Goal: Task Accomplishment & Management: Use online tool/utility

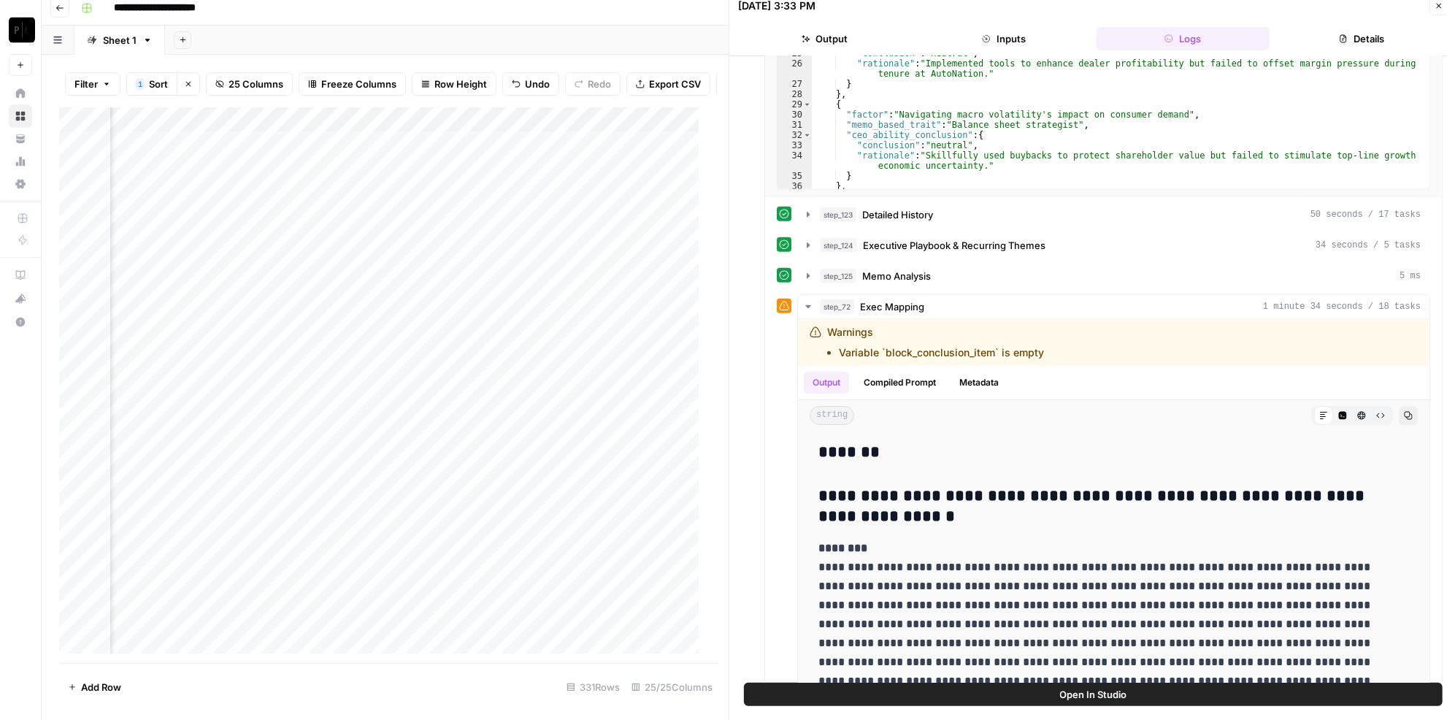
scroll to position [0, 2269]
click at [431, 353] on div "Add Column" at bounding box center [384, 385] width 650 height 556
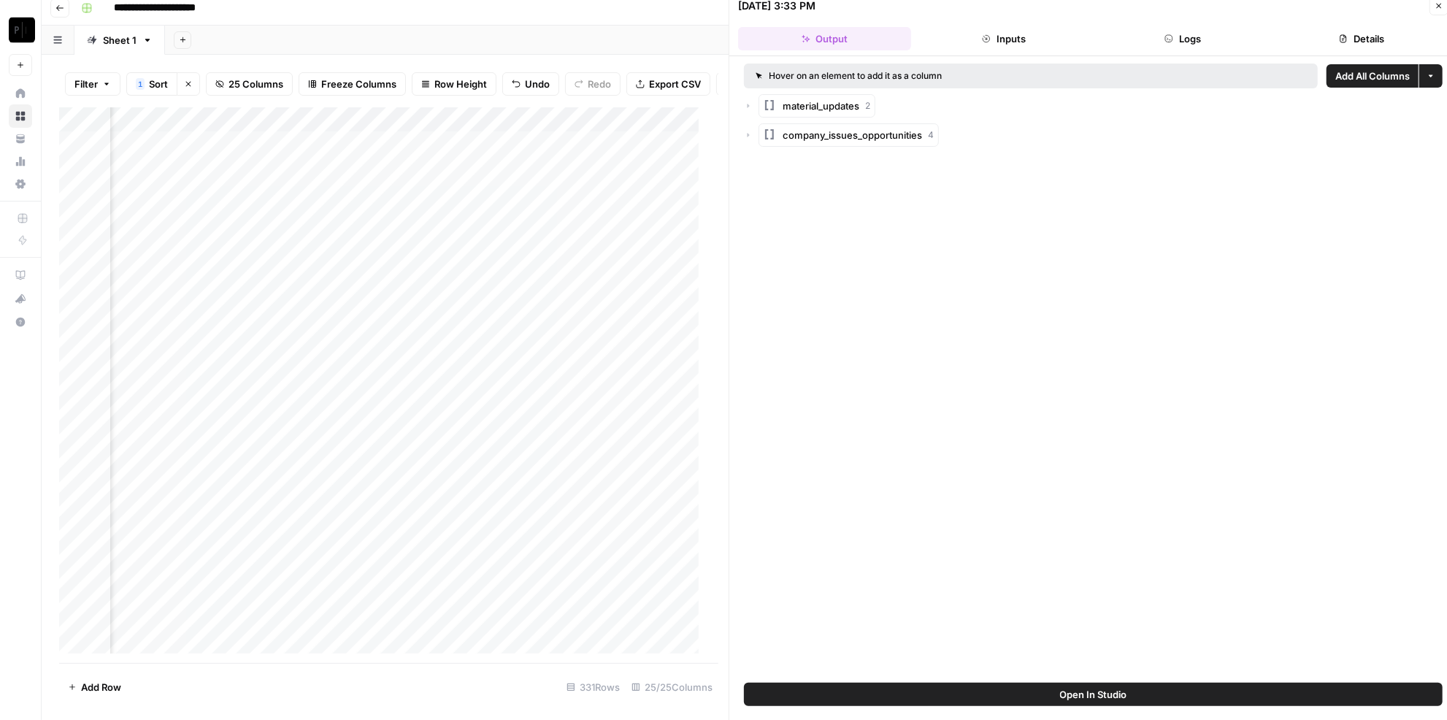
click at [1212, 29] on button "Logs" at bounding box center [1183, 38] width 173 height 23
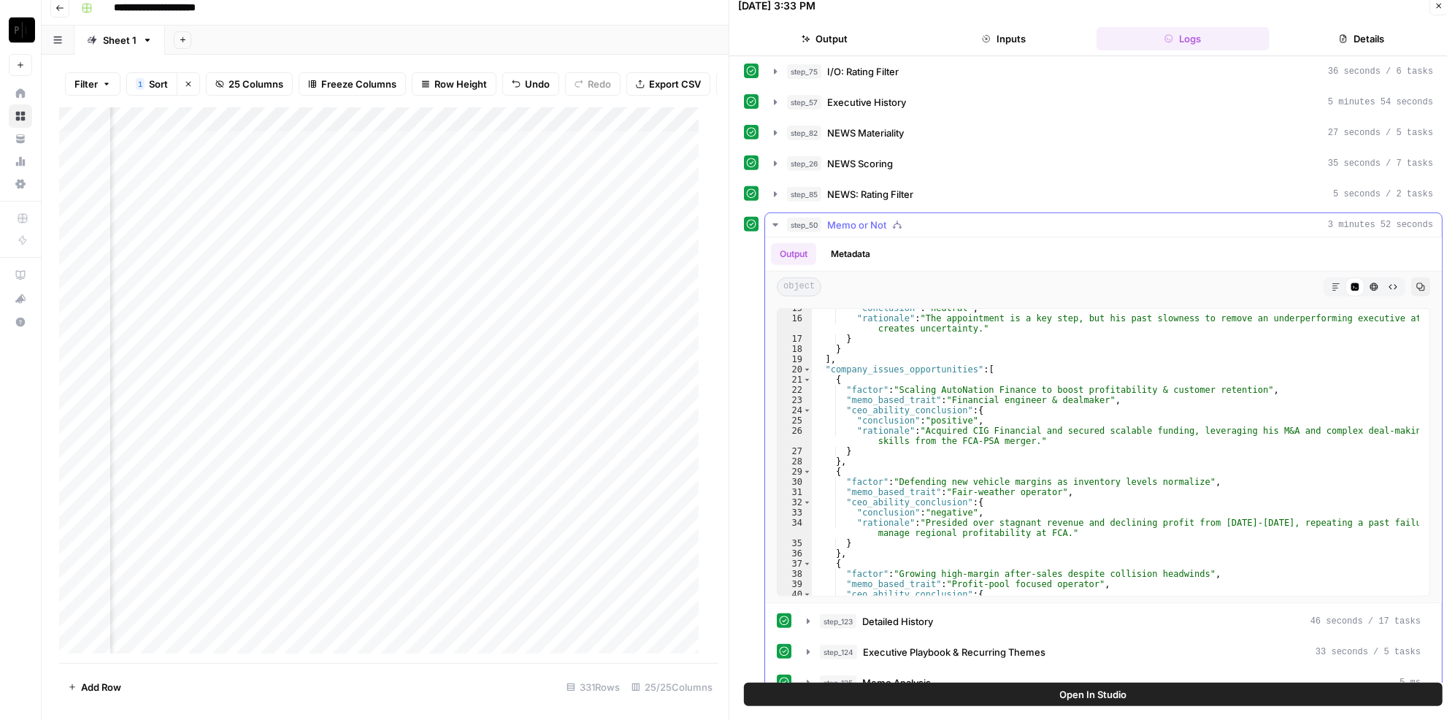
scroll to position [592, 0]
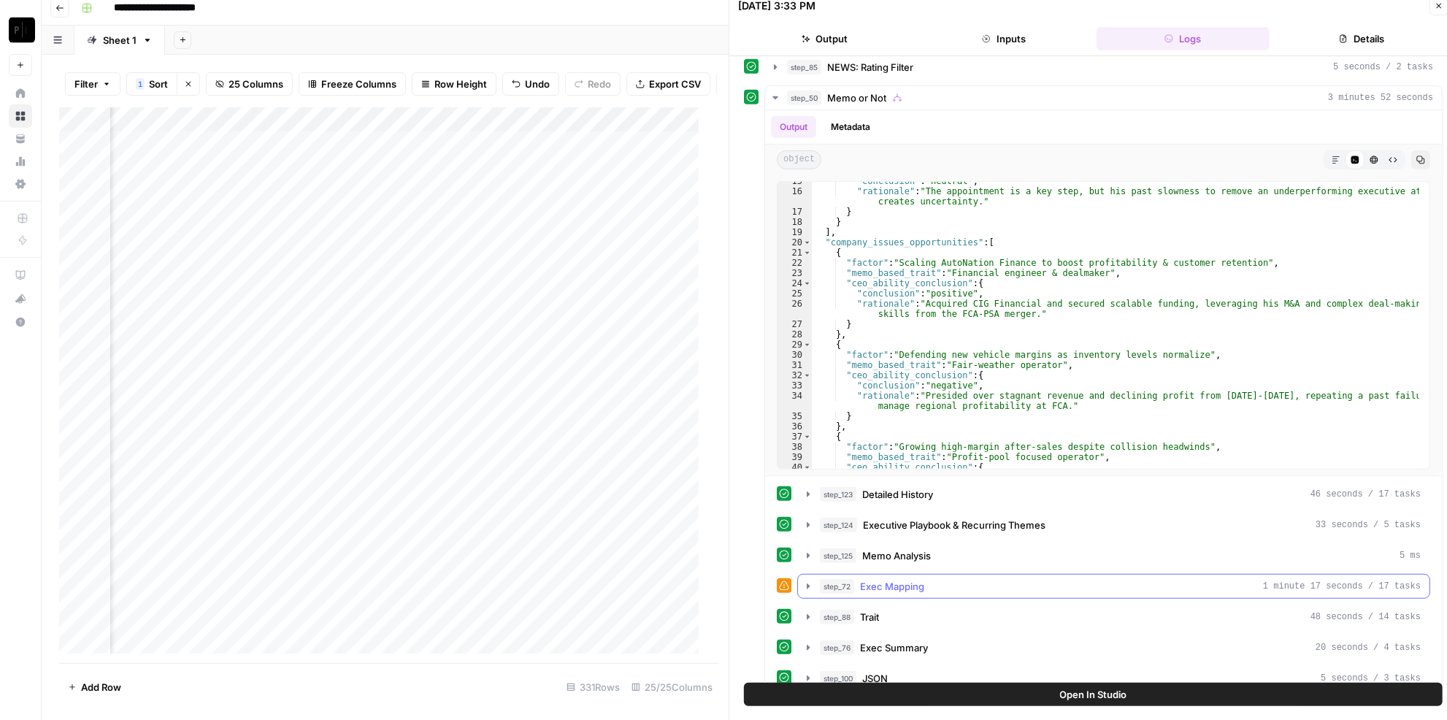
click at [898, 575] on button "step_72 Exec Mapping 1 minute 17 seconds / 17 tasks" at bounding box center [1114, 586] width 632 height 23
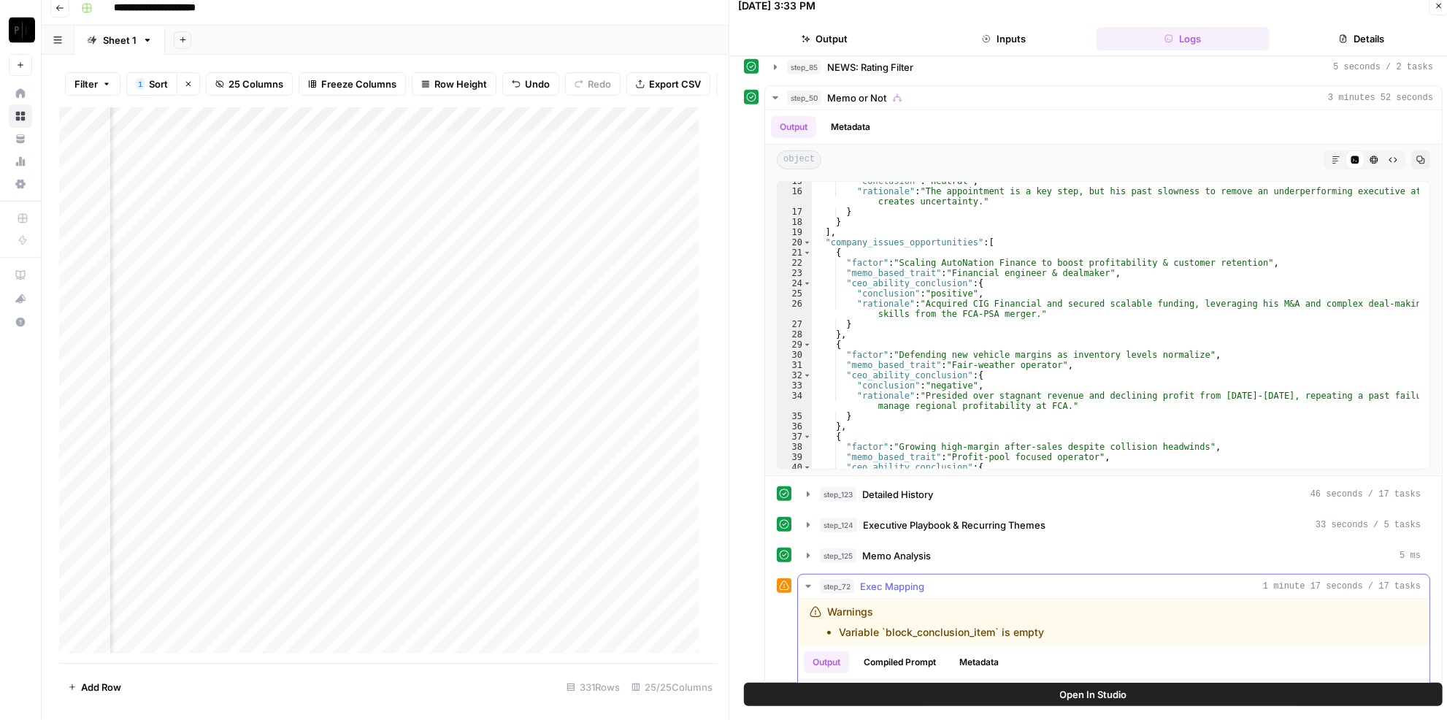
scroll to position [724, 0]
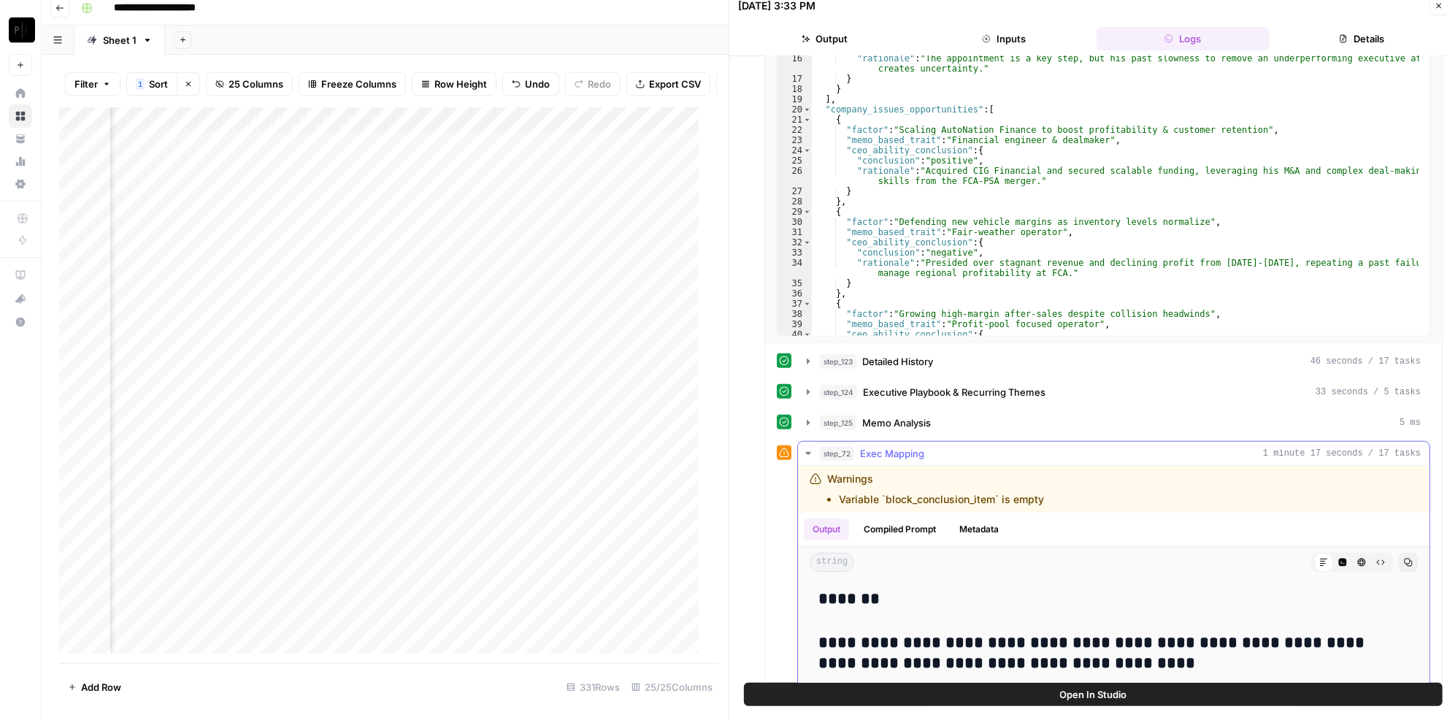
click at [1405, 559] on icon "button" at bounding box center [1409, 563] width 8 height 8
click at [621, 350] on div "Add Column" at bounding box center [384, 385] width 650 height 556
click at [402, 349] on div "Add Column" at bounding box center [384, 385] width 650 height 556
click at [627, 346] on div "Add Column" at bounding box center [384, 385] width 650 height 556
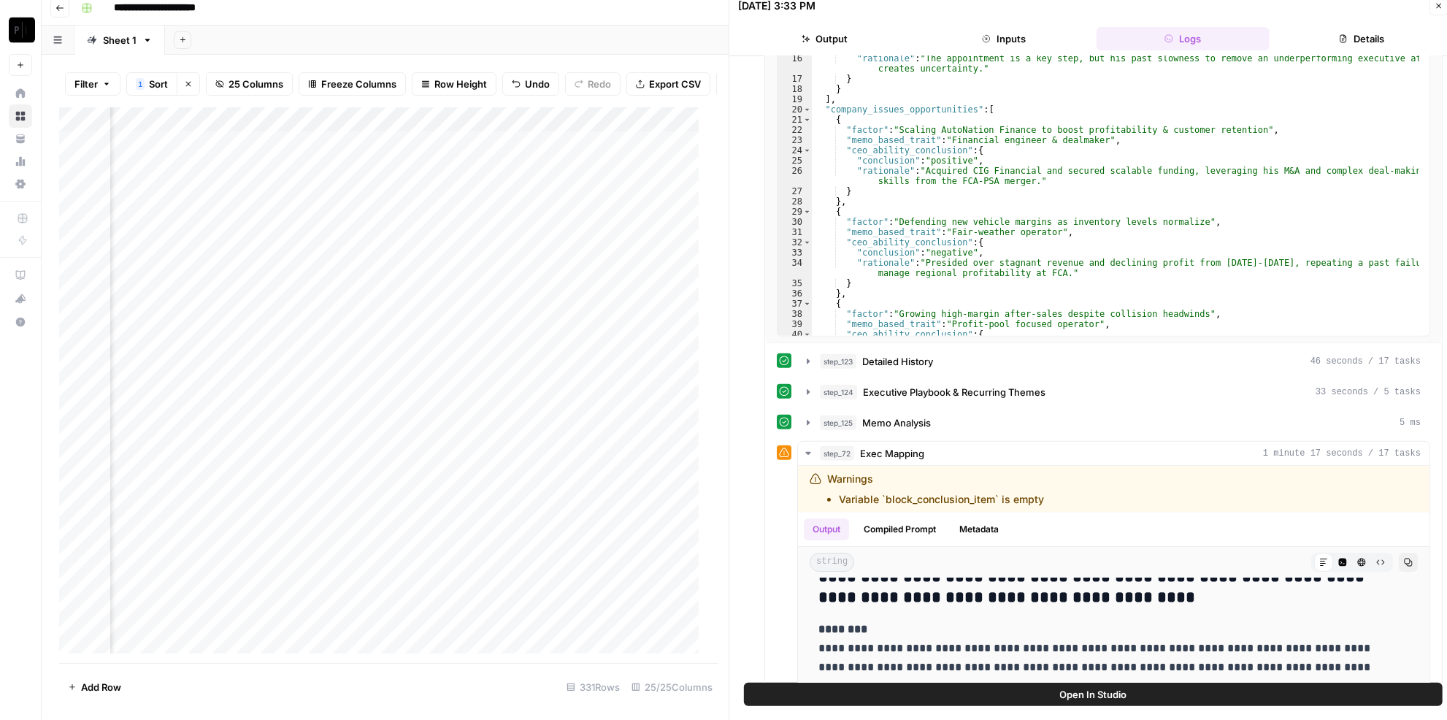
click at [389, 356] on div "Add Column" at bounding box center [384, 385] width 650 height 556
click at [651, 353] on div "Add Column" at bounding box center [384, 385] width 650 height 556
click at [695, 351] on div "Add Column" at bounding box center [384, 385] width 650 height 556
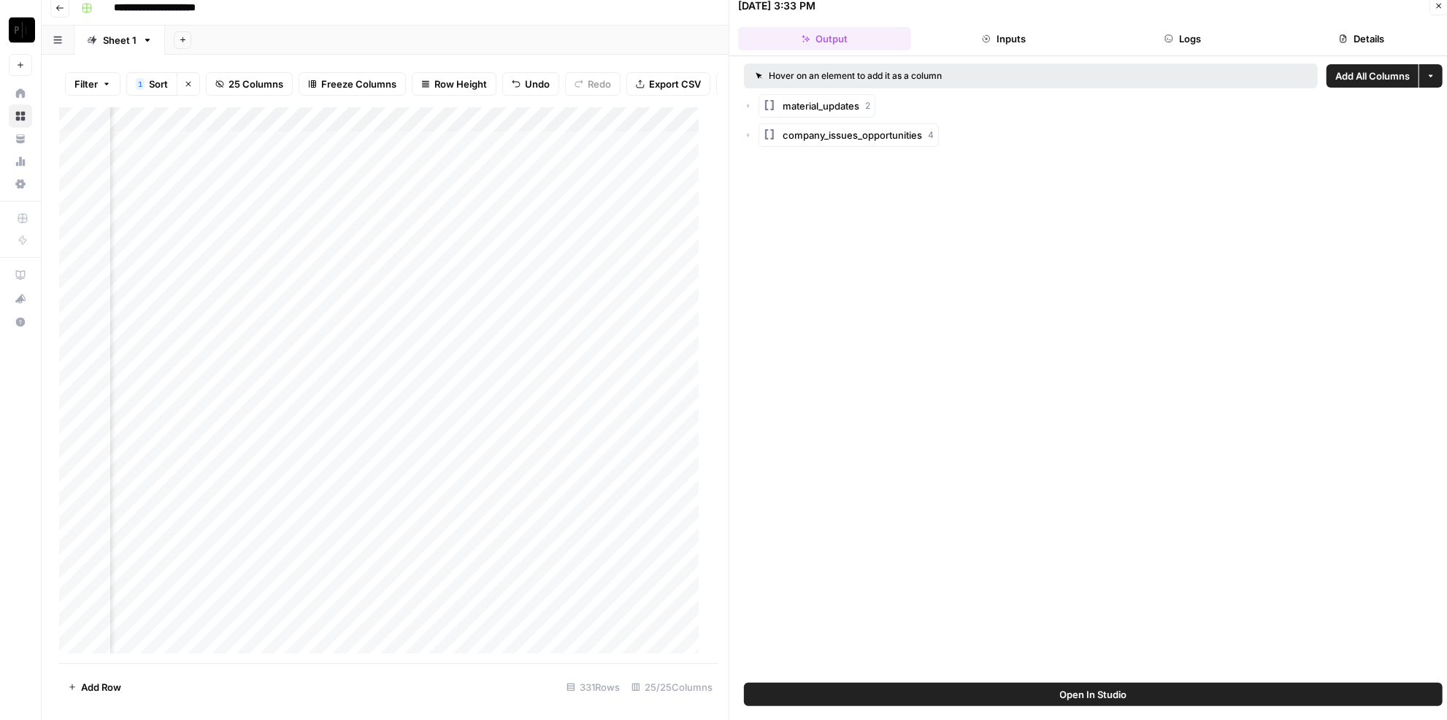
click at [1163, 46] on button "Logs" at bounding box center [1183, 38] width 173 height 23
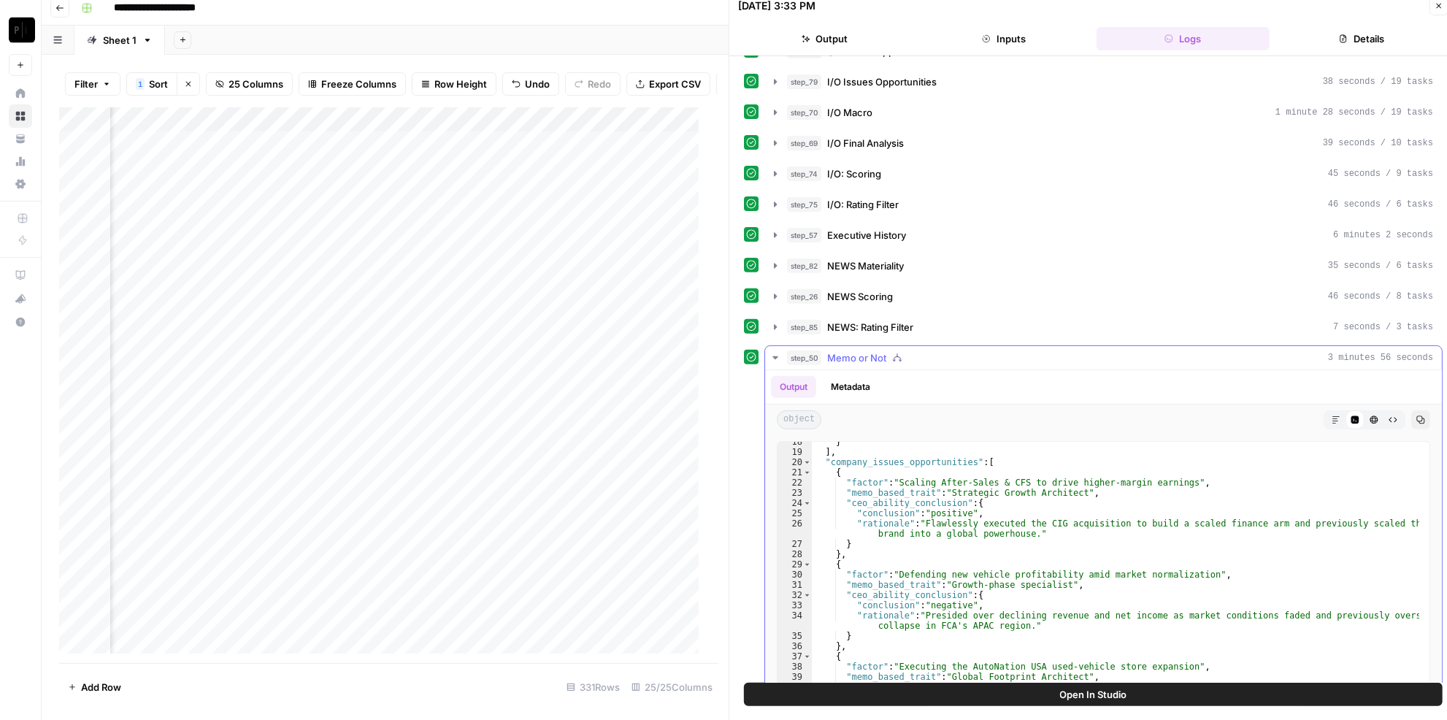
scroll to position [592, 0]
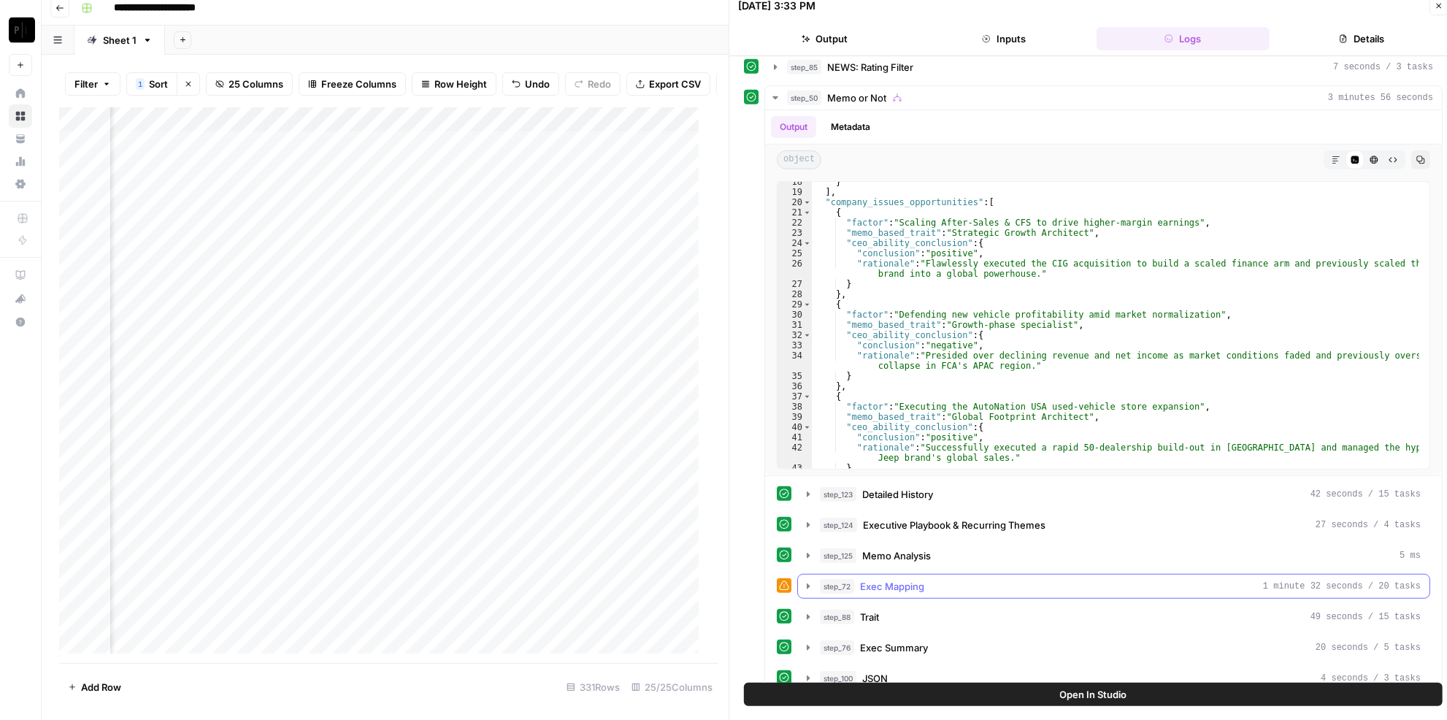
click at [900, 579] on span "Exec Mapping" at bounding box center [892, 586] width 64 height 15
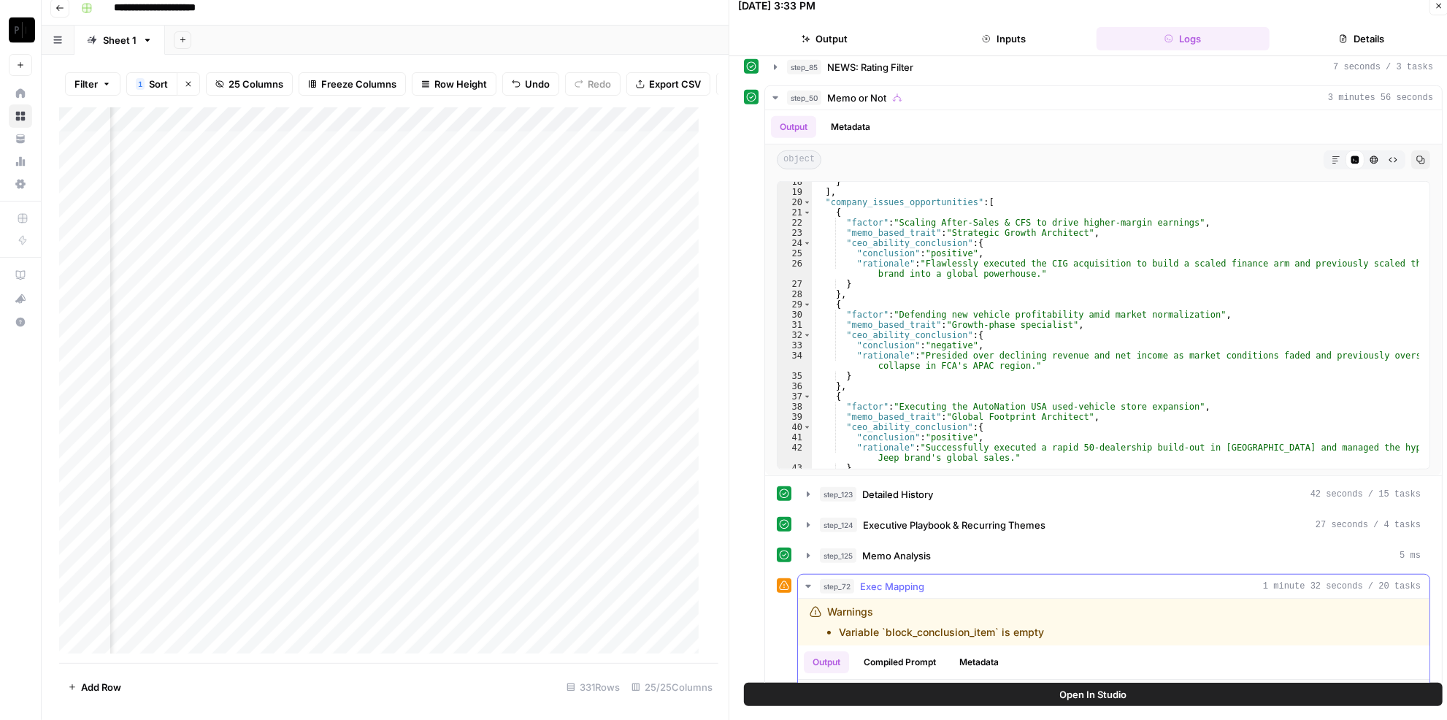
scroll to position [724, 0]
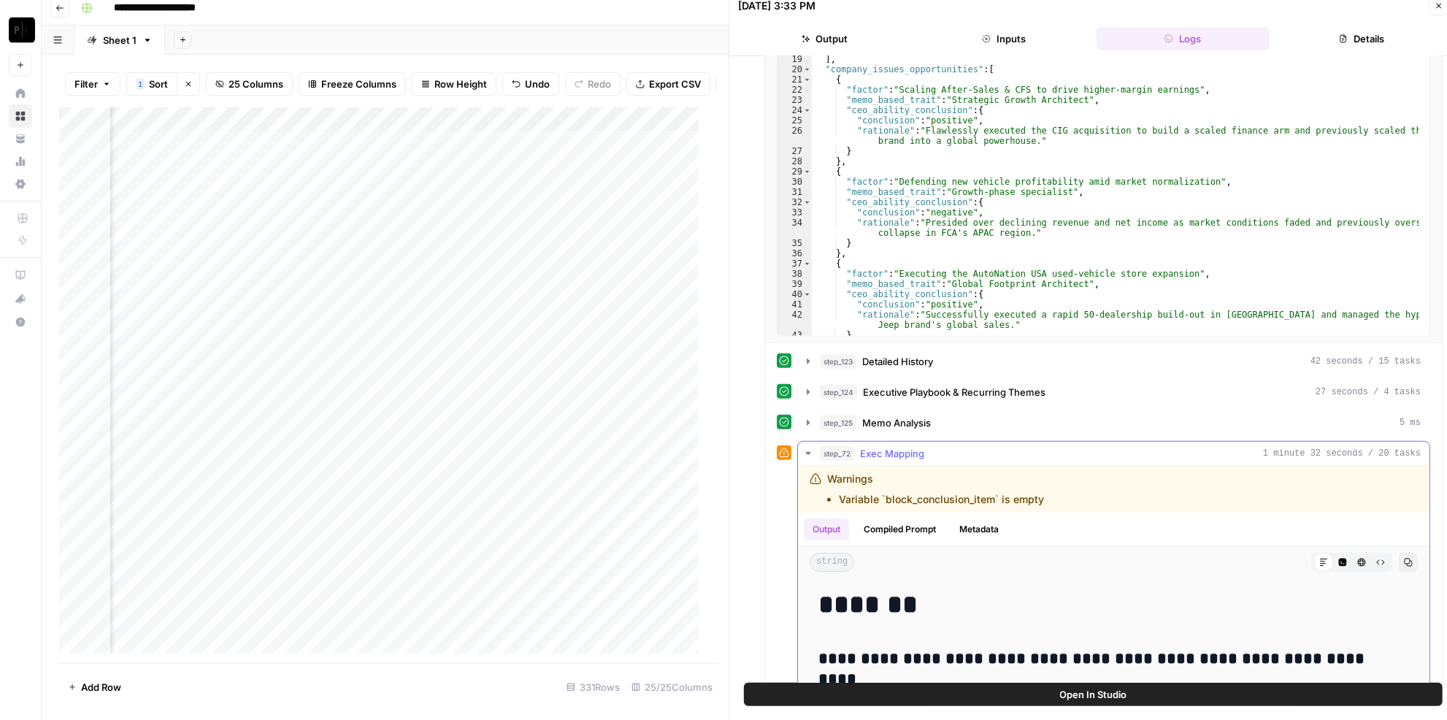
click at [1399, 553] on button "Copy" at bounding box center [1408, 562] width 19 height 19
click at [640, 351] on div "Add Column" at bounding box center [384, 385] width 650 height 556
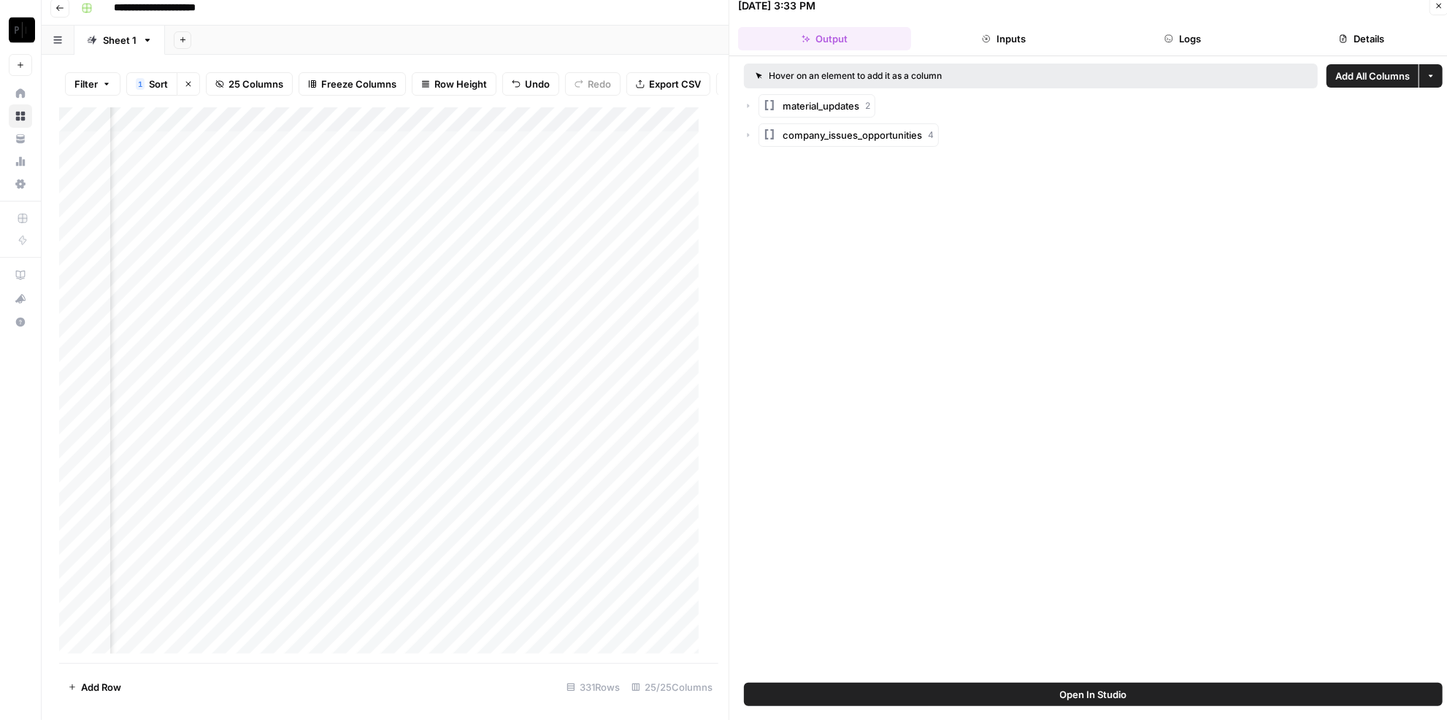
click at [1179, 50] on header "08/21/25 at 3:33 PM Close Output Inputs Logs Details" at bounding box center [1094, 24] width 728 height 66
click at [1188, 34] on button "Logs" at bounding box center [1183, 38] width 173 height 23
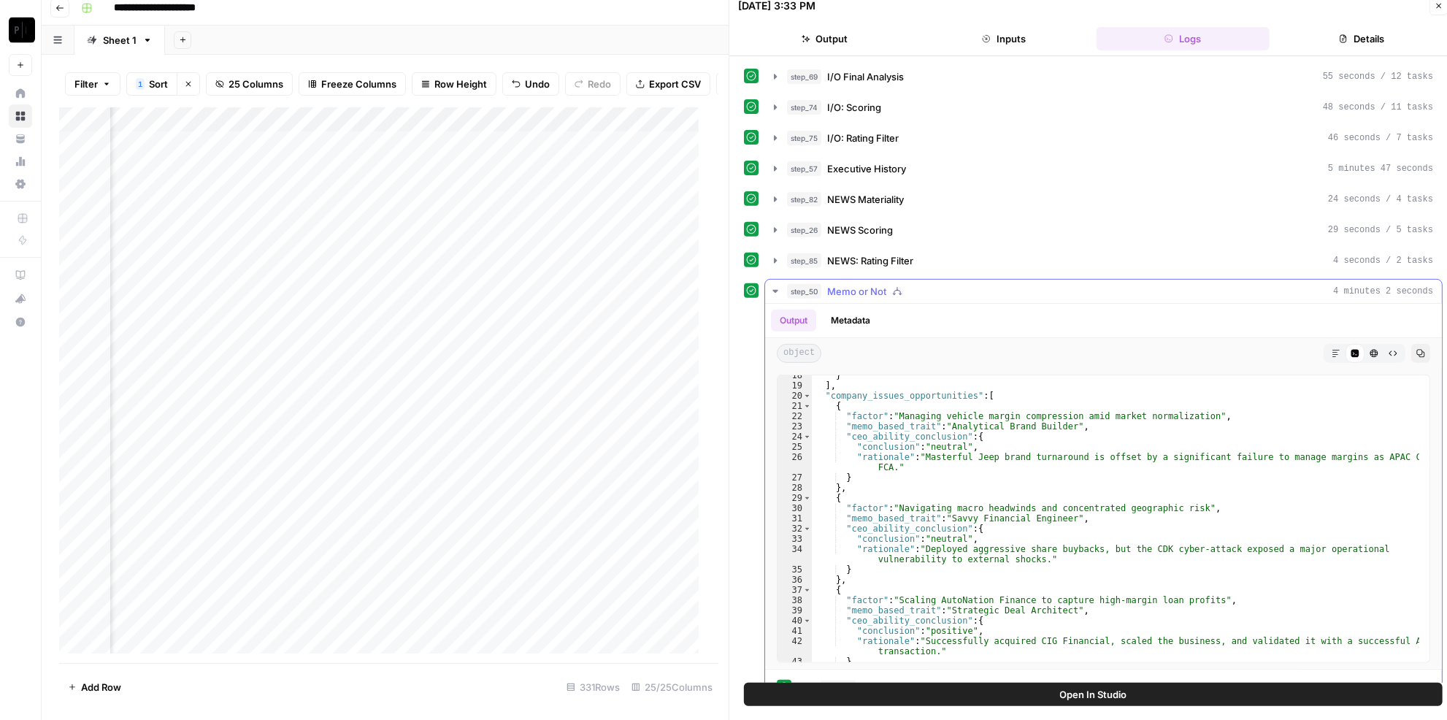
scroll to position [592, 0]
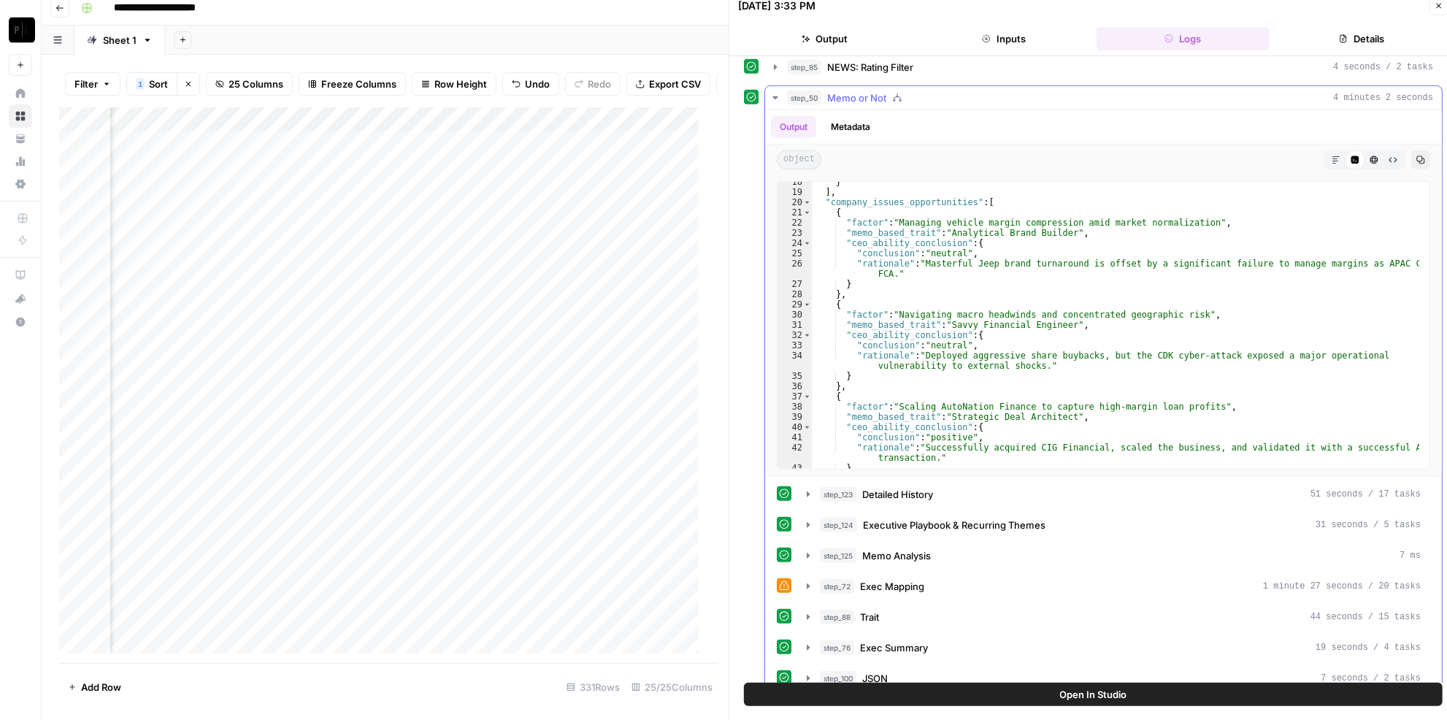
click at [907, 579] on span "Exec Mapping" at bounding box center [892, 586] width 64 height 15
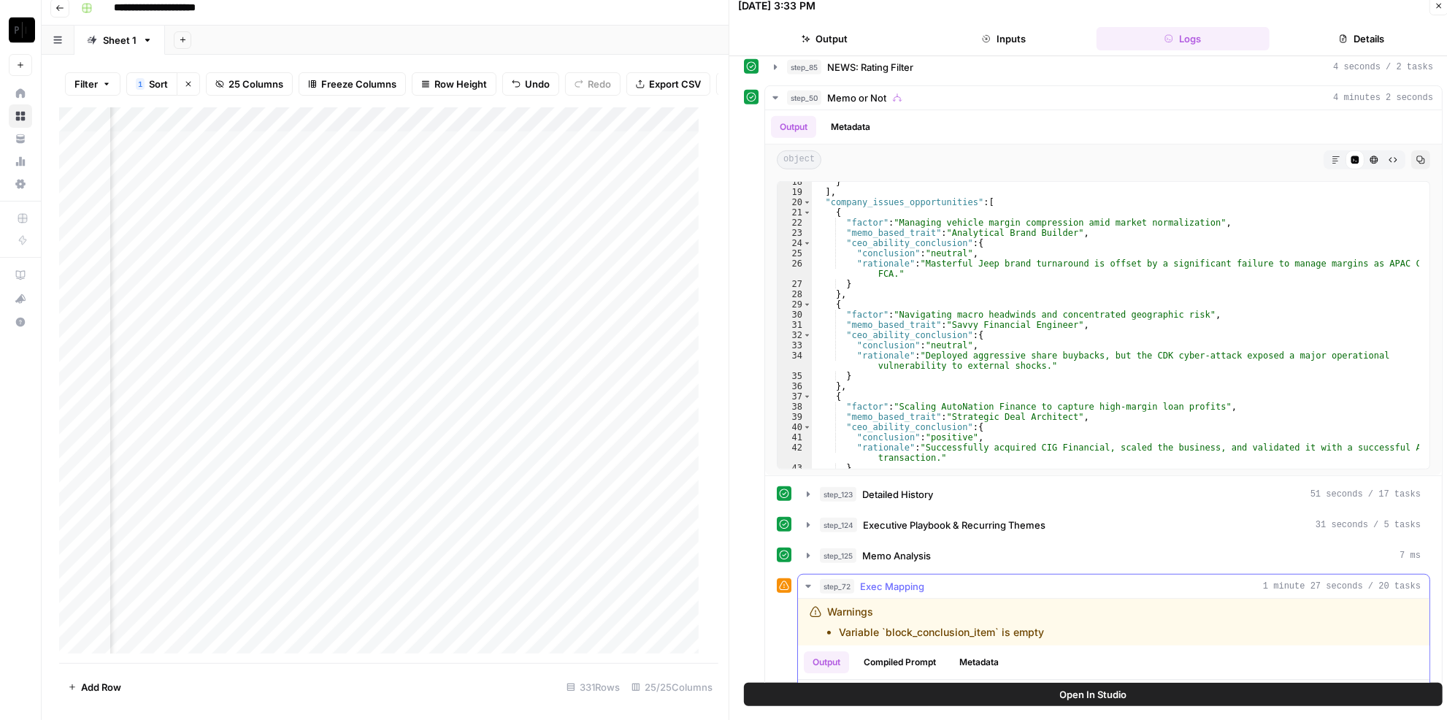
click at [1399, 686] on button "Copy" at bounding box center [1408, 695] width 19 height 19
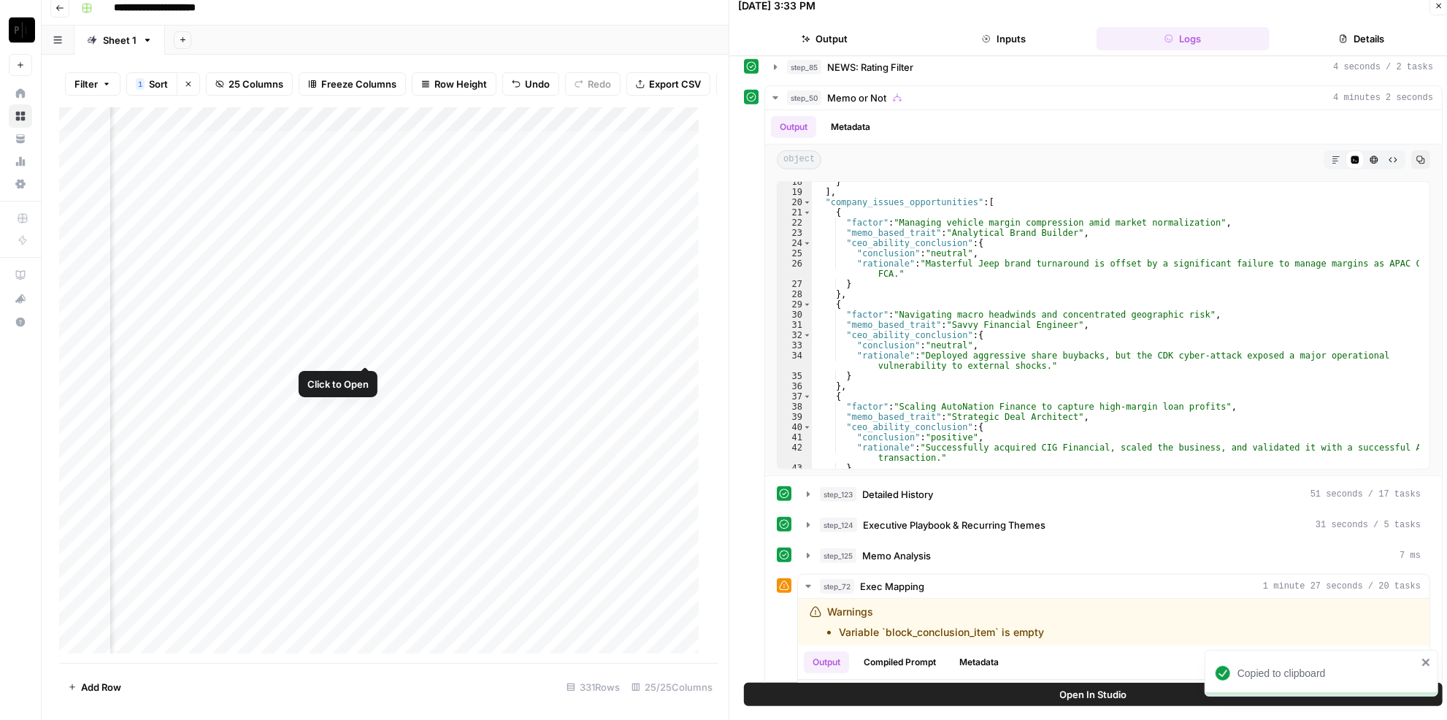
click at [364, 353] on div "Add Column" at bounding box center [384, 385] width 650 height 556
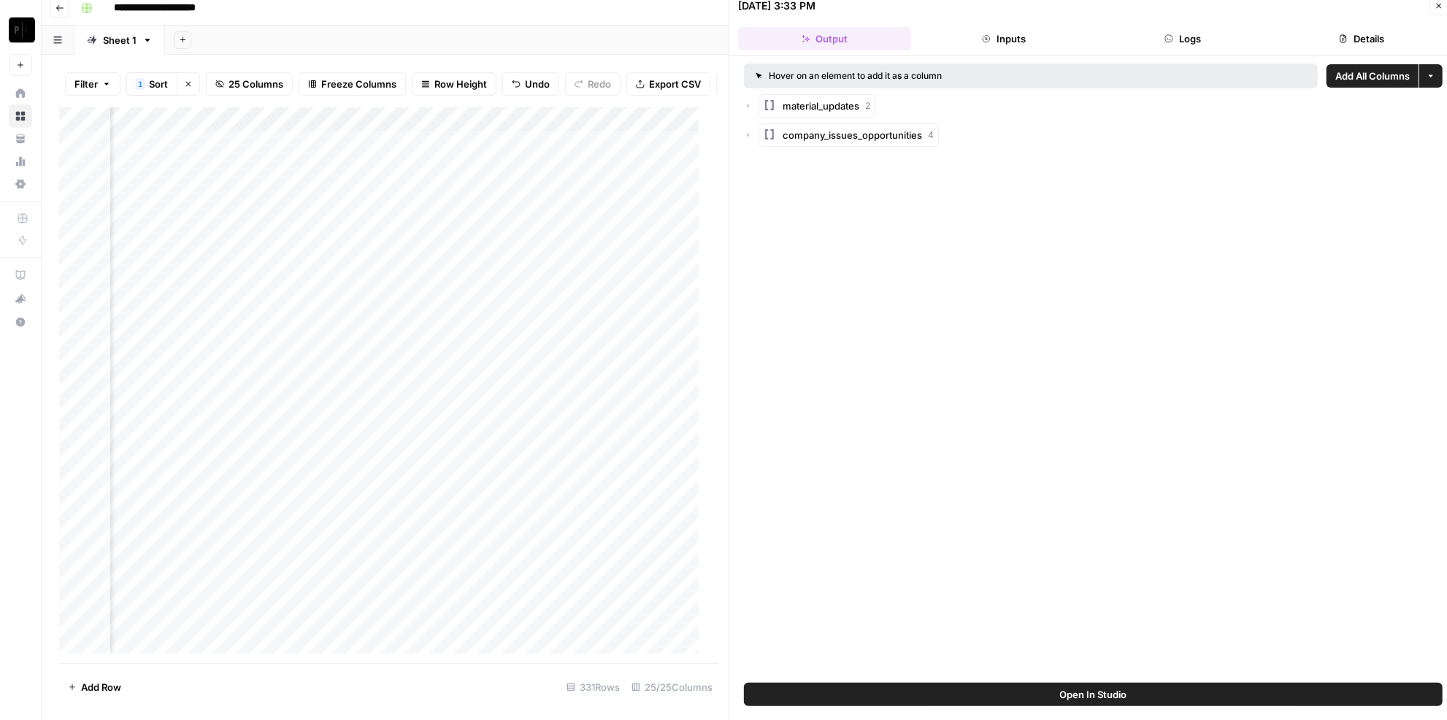
click at [1242, 39] on button "Logs" at bounding box center [1183, 38] width 173 height 23
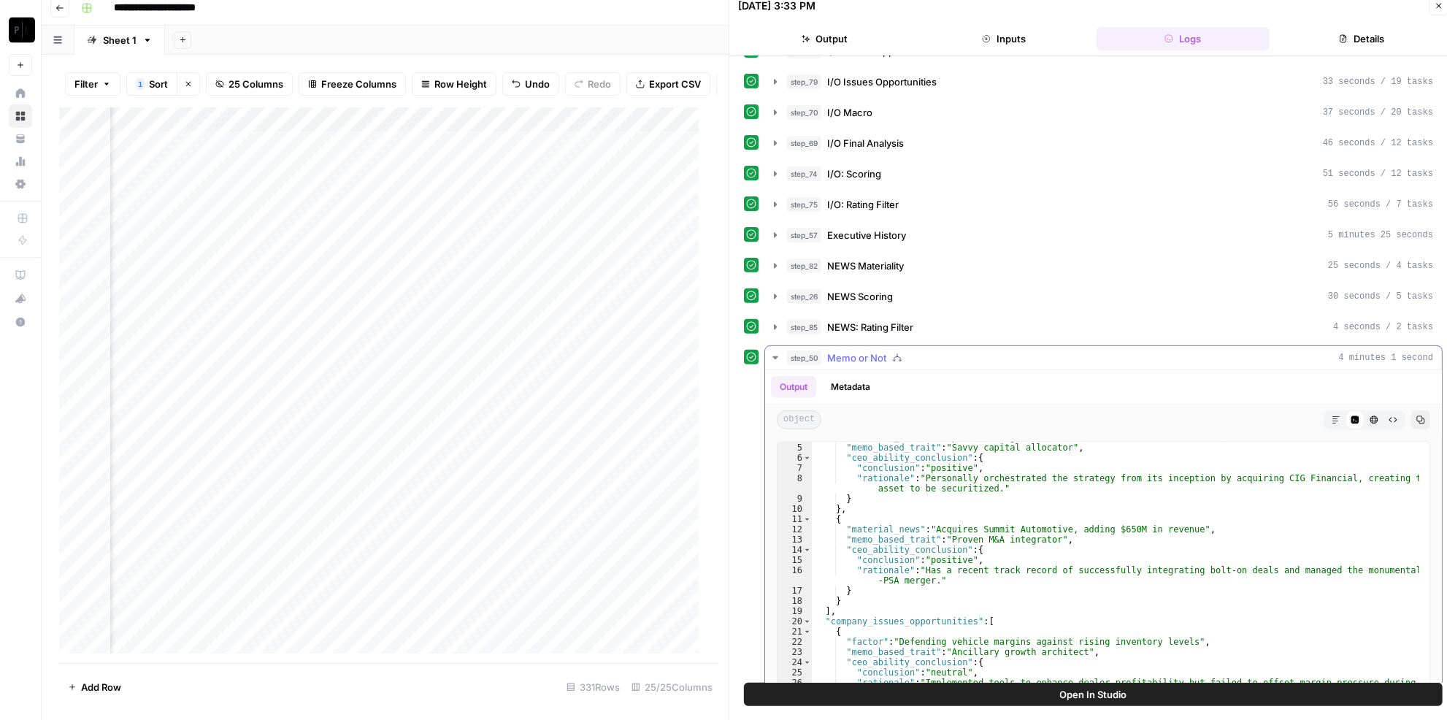
scroll to position [592, 0]
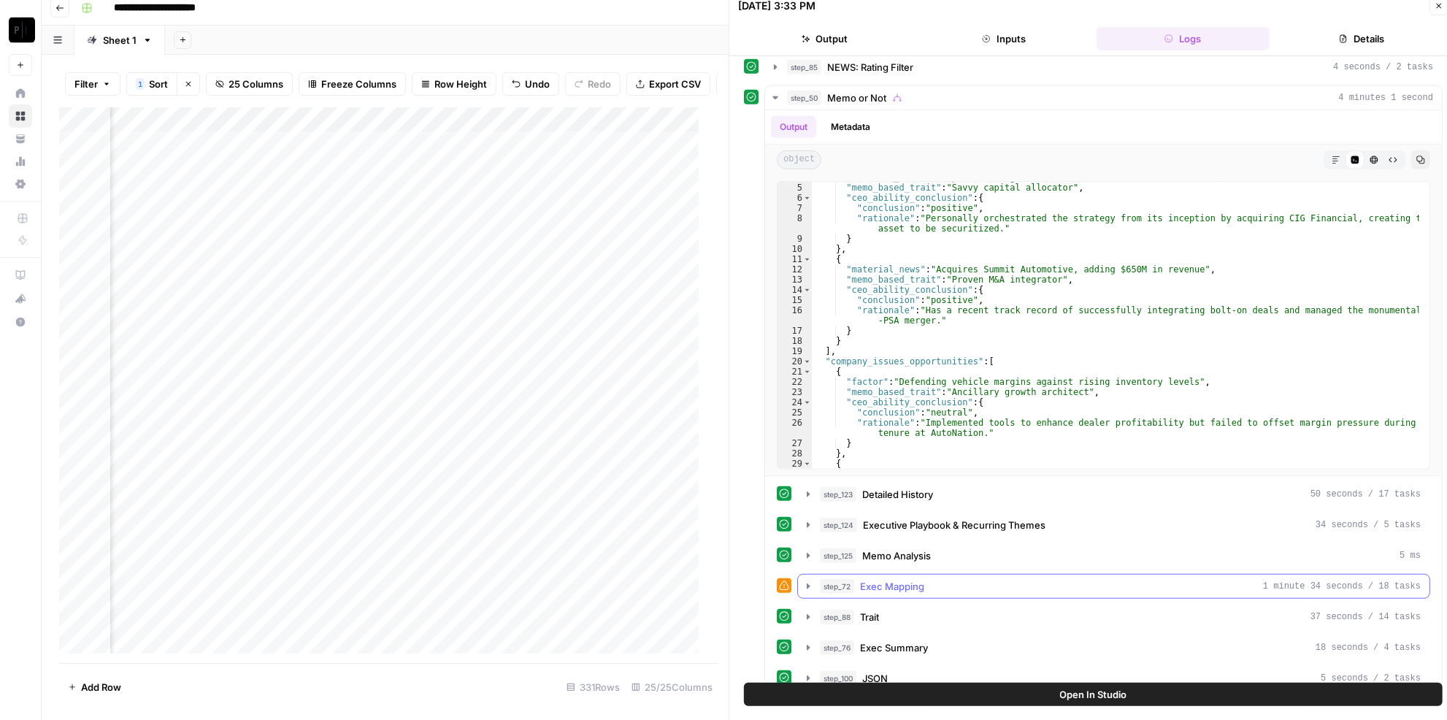
click at [894, 579] on span "Exec Mapping" at bounding box center [892, 586] width 64 height 15
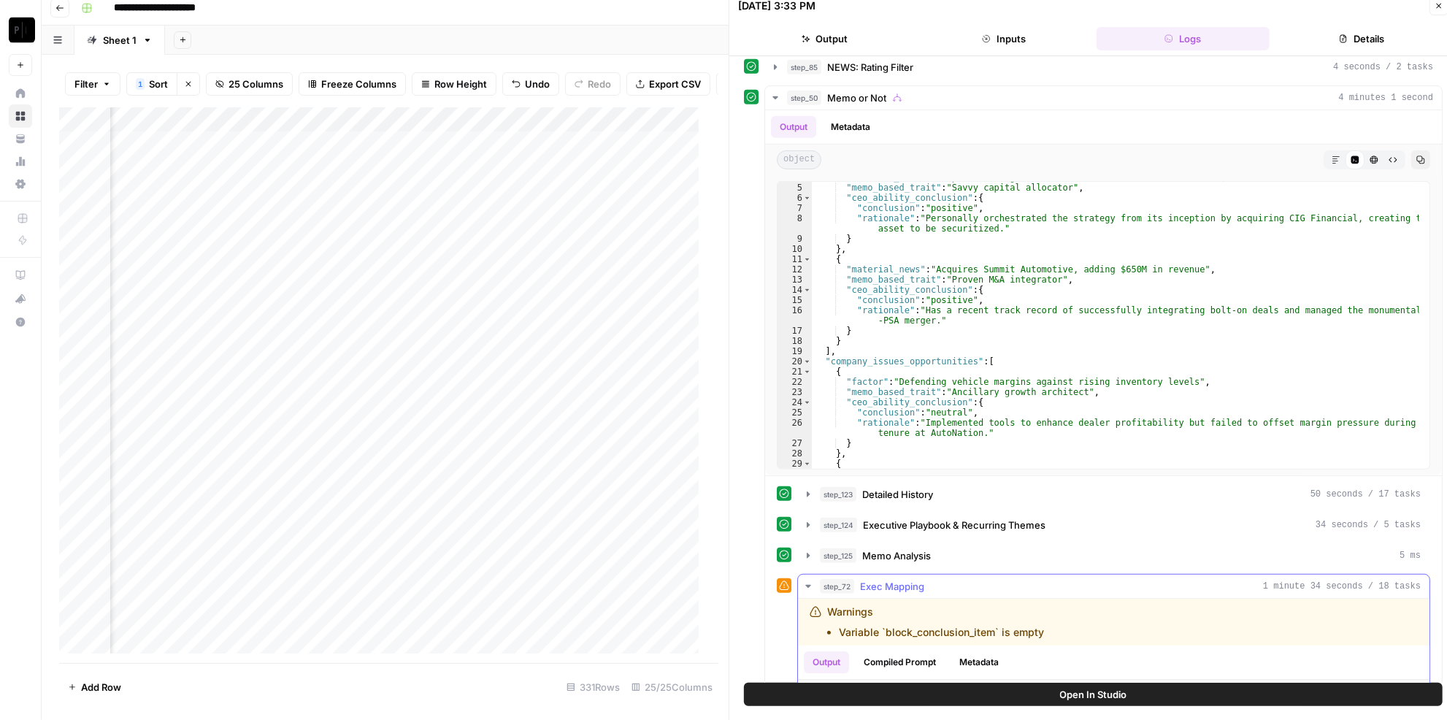
click at [1399, 686] on button "Copy" at bounding box center [1408, 695] width 19 height 19
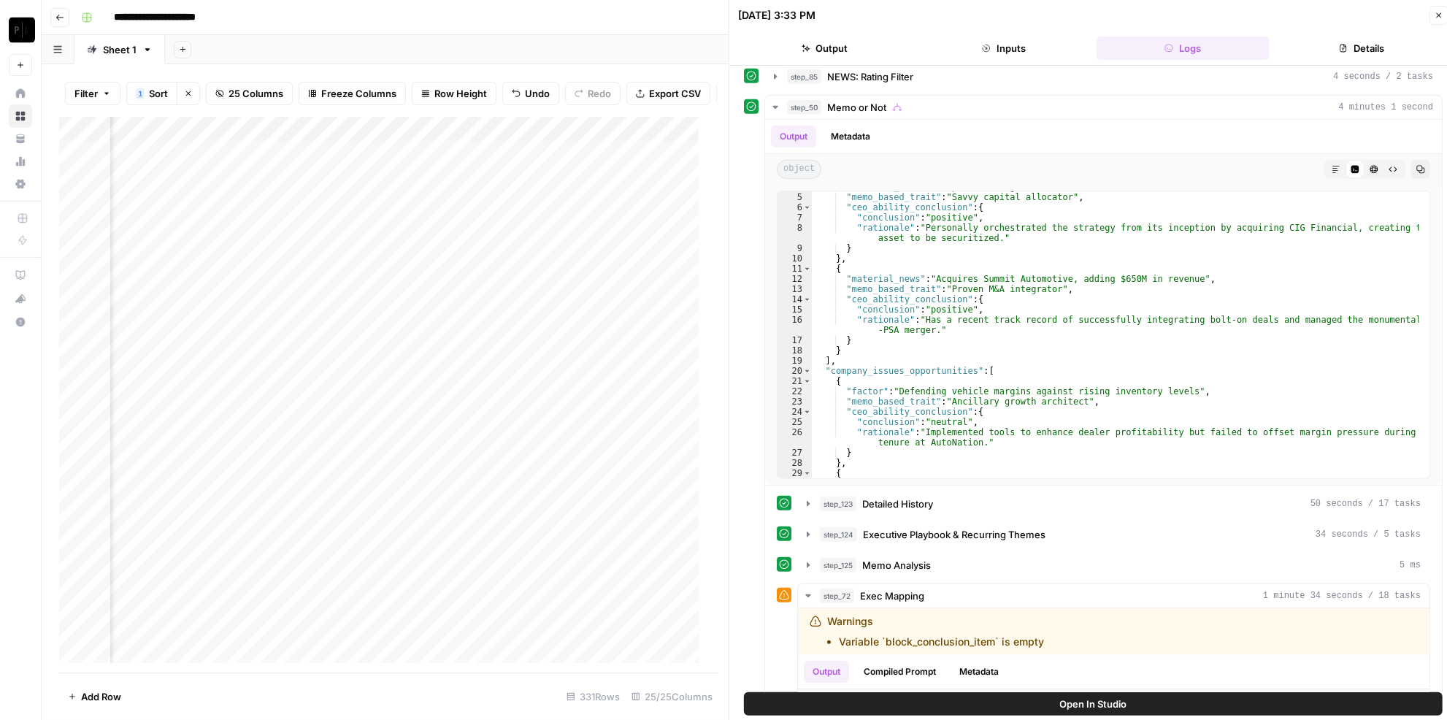
click at [567, 163] on div "Add Column" at bounding box center [384, 395] width 650 height 556
click at [537, 154] on div "Add Column" at bounding box center [384, 395] width 650 height 556
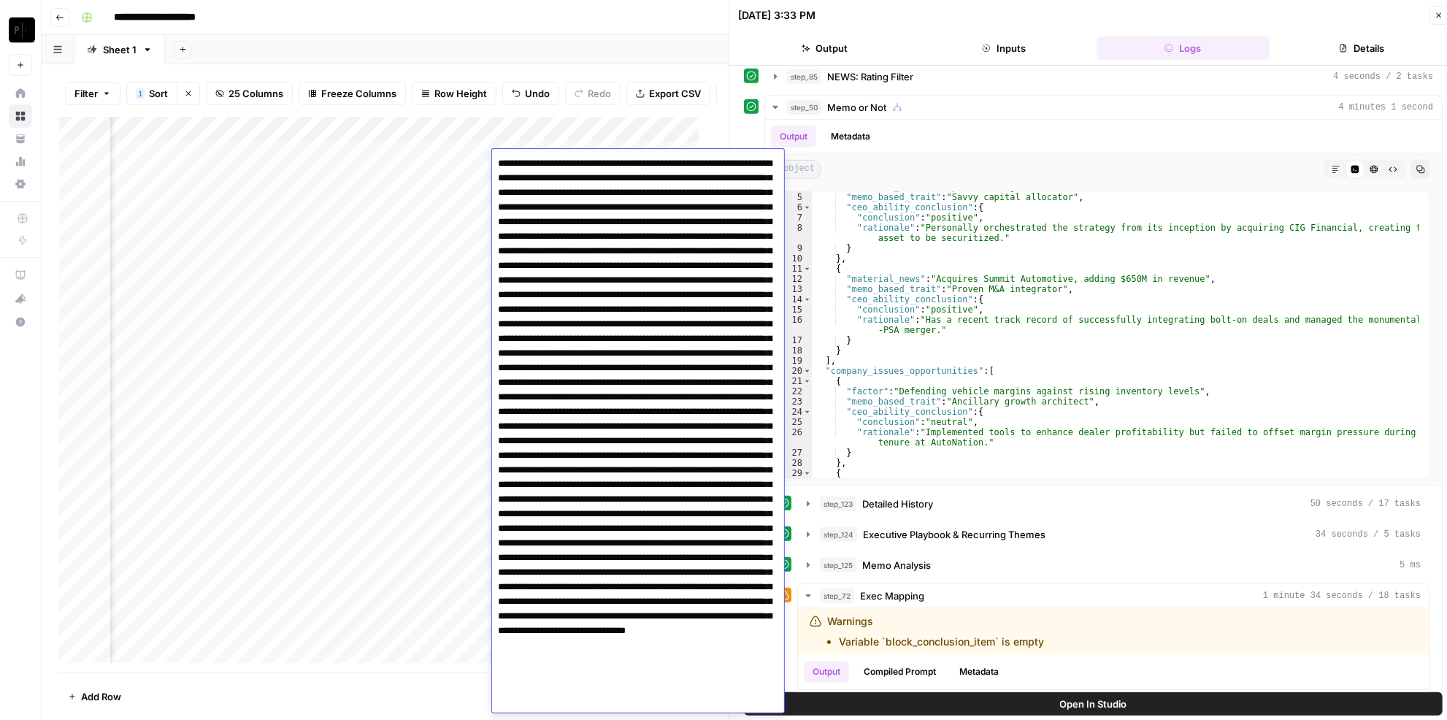
scroll to position [123, 0]
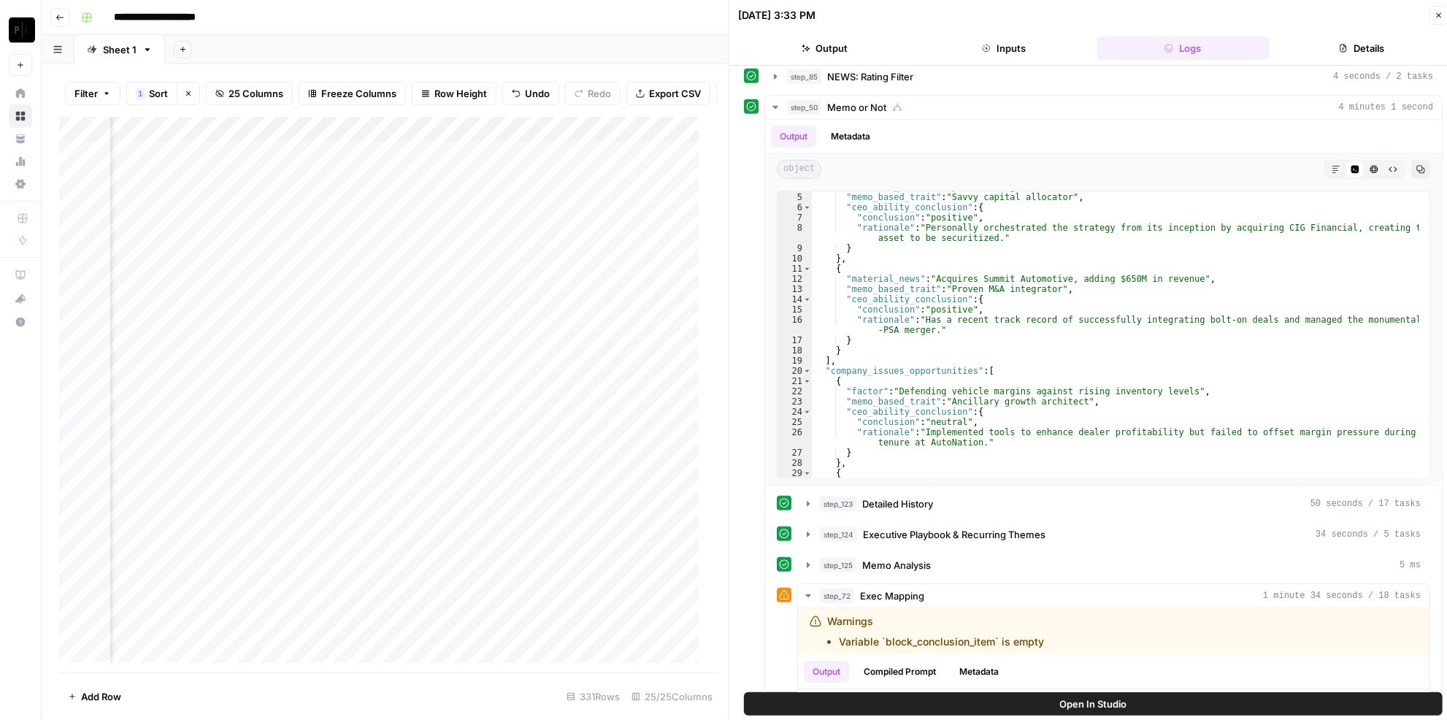
click at [590, 66] on div "Filter 1 Sort Clear sorts 25 Columns Freeze Columns Row Height Undo Redo Export…" at bounding box center [380, 392] width 677 height 656
click at [563, 164] on div "Add Column" at bounding box center [384, 395] width 650 height 556
click at [555, 77] on div "Filter 1 Sort Clear sorts 25 Columns Freeze Columns Row Height Undo Redo Export…" at bounding box center [388, 93] width 659 height 47
click at [1439, 18] on icon "button" at bounding box center [1439, 15] width 9 height 9
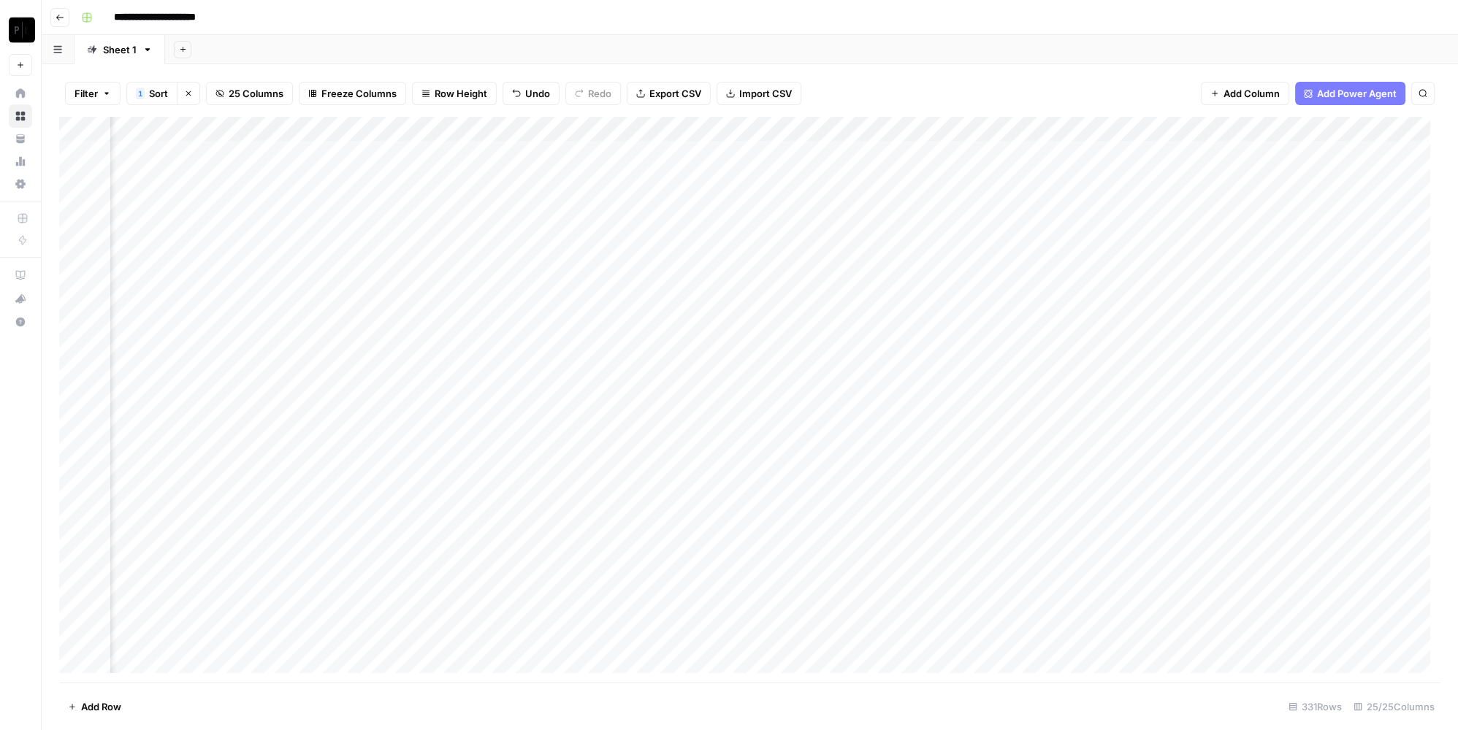
click at [813, 158] on div "Add Column" at bounding box center [749, 400] width 1381 height 567
click at [1140, 156] on div "Add Column" at bounding box center [749, 400] width 1381 height 567
click at [1396, 156] on div "Add Column" at bounding box center [749, 400] width 1381 height 567
click at [533, 175] on div "Add Column" at bounding box center [749, 400] width 1381 height 567
click at [815, 183] on div "Add Column" at bounding box center [749, 400] width 1381 height 567
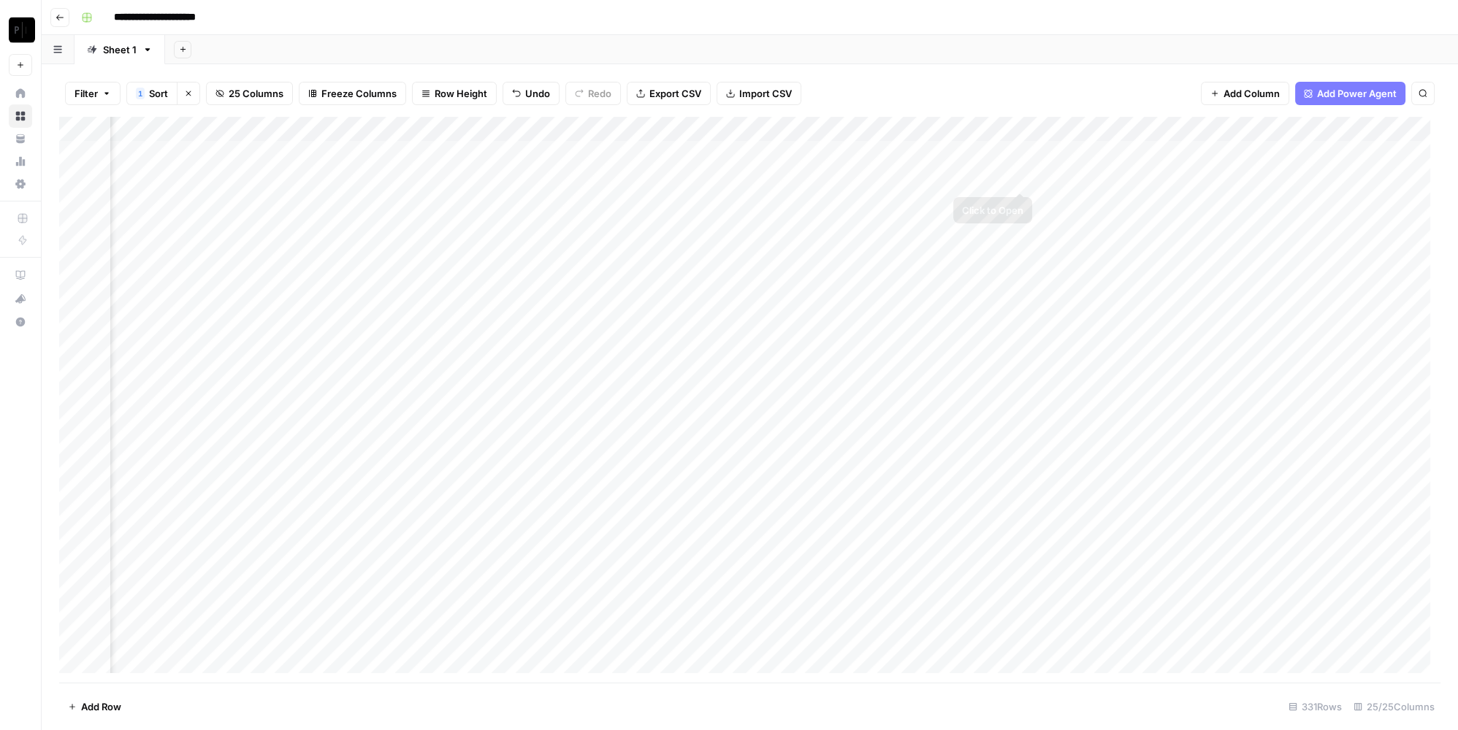
click at [1106, 175] on div "Add Column" at bounding box center [749, 400] width 1381 height 567
click at [567, 170] on div "Add Column" at bounding box center [749, 400] width 1381 height 567
click at [770, 177] on div "Add Column" at bounding box center [749, 400] width 1381 height 567
click at [1087, 174] on div "Add Column" at bounding box center [749, 400] width 1381 height 567
click at [1393, 177] on div "Add Column" at bounding box center [749, 400] width 1381 height 567
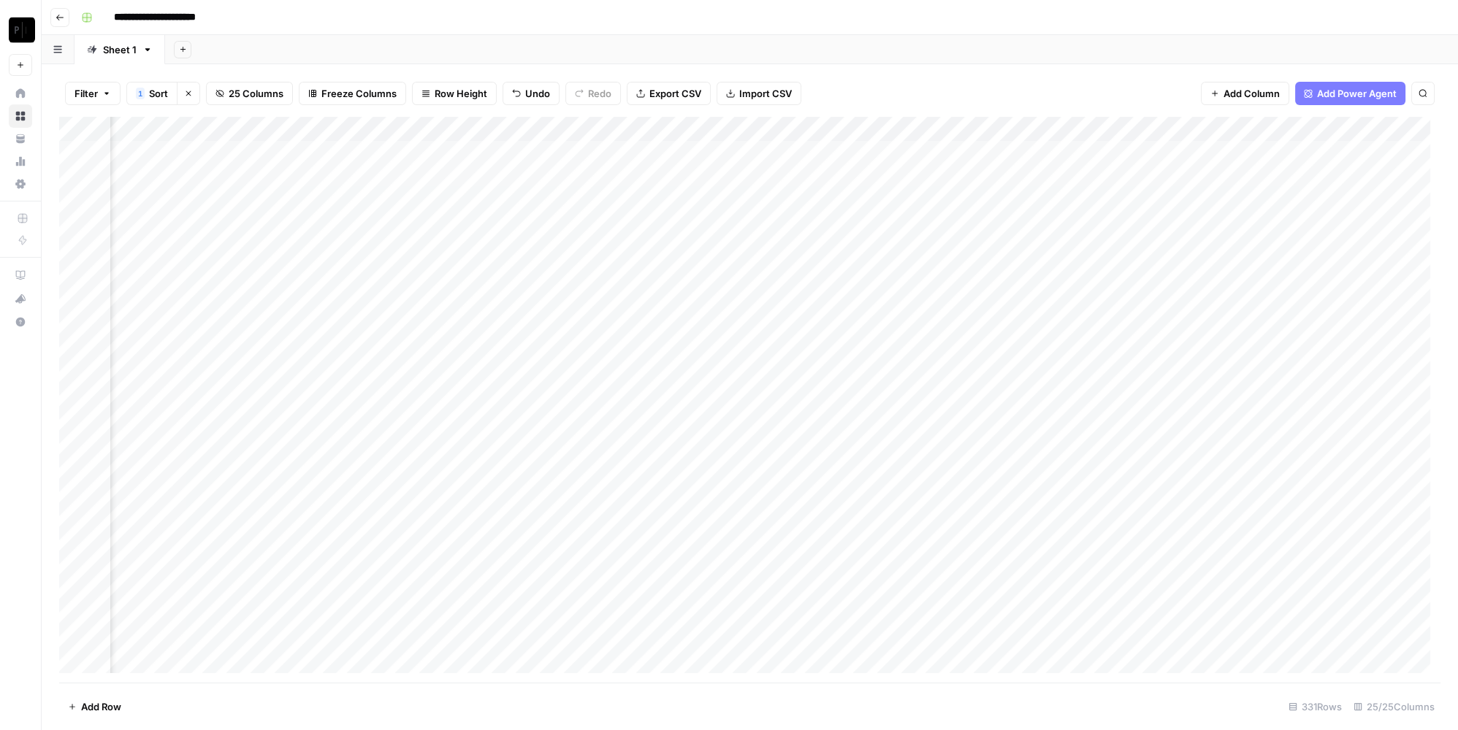
click at [556, 207] on div "Add Column" at bounding box center [749, 400] width 1381 height 567
click at [563, 221] on div "Add Column" at bounding box center [749, 400] width 1381 height 567
click at [825, 228] on div "Add Column" at bounding box center [749, 400] width 1381 height 567
click at [1117, 232] on div "Add Column" at bounding box center [749, 400] width 1381 height 567
click at [1382, 232] on div "Add Column" at bounding box center [749, 400] width 1381 height 567
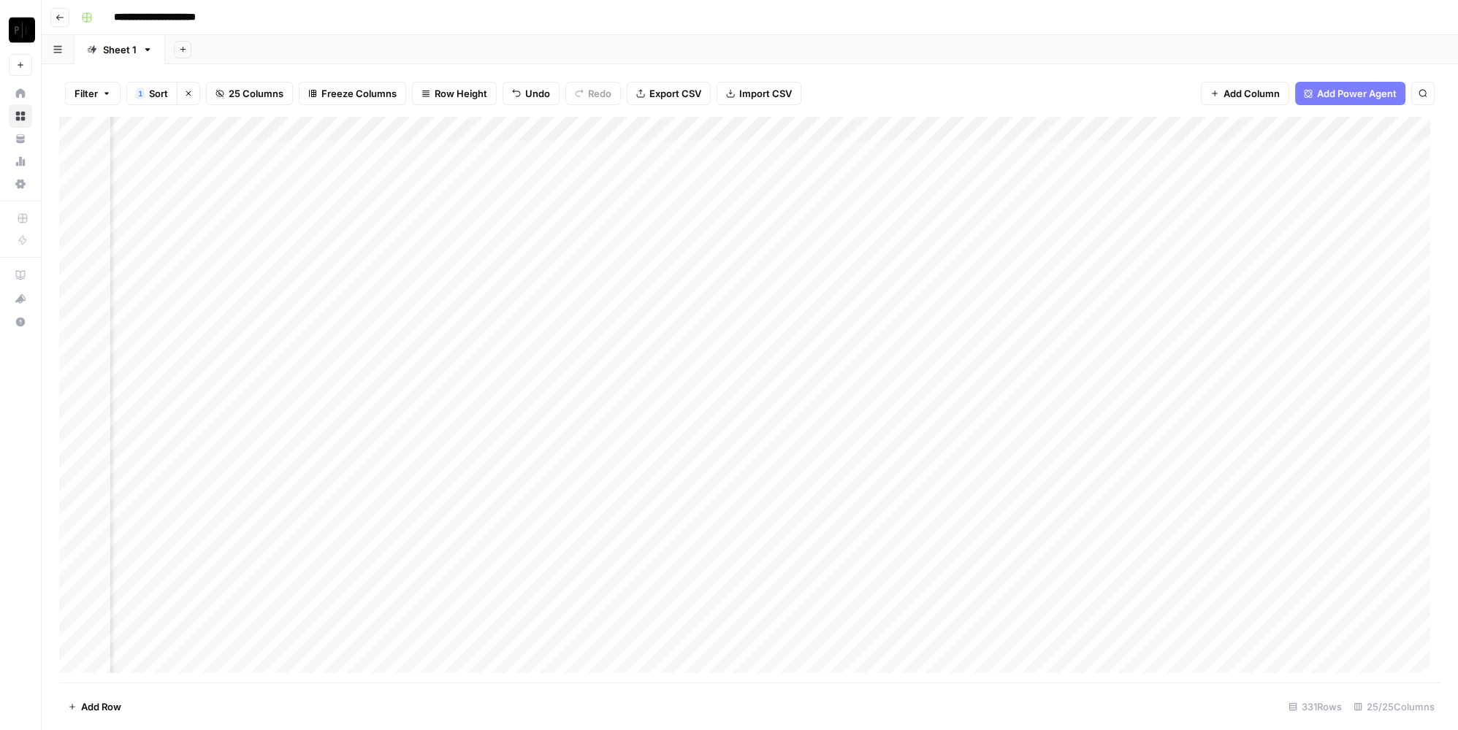
scroll to position [0, 2366]
click at [359, 156] on div "Add Column" at bounding box center [749, 400] width 1381 height 567
click at [354, 180] on div "Add Column" at bounding box center [749, 400] width 1381 height 567
click at [358, 211] on div "Add Column" at bounding box center [749, 400] width 1381 height 567
click at [359, 205] on div "Add Column" at bounding box center [749, 400] width 1381 height 567
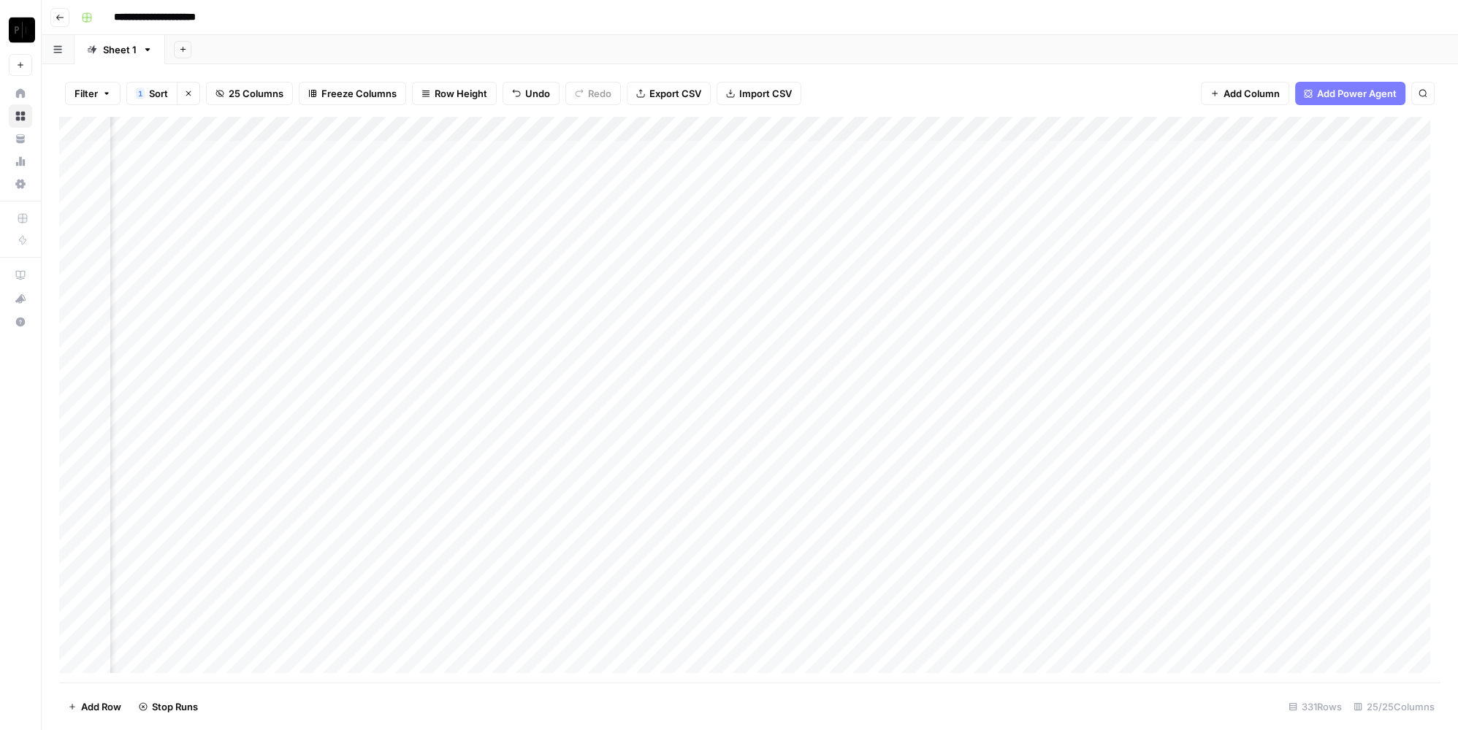
click at [360, 227] on div "Add Column" at bounding box center [749, 400] width 1381 height 567
click at [361, 250] on div "Add Column" at bounding box center [749, 400] width 1381 height 567
click at [359, 277] on div "Add Column" at bounding box center [749, 400] width 1381 height 567
click at [357, 304] on div "Add Column" at bounding box center [749, 400] width 1381 height 567
click at [359, 325] on div "Add Column" at bounding box center [749, 400] width 1381 height 567
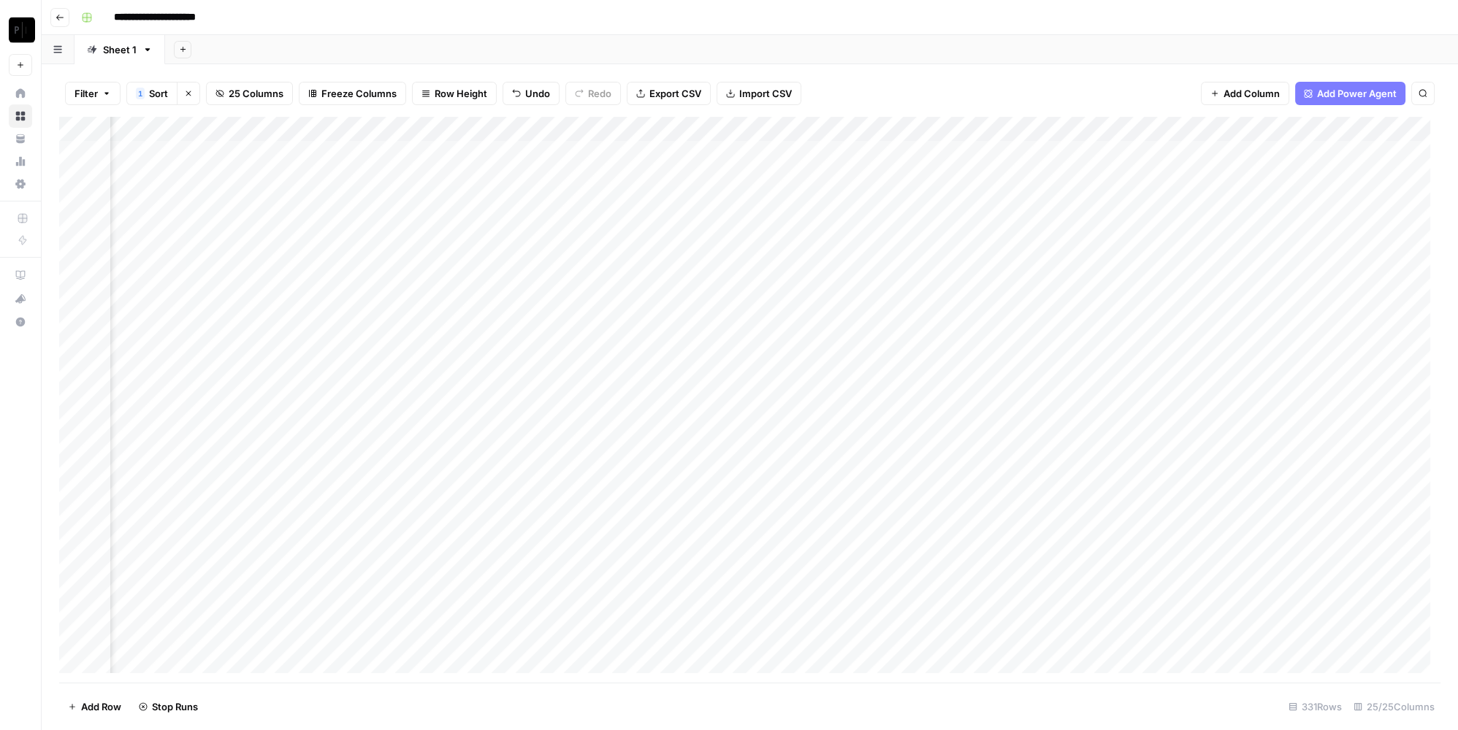
click at [359, 354] on div "Add Column" at bounding box center [749, 400] width 1381 height 567
click at [619, 154] on div "Add Column" at bounding box center [749, 400] width 1381 height 567
click at [618, 176] on div "Add Column" at bounding box center [749, 400] width 1381 height 567
click at [621, 200] on div "Add Column" at bounding box center [749, 400] width 1381 height 567
click at [626, 224] on div "Add Column" at bounding box center [749, 400] width 1381 height 567
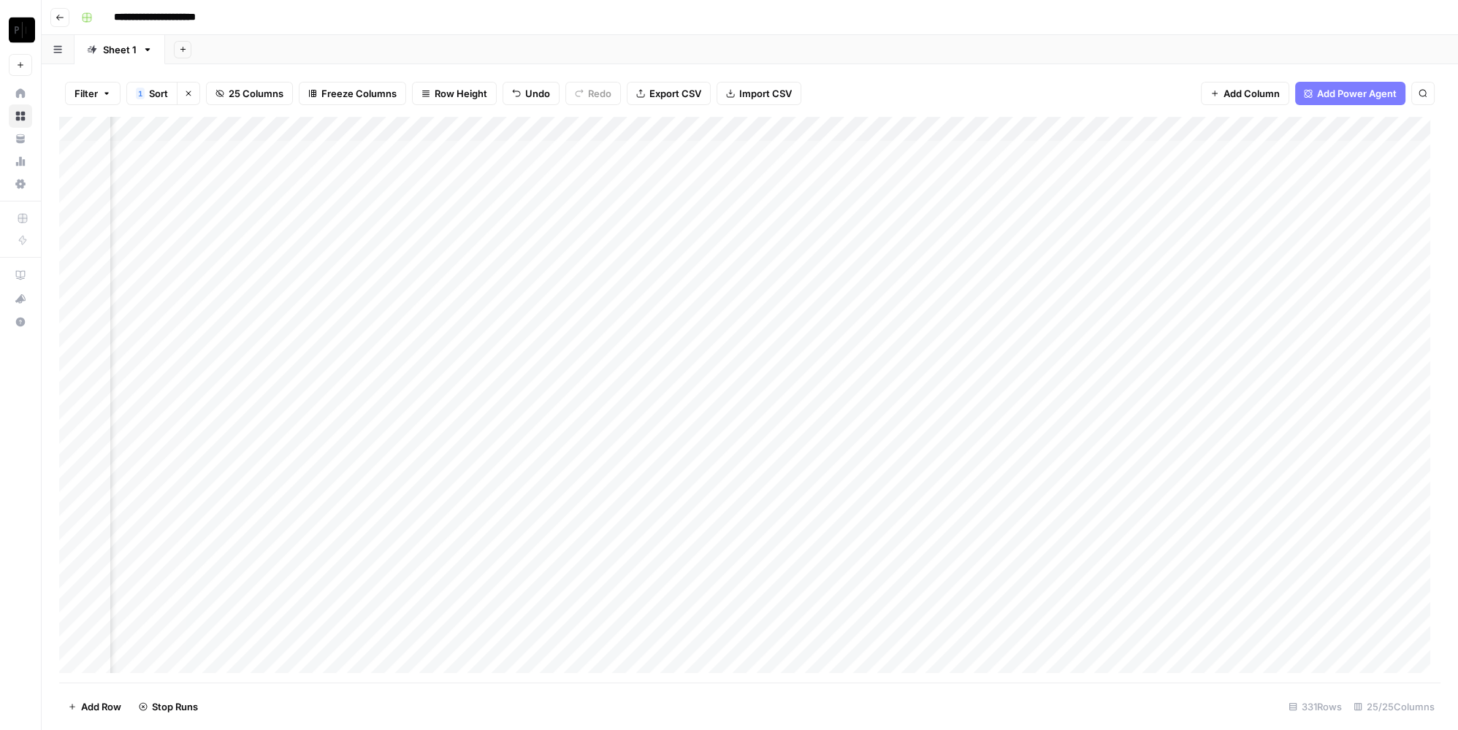
click at [621, 253] on div "Add Column" at bounding box center [749, 400] width 1381 height 567
click at [621, 281] on div "Add Column" at bounding box center [749, 400] width 1381 height 567
click at [619, 301] on div "Add Column" at bounding box center [749, 400] width 1381 height 567
click at [619, 326] on div "Add Column" at bounding box center [749, 400] width 1381 height 567
click at [621, 349] on div "Add Column" at bounding box center [749, 400] width 1381 height 567
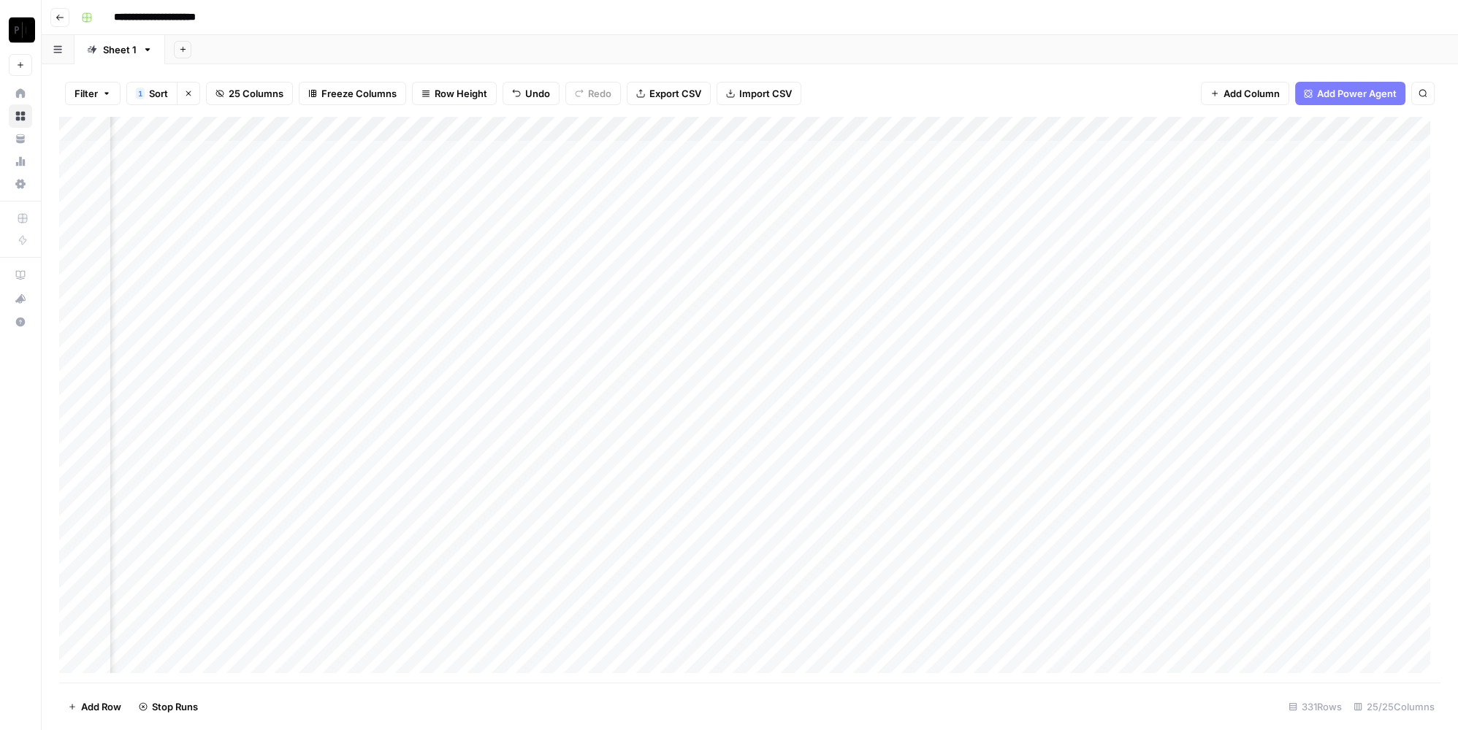
click at [619, 202] on div "Add Column" at bounding box center [749, 400] width 1381 height 567
click at [915, 154] on div "Add Column" at bounding box center [749, 400] width 1381 height 567
click at [915, 172] on div "Add Column" at bounding box center [749, 400] width 1381 height 567
click at [920, 199] on div "Add Column" at bounding box center [749, 400] width 1381 height 567
click at [919, 228] on div "Add Column" at bounding box center [749, 400] width 1381 height 567
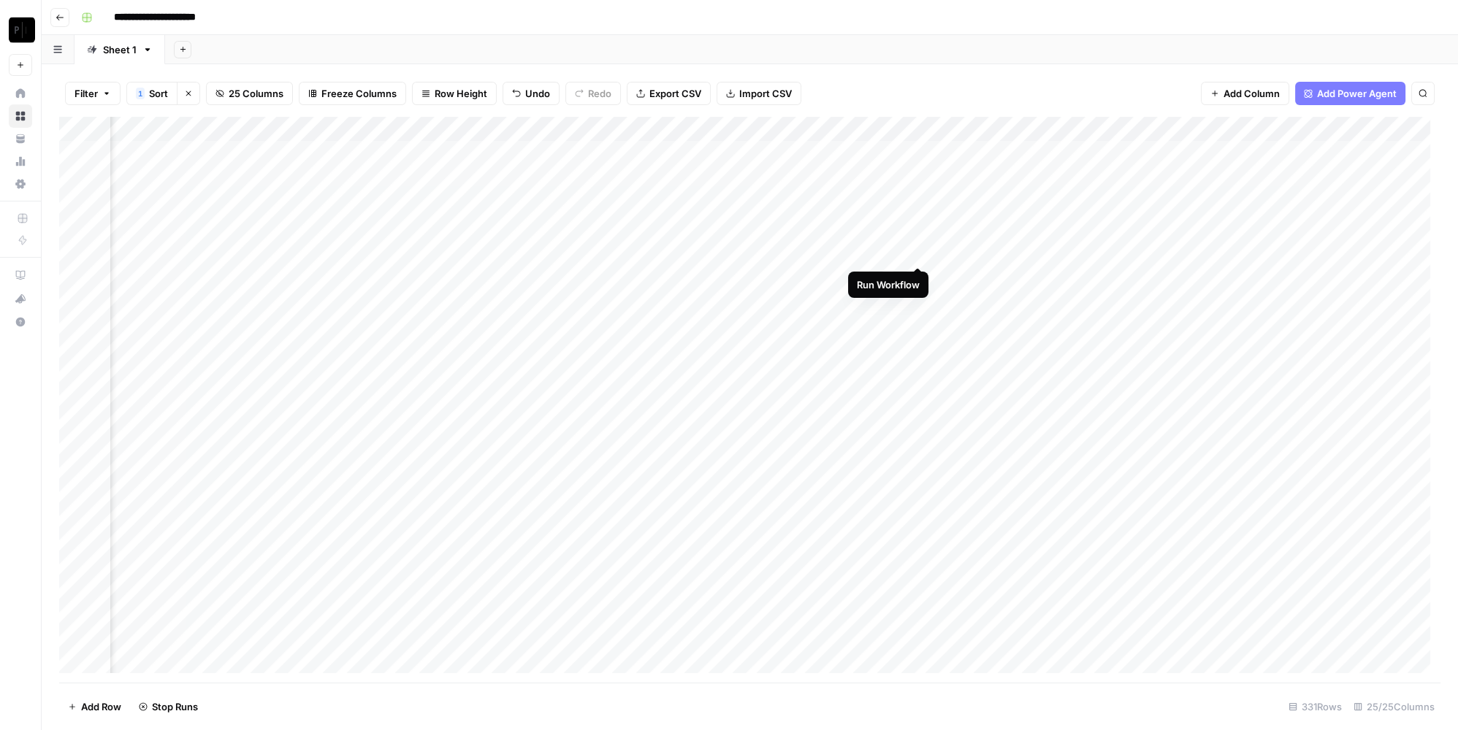
click at [919, 250] on div "Add Column" at bounding box center [749, 400] width 1381 height 567
click at [917, 277] on div "Add Column" at bounding box center [749, 400] width 1381 height 567
click at [914, 302] on div "Add Column" at bounding box center [749, 400] width 1381 height 567
click at [915, 323] on div "Add Column" at bounding box center [749, 400] width 1381 height 567
click at [914, 348] on div "Add Column" at bounding box center [749, 400] width 1381 height 567
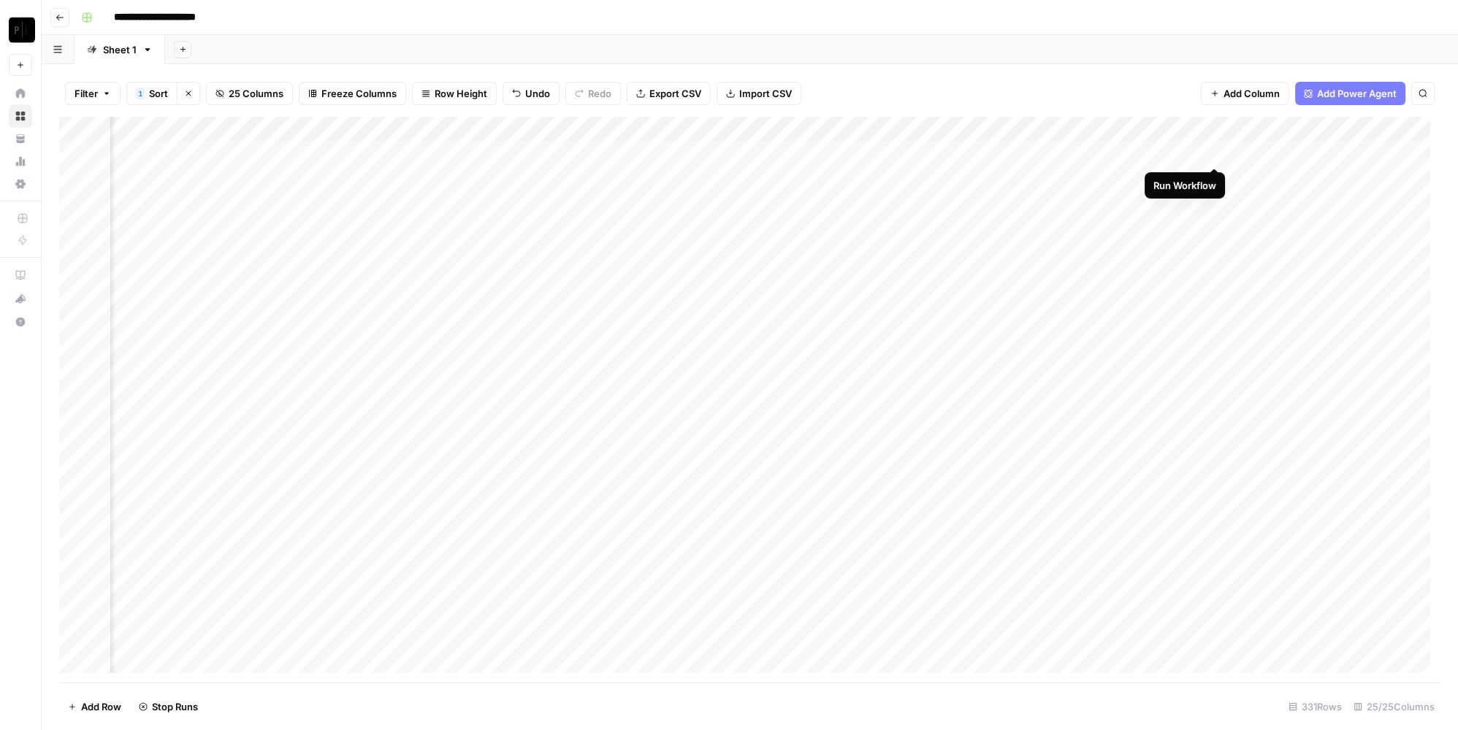
click at [1211, 150] on div "Add Column" at bounding box center [749, 400] width 1381 height 567
drag, startPoint x: 1216, startPoint y: 173, endPoint x: 1225, endPoint y: 201, distance: 29.1
click at [1216, 174] on div "Add Column" at bounding box center [749, 400] width 1381 height 567
click at [1214, 203] on div "Add Column" at bounding box center [749, 400] width 1381 height 567
click at [1216, 230] on div "Add Column" at bounding box center [749, 400] width 1381 height 567
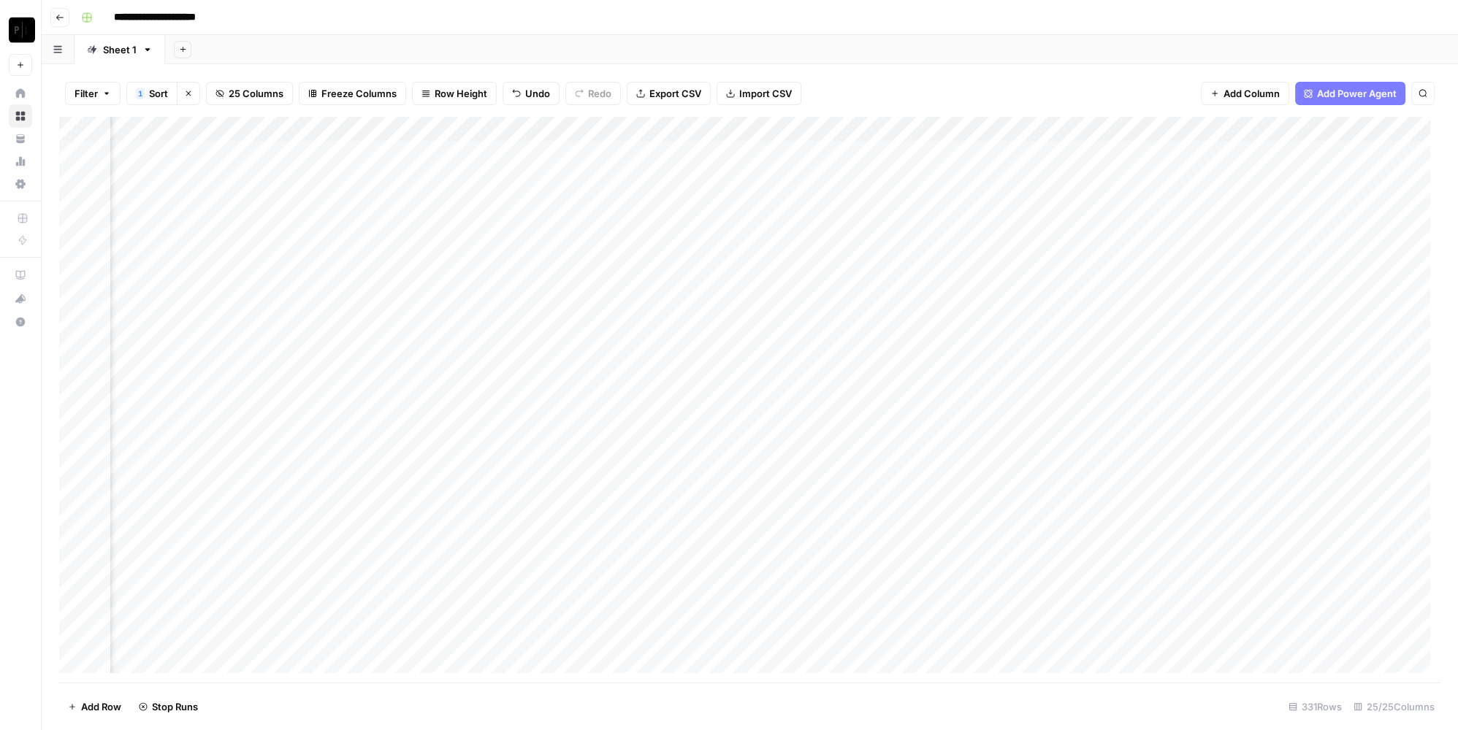
click at [1216, 250] on div "Add Column" at bounding box center [749, 400] width 1381 height 567
click at [1216, 273] on div "Add Column" at bounding box center [749, 400] width 1381 height 567
click at [1212, 303] on div "Add Column" at bounding box center [749, 400] width 1381 height 567
click at [1215, 326] on div "Add Column" at bounding box center [749, 400] width 1381 height 567
click at [1216, 353] on div "Add Column" at bounding box center [749, 400] width 1381 height 567
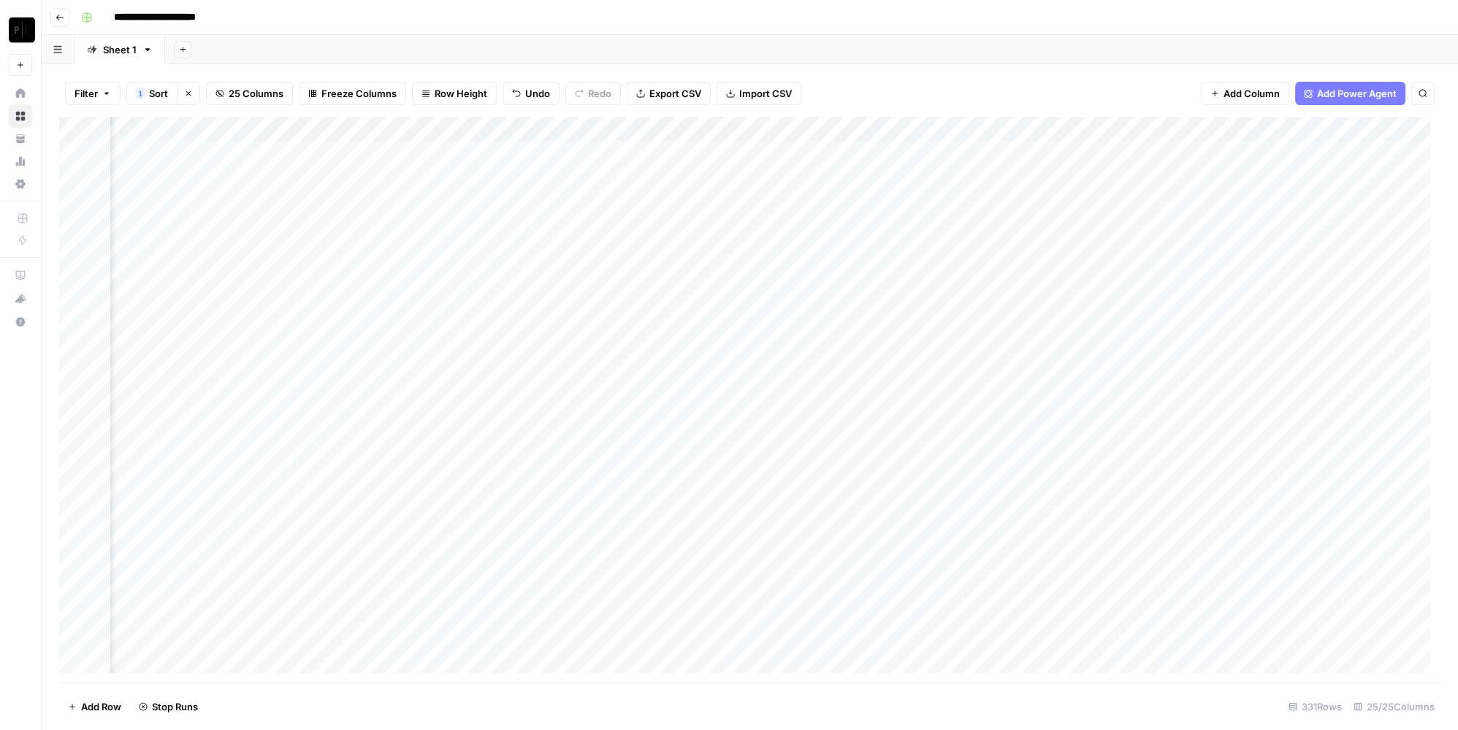
scroll to position [0, 2587]
click at [1381, 127] on span "Add Column" at bounding box center [1406, 129] width 51 height 13
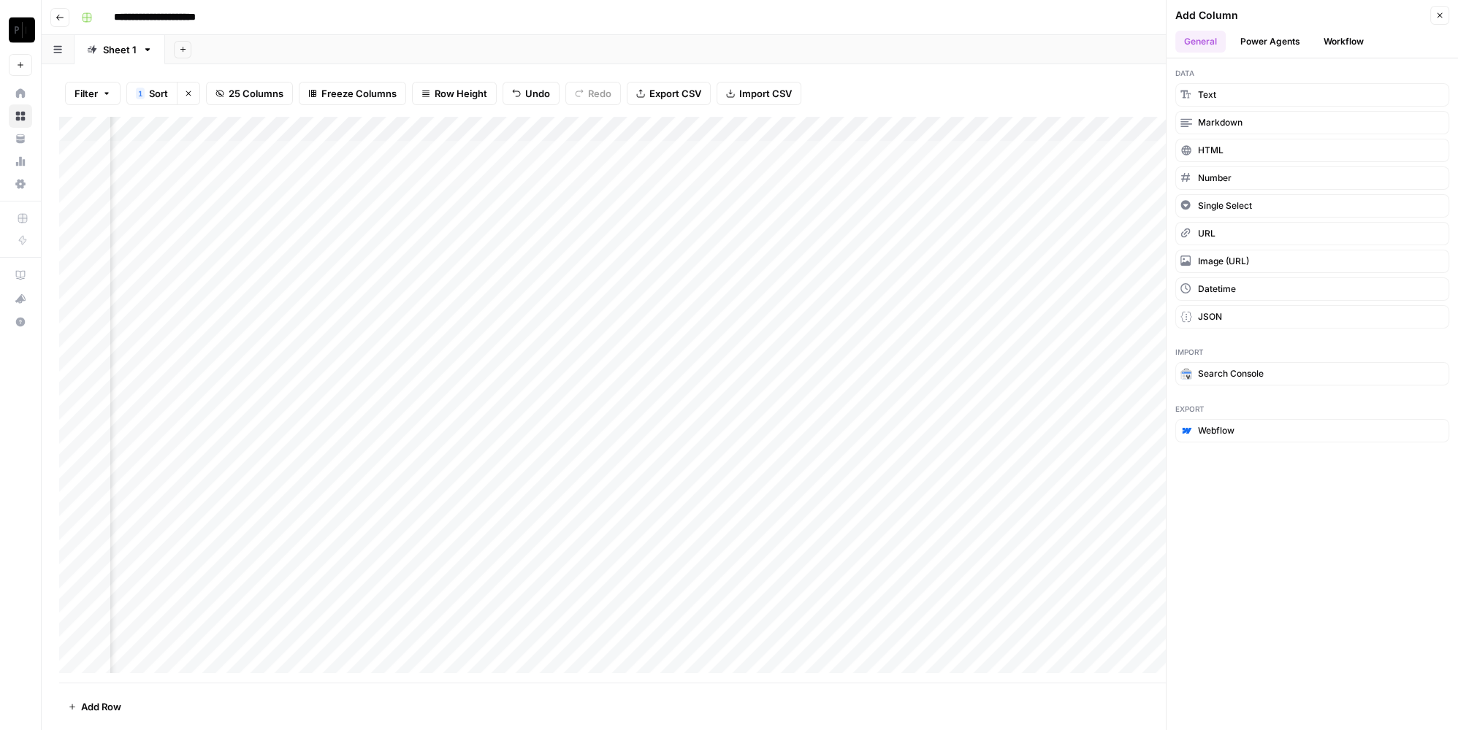
click at [1332, 39] on button "Workflow" at bounding box center [1344, 42] width 58 height 22
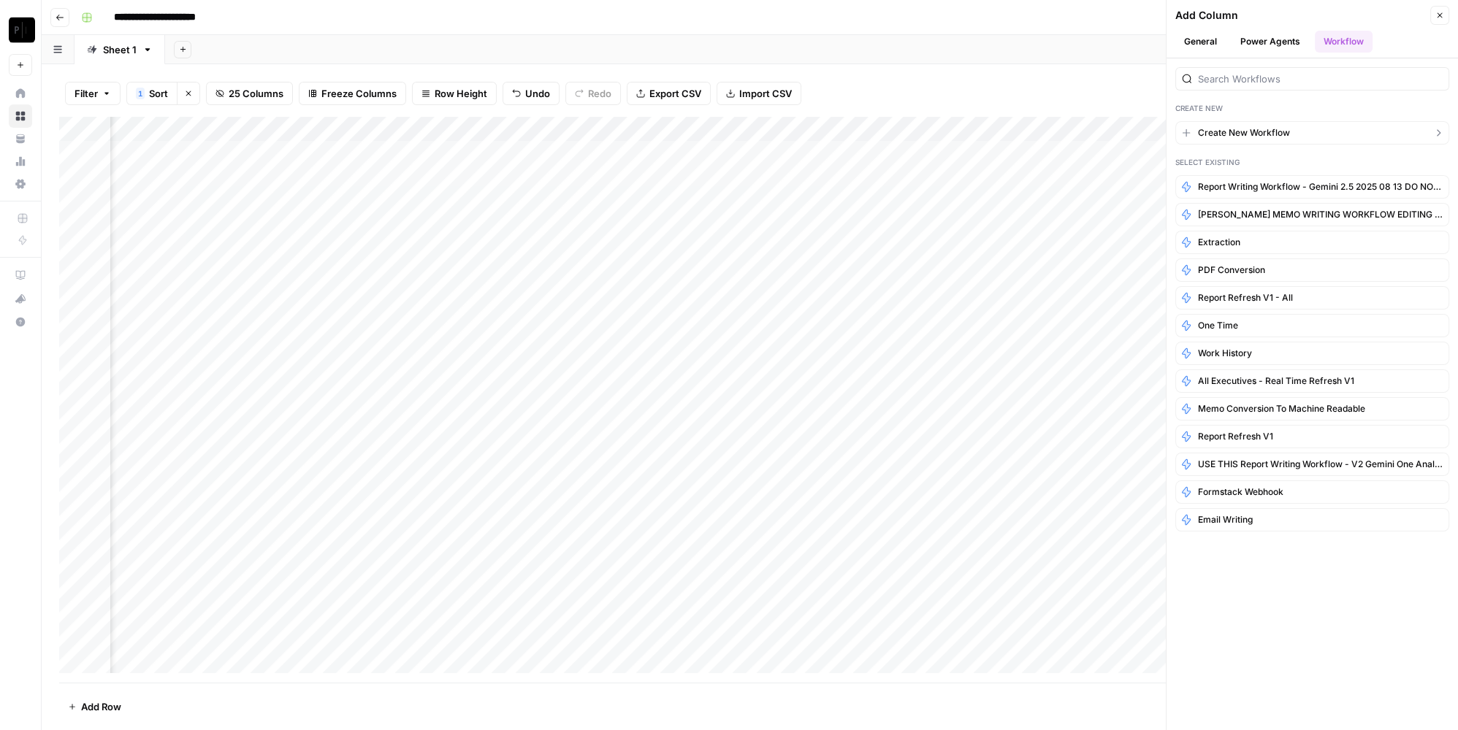
click at [1296, 129] on button "Create New Workflow" at bounding box center [1312, 132] width 274 height 23
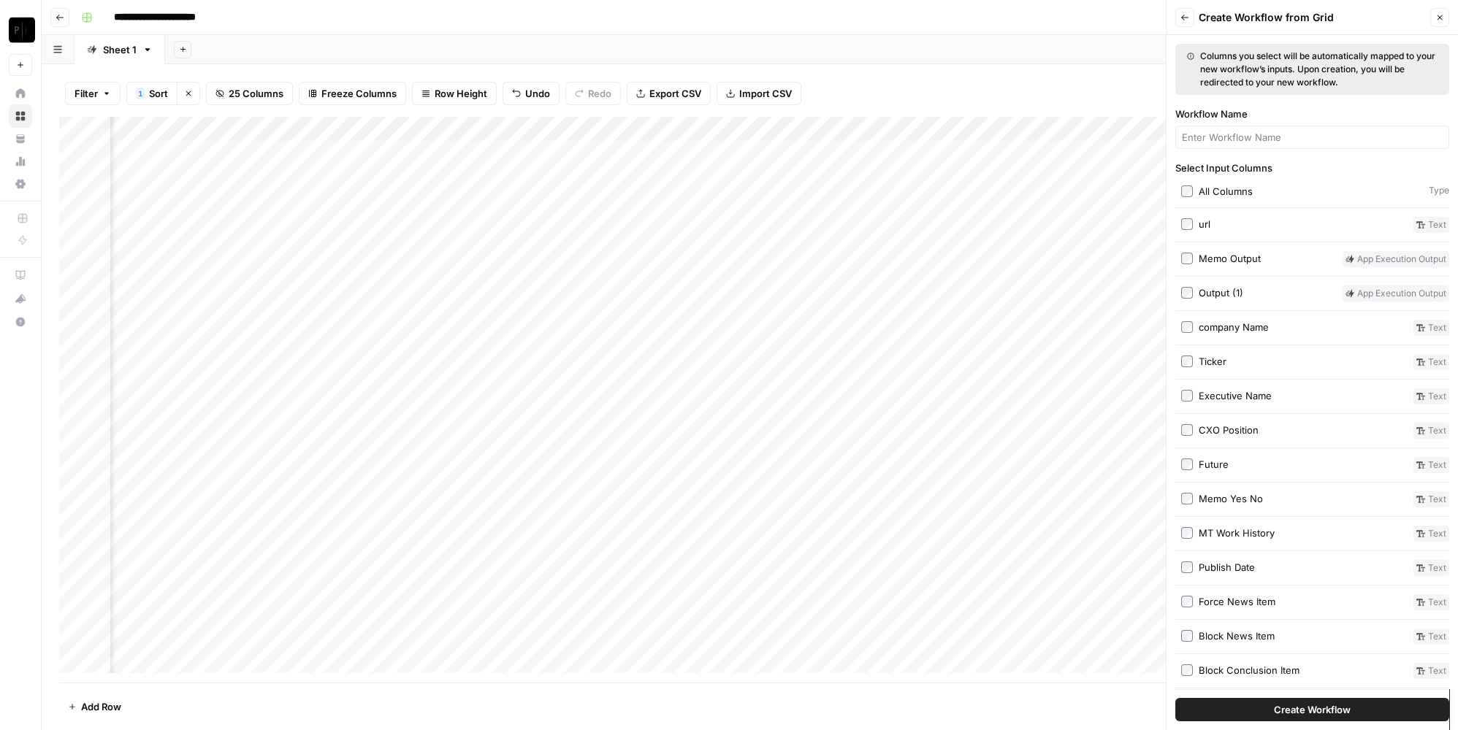
scroll to position [165, 0]
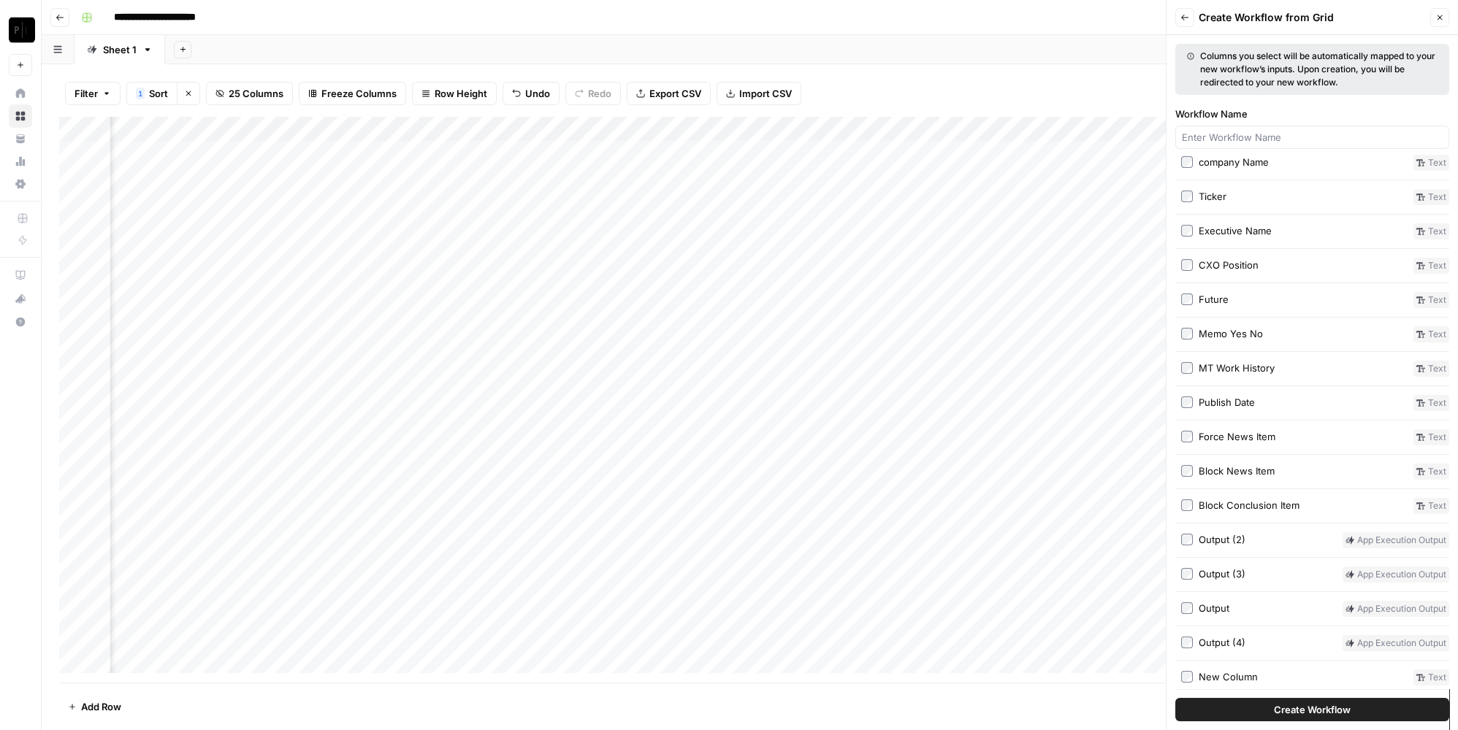
click at [1192, 572] on label "Output (3)" at bounding box center [1259, 575] width 156 height 16
click at [1193, 638] on label "Output (4)" at bounding box center [1259, 643] width 156 height 16
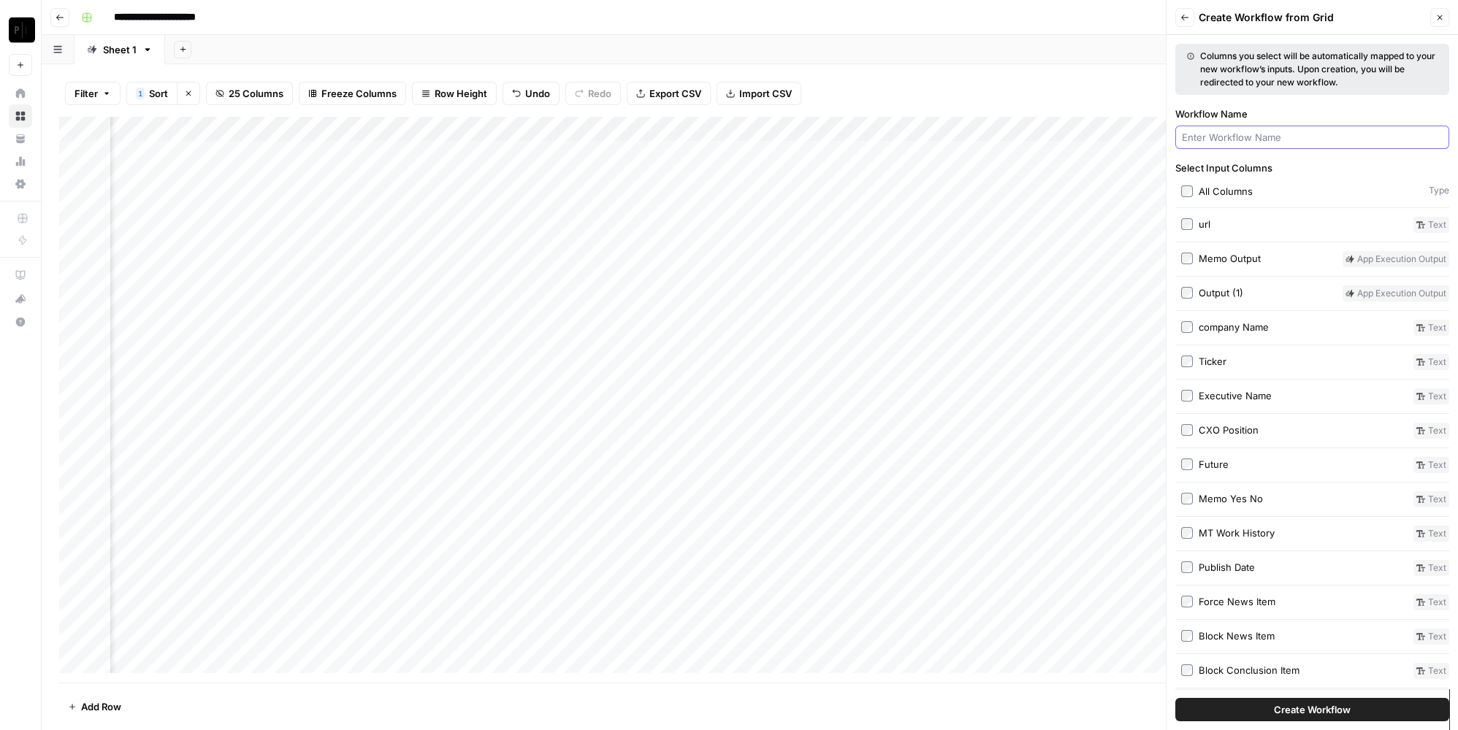
click at [1253, 137] on input "Workflow Name" at bounding box center [1312, 137] width 261 height 15
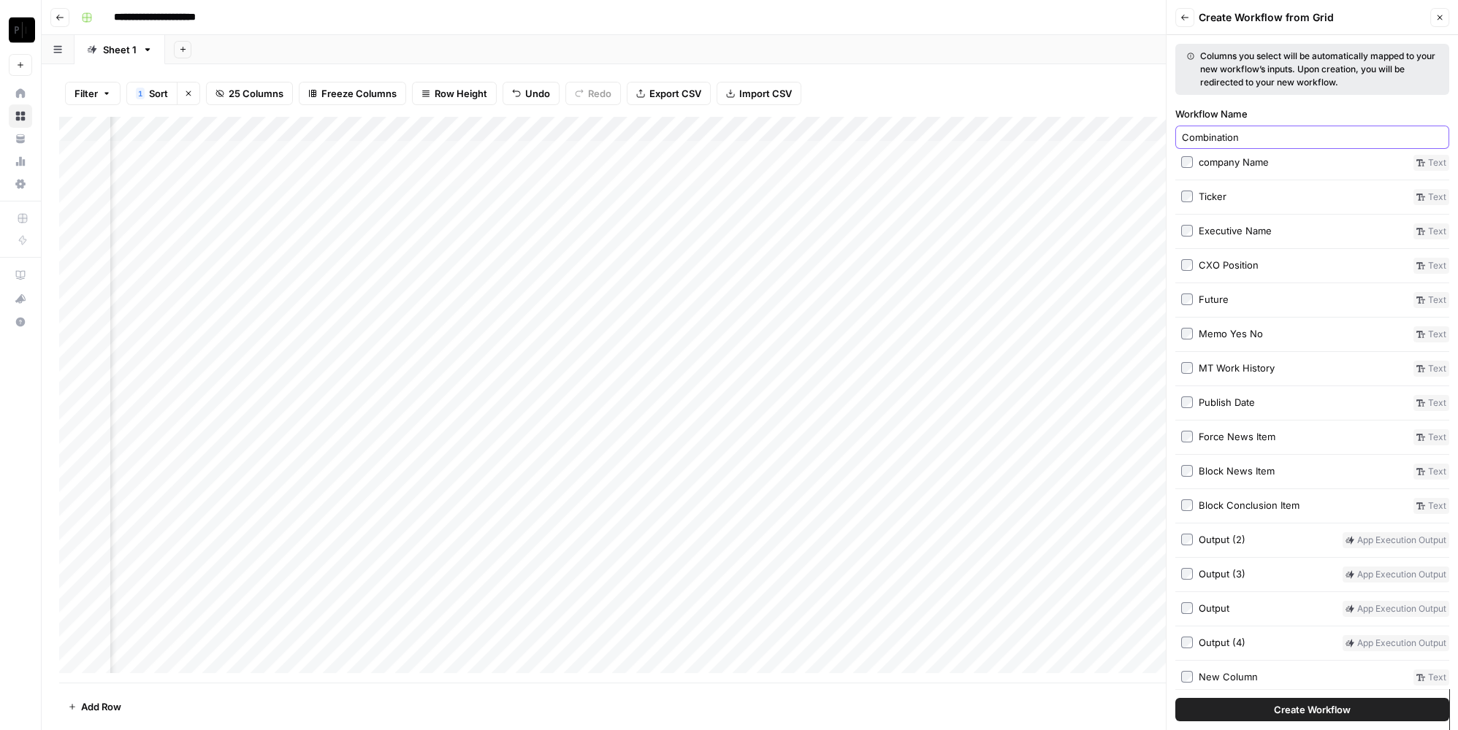
type input "Combination"
click at [1357, 710] on button "Create Workflow" at bounding box center [1312, 709] width 274 height 23
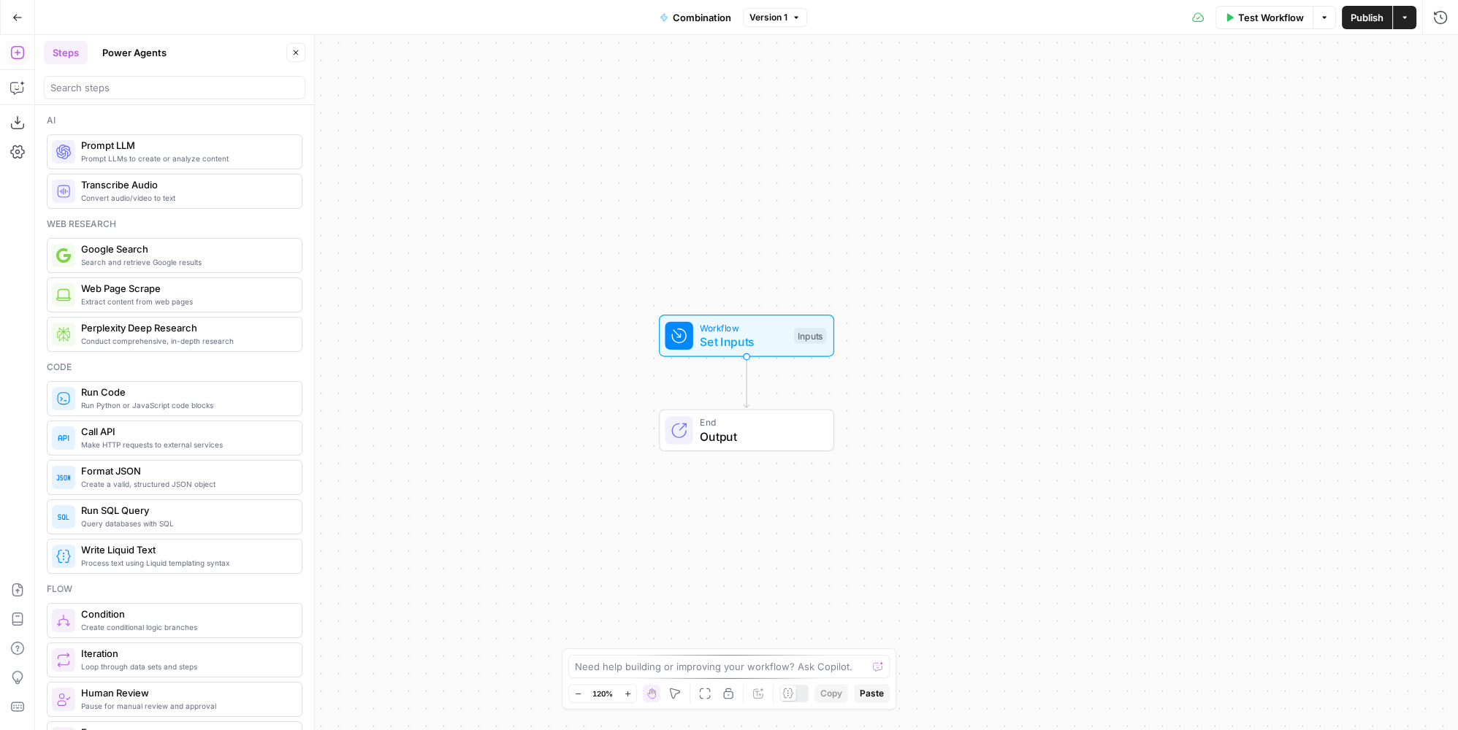
click at [761, 321] on span "Workflow" at bounding box center [743, 328] width 87 height 14
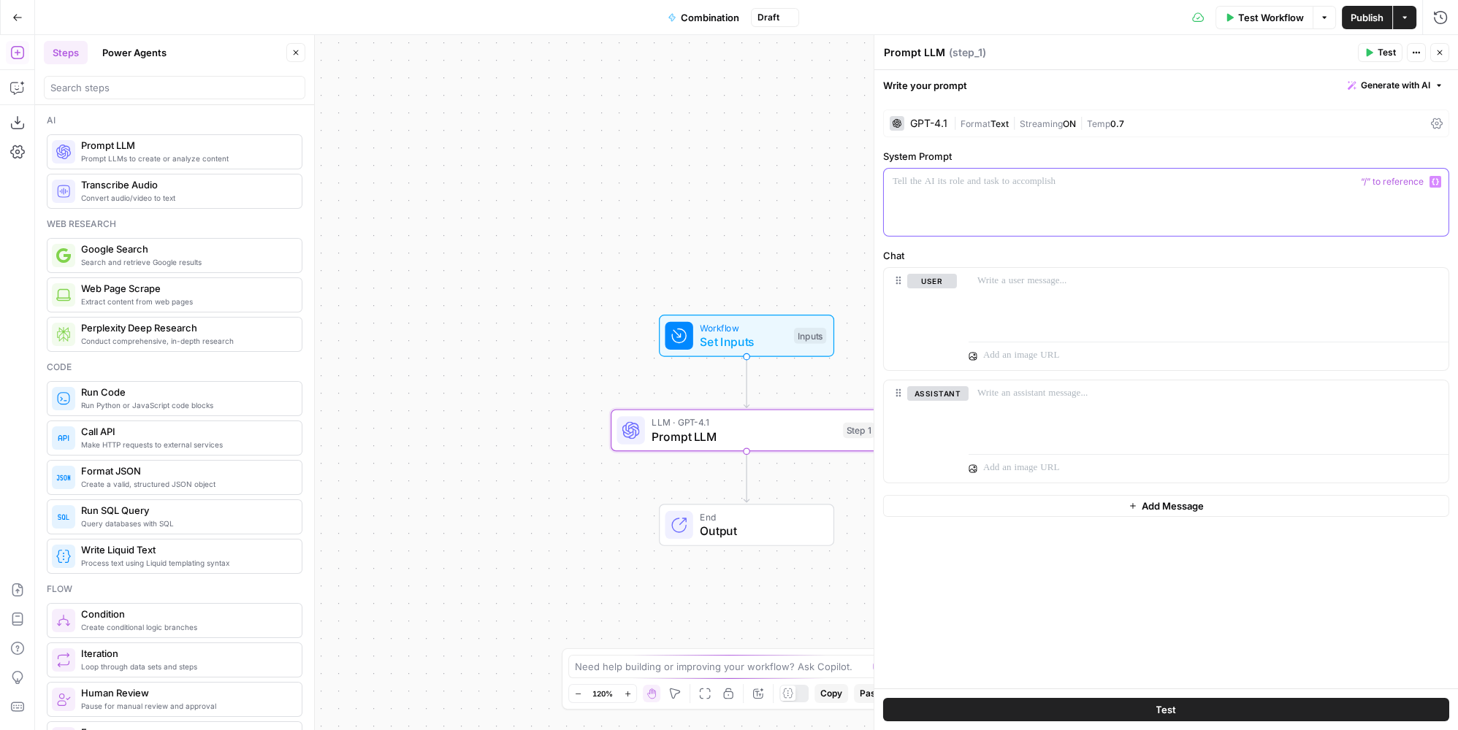
click at [1057, 198] on div at bounding box center [1166, 202] width 565 height 67
click at [781, 398] on span "Delete step" at bounding box center [780, 397] width 1 height 1
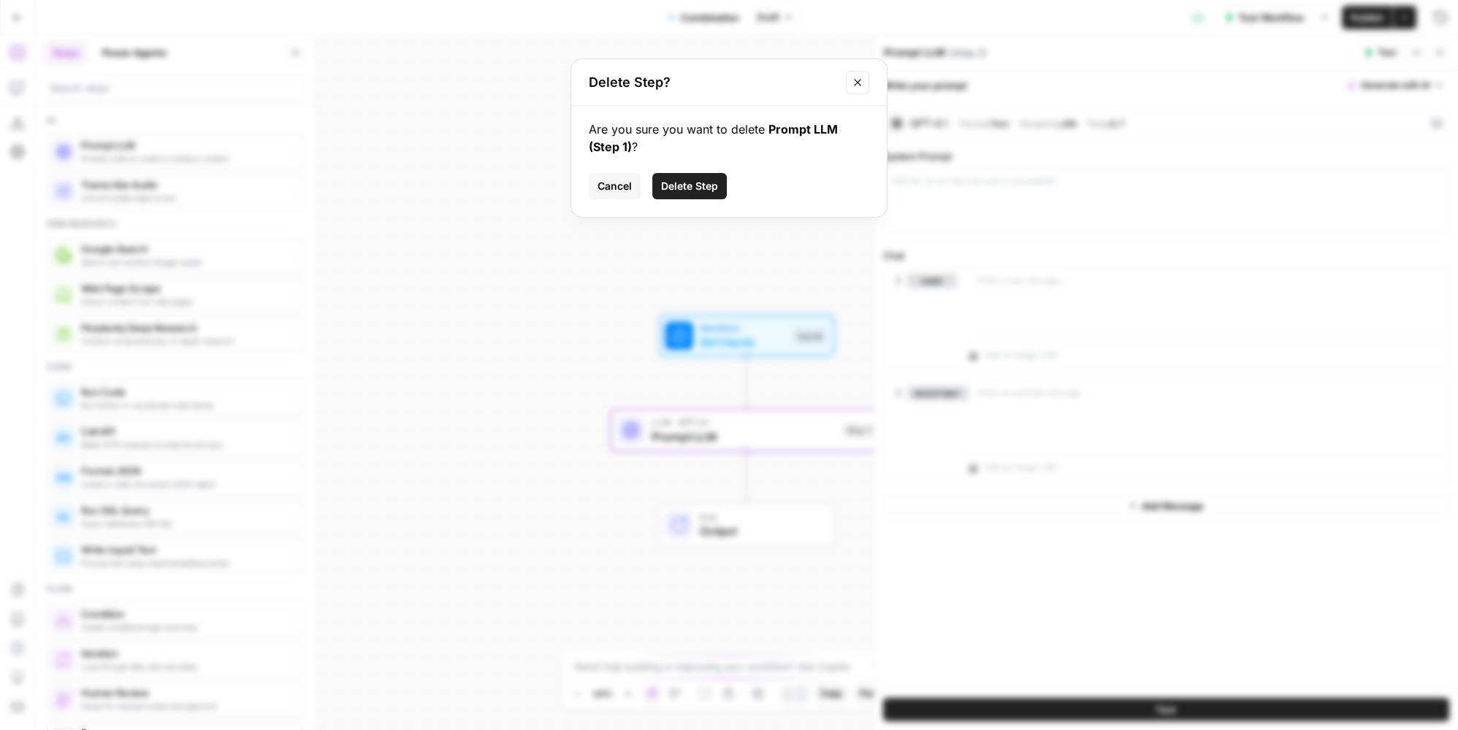
click at [686, 168] on div "Are you sure you want to delete Prompt LLM (Step 1) ? Cancel Delete Step" at bounding box center [728, 161] width 315 height 111
click at [688, 183] on span "Delete Step" at bounding box center [689, 186] width 57 height 15
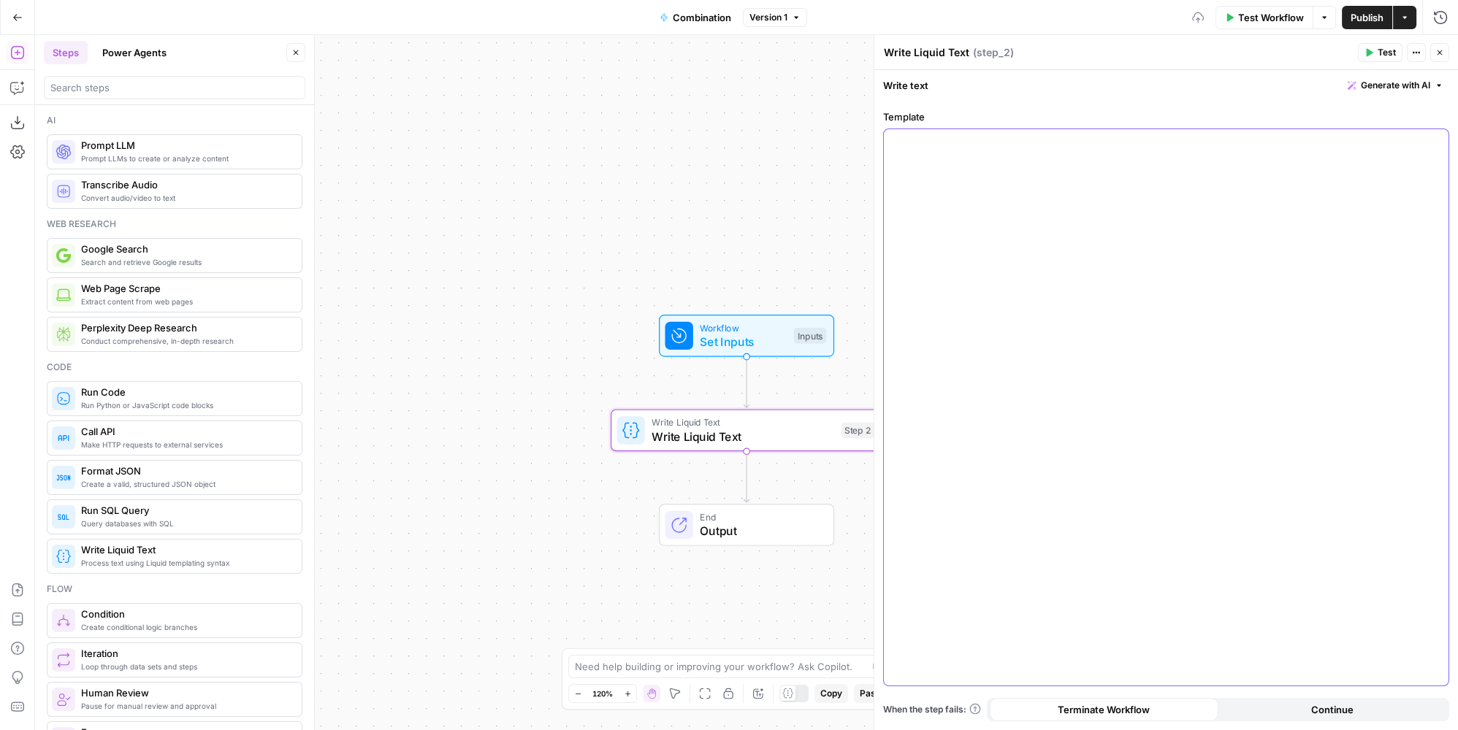
click at [1070, 218] on div at bounding box center [1166, 407] width 565 height 556
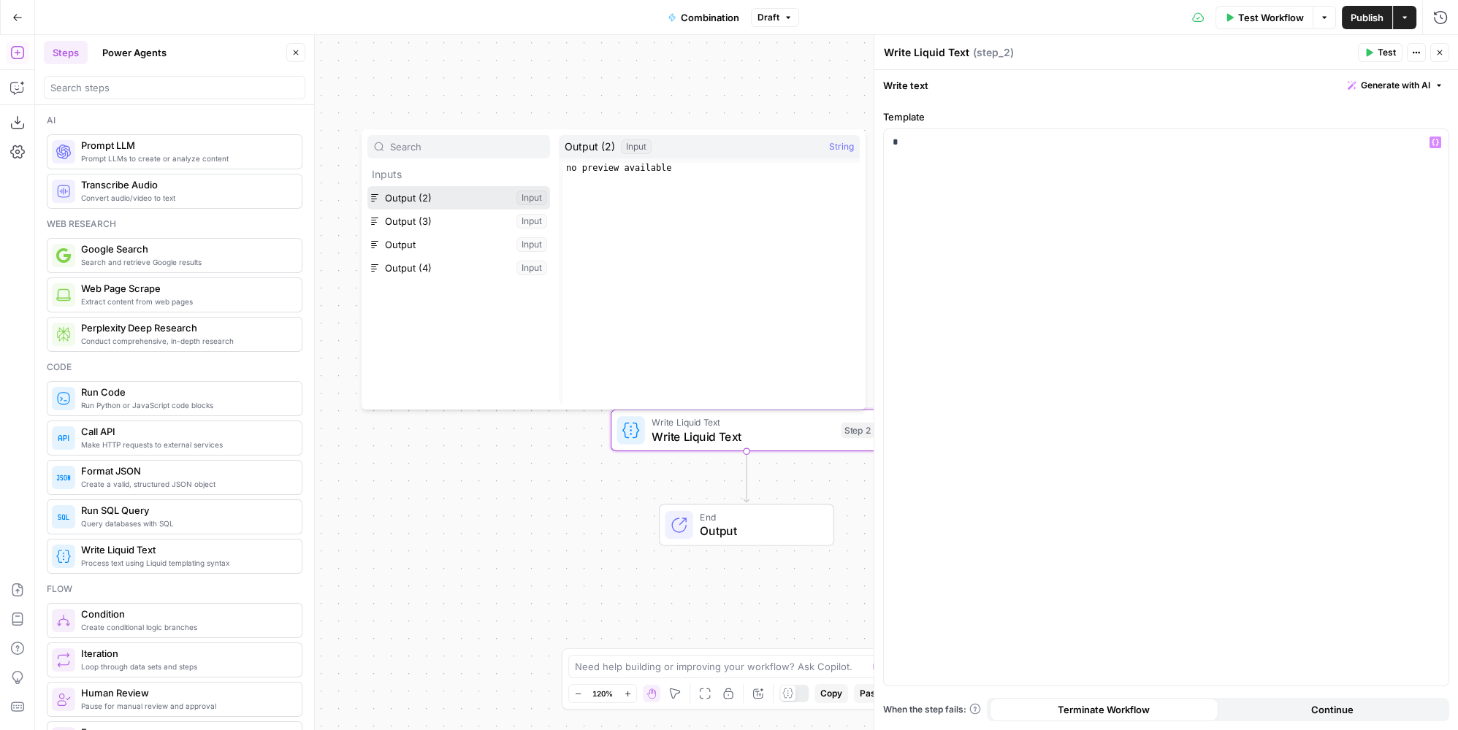
click at [435, 191] on button "Select variable Output (2)" at bounding box center [458, 197] width 183 height 23
click at [448, 215] on button "Select variable Output (3)" at bounding box center [458, 221] width 183 height 23
click at [510, 236] on button "Select variable Output" at bounding box center [458, 244] width 183 height 23
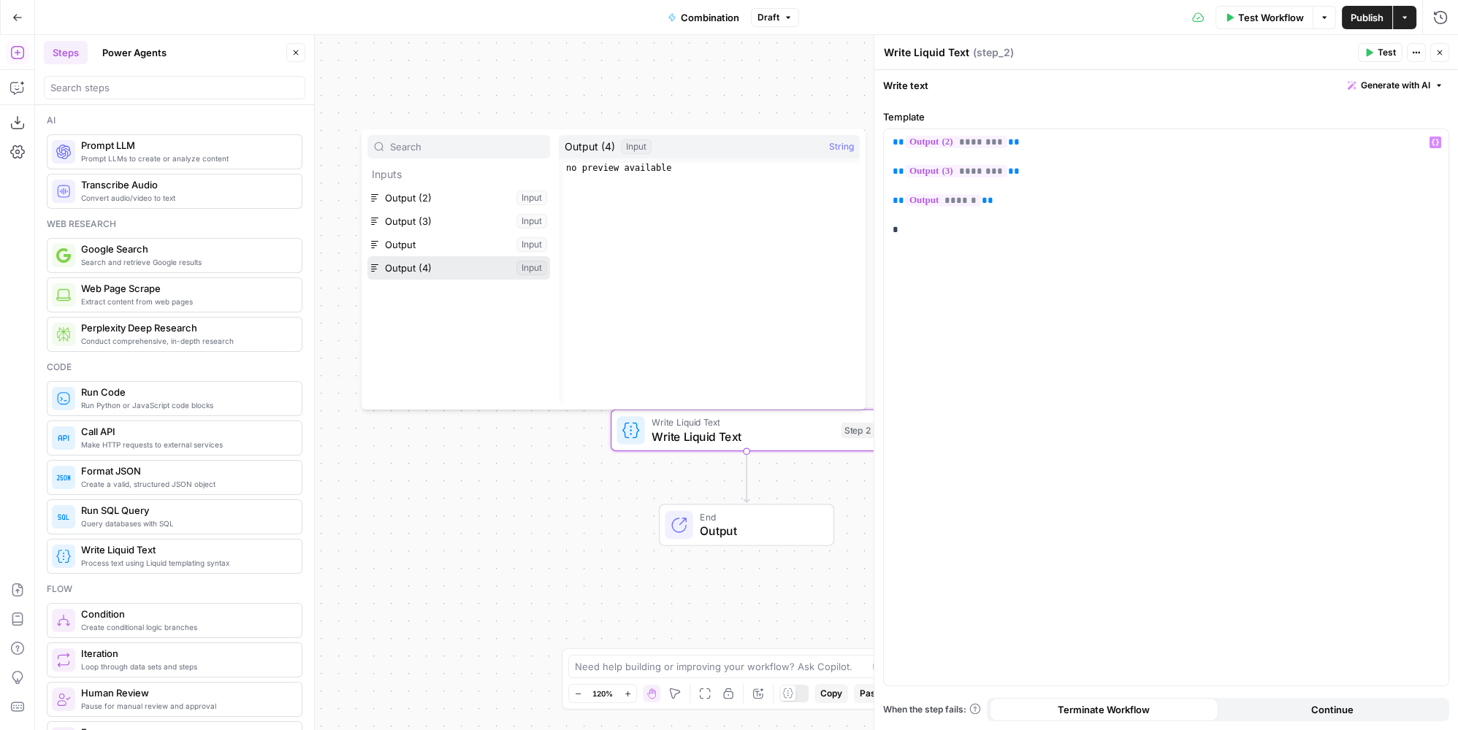
click at [464, 270] on button "Select variable Output (4)" at bounding box center [458, 267] width 183 height 23
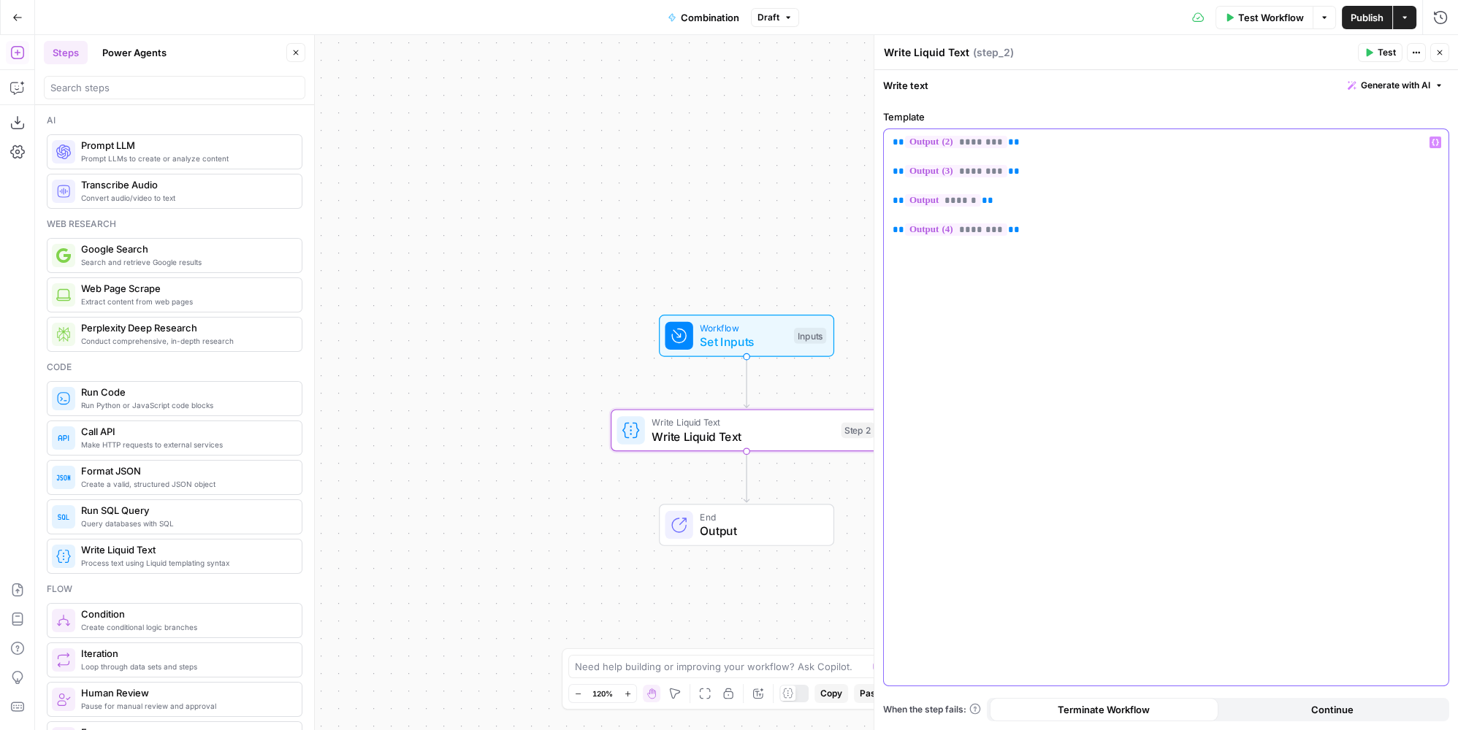
click at [892, 142] on span "**" at bounding box center [898, 141] width 12 height 9
click at [1242, 146] on p "** ** ******** ** ** ******** ** ** ****** ** ** ******** **" at bounding box center [1166, 193] width 548 height 117
drag, startPoint x: 1158, startPoint y: 160, endPoint x: 1147, endPoint y: 162, distance: 10.5
click at [1156, 160] on p "** ** ******** ** ** ******** ** ** ****** ** ** ******** **" at bounding box center [1166, 193] width 548 height 117
click at [1085, 196] on p "** ** ******** ** ** ** ******** ** ** ****** ** ** ******** **" at bounding box center [1166, 200] width 548 height 131
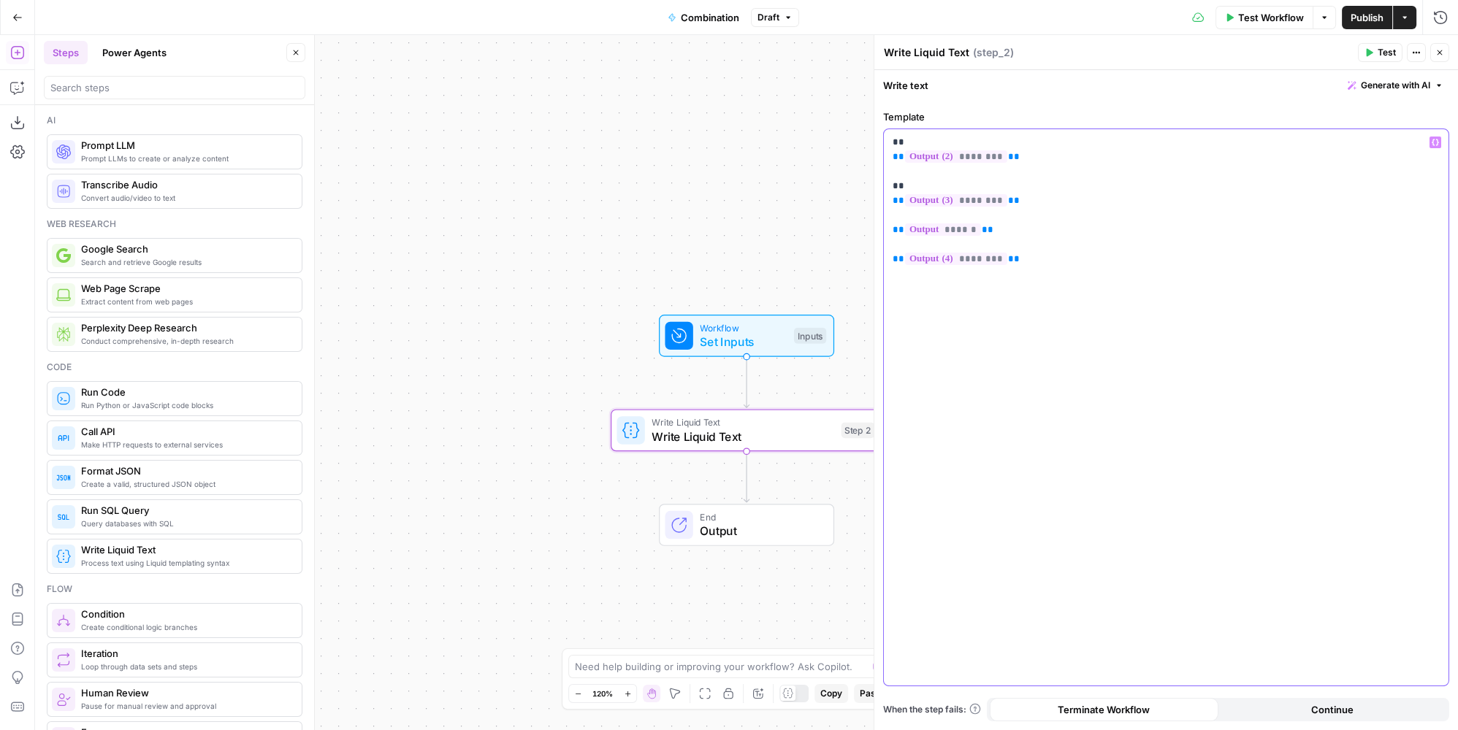
click at [1085, 196] on p "** ** ******** ** ** ** ******** ** ** ****** ** ** ******** **" at bounding box center [1166, 200] width 548 height 131
click at [1074, 234] on p "** ** ******** ** ** ** ******** ** ** ** ****** ** ** ******** **" at bounding box center [1166, 208] width 548 height 146
click at [1073, 240] on p "** ** ******** ** ** ** ******** ** ** ** ****** ** ** ******** **" at bounding box center [1166, 208] width 548 height 146
click at [1349, 16] on button "Publish" at bounding box center [1367, 17] width 50 height 23
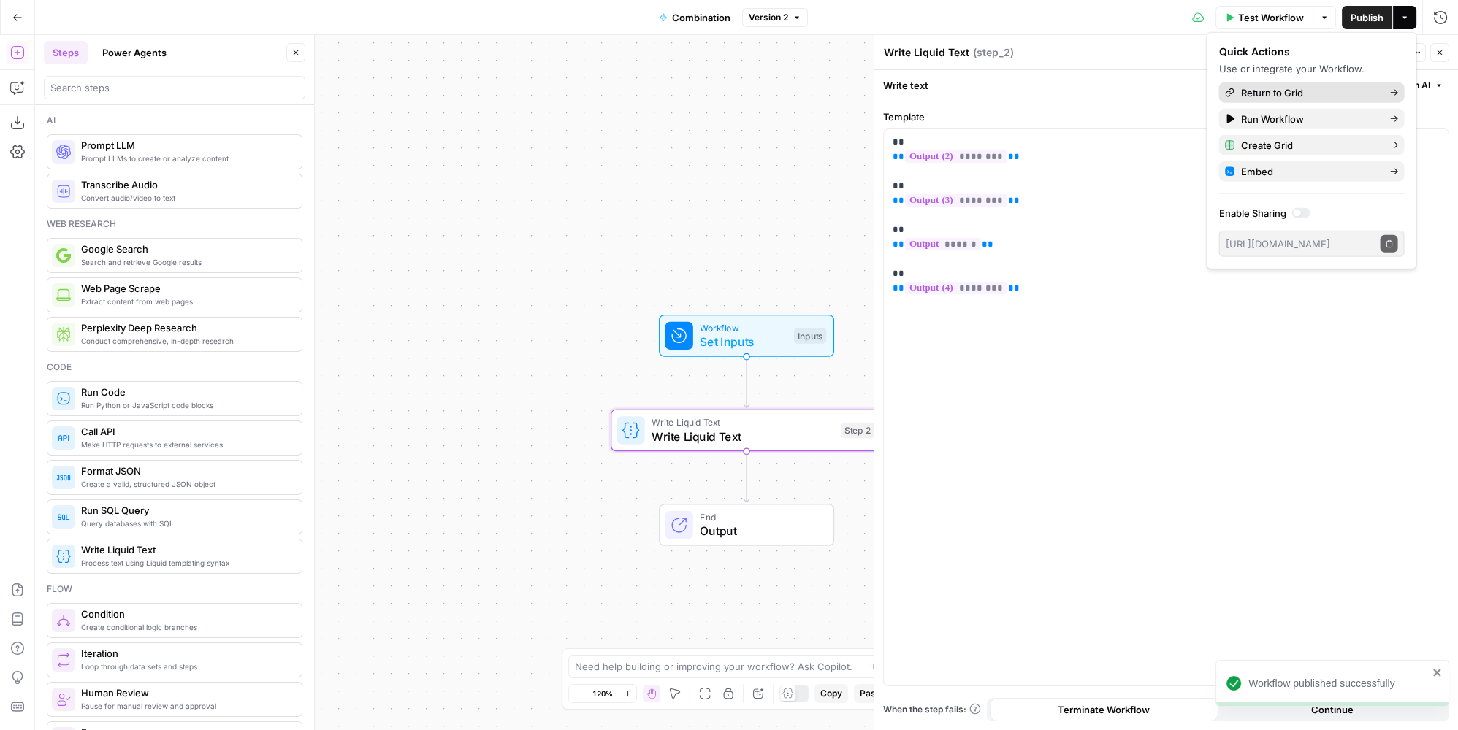
click at [1301, 90] on span "Return to Grid" at bounding box center [1308, 92] width 137 height 15
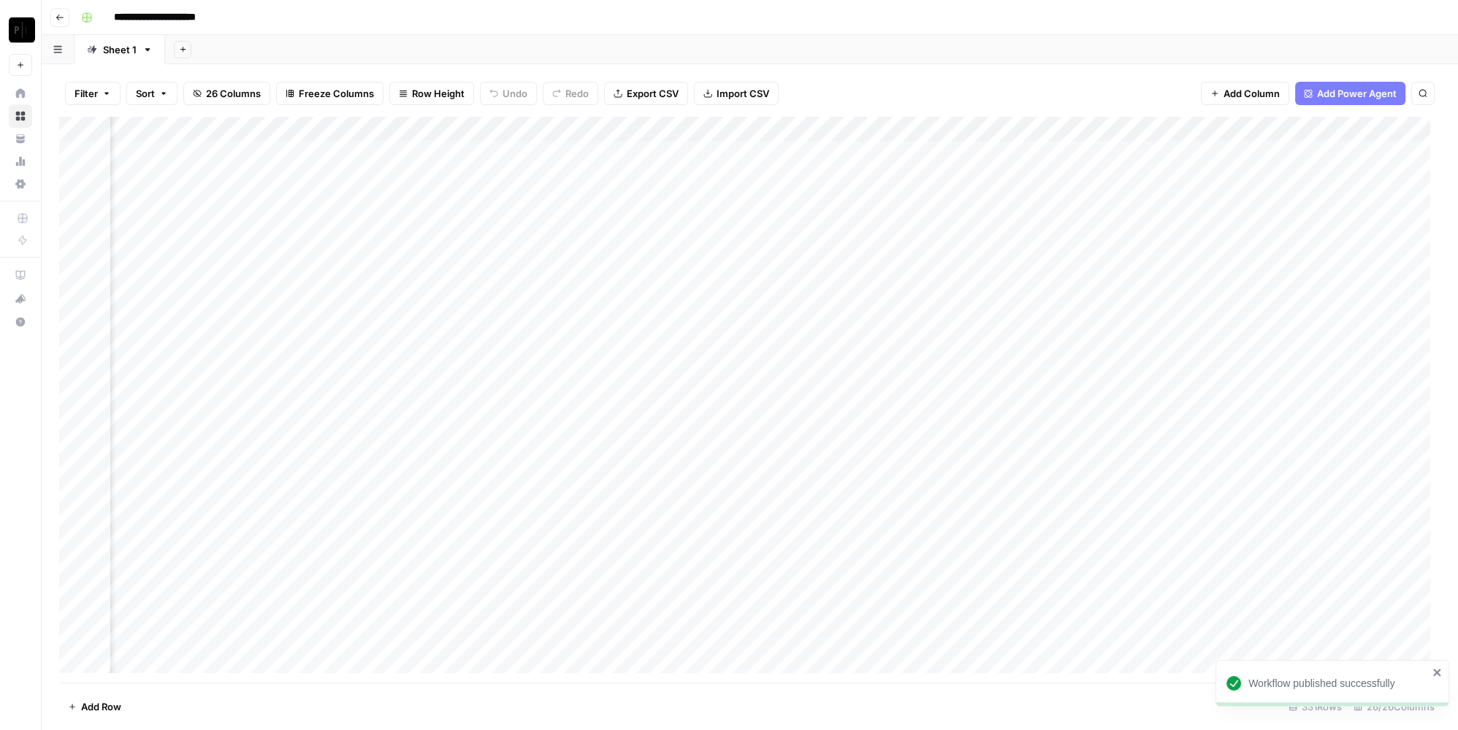
scroll to position [0, 2718]
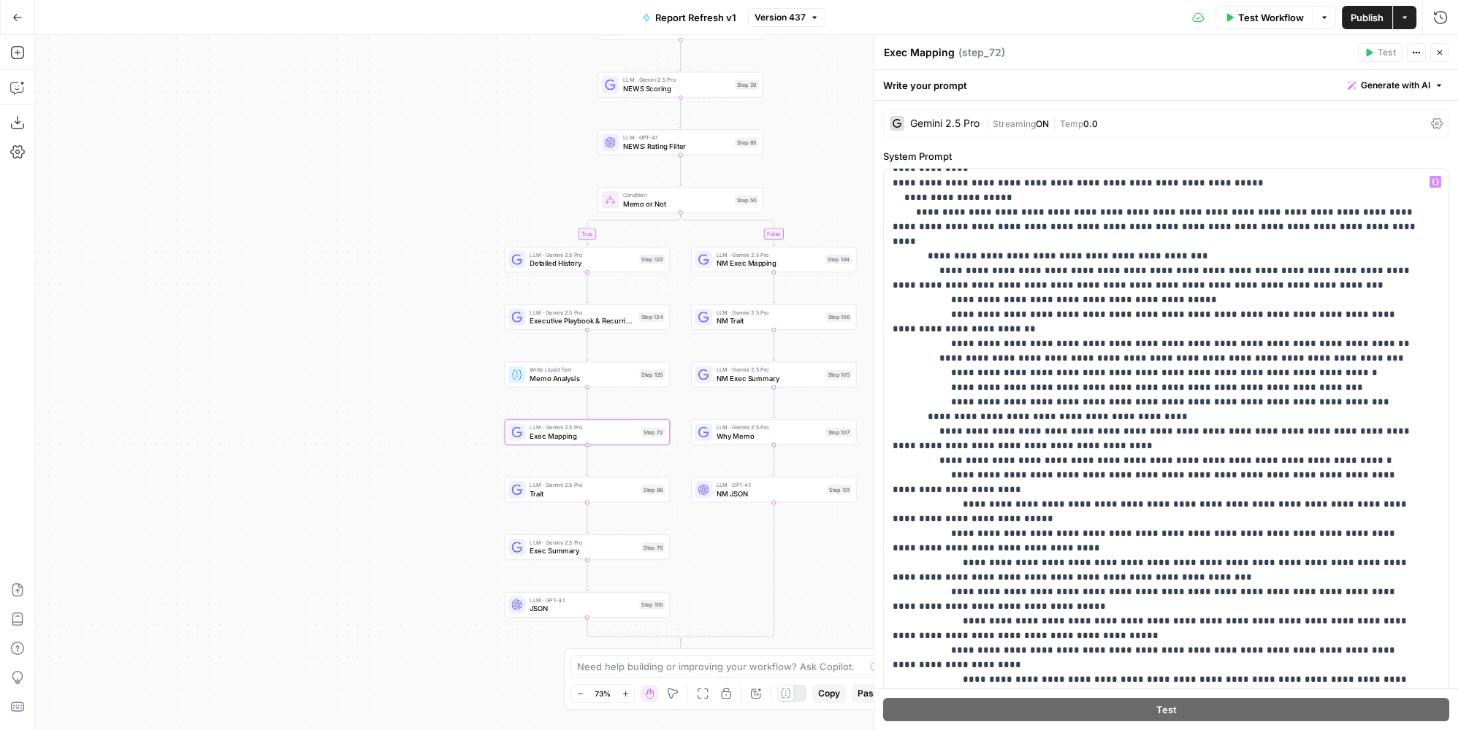
scroll to position [398, 0]
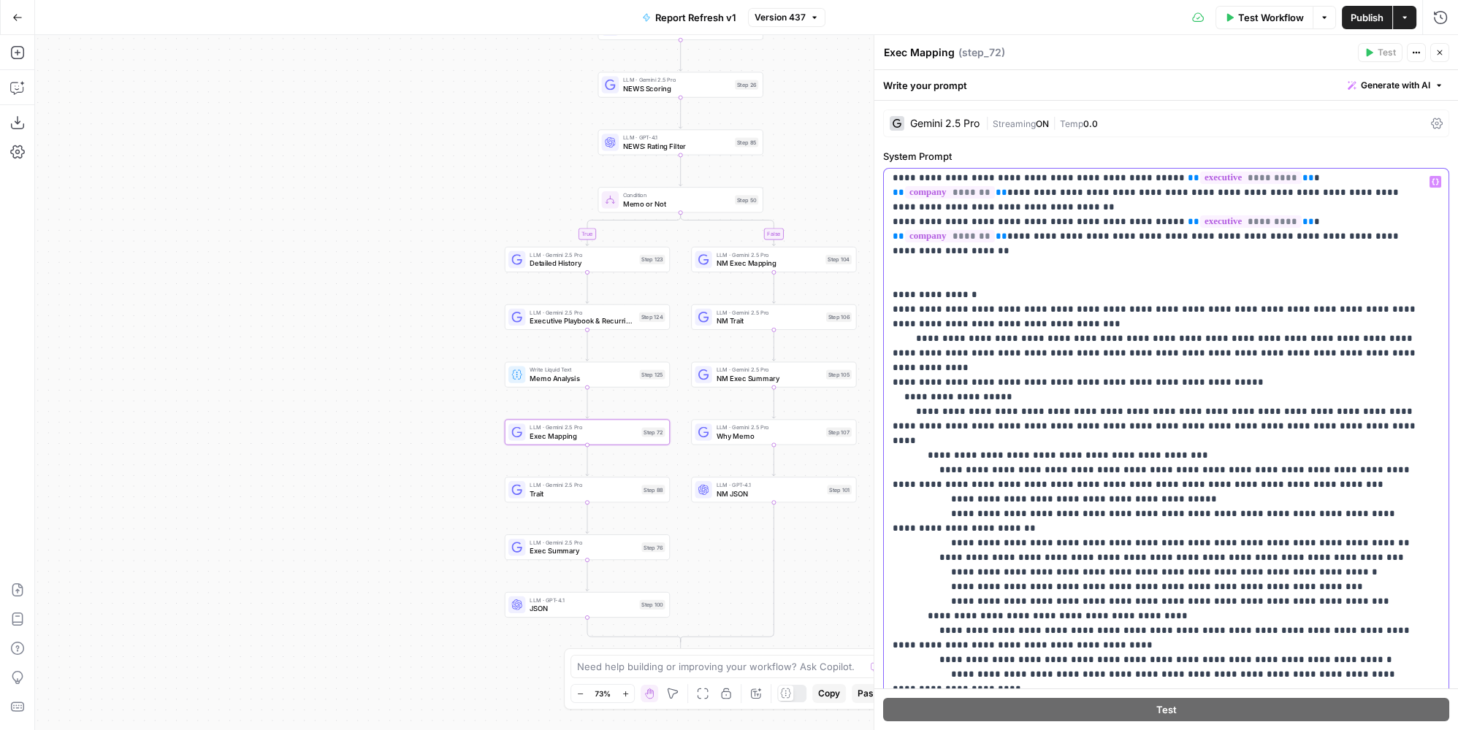
click at [1065, 321] on p "**********" at bounding box center [1156, 617] width 528 height 1680
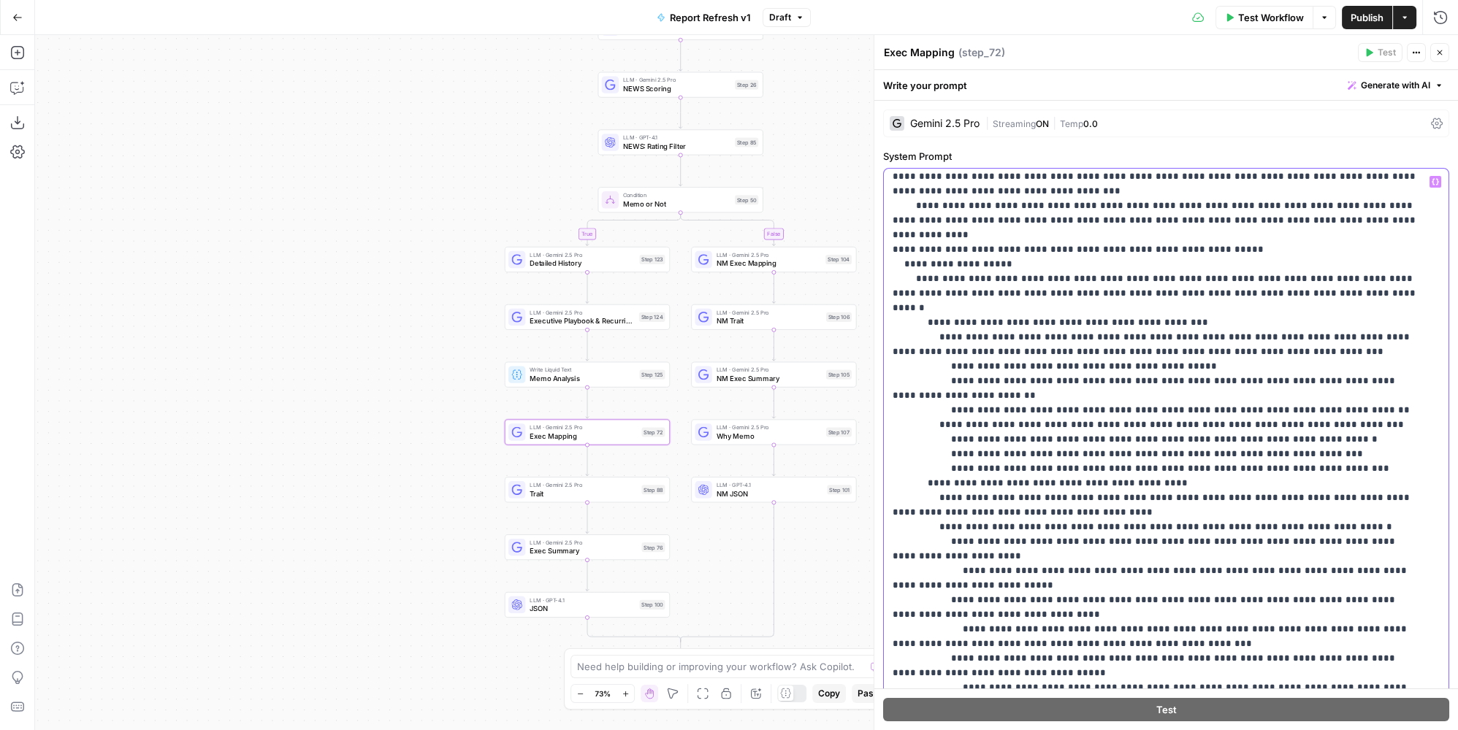
scroll to position [597, 0]
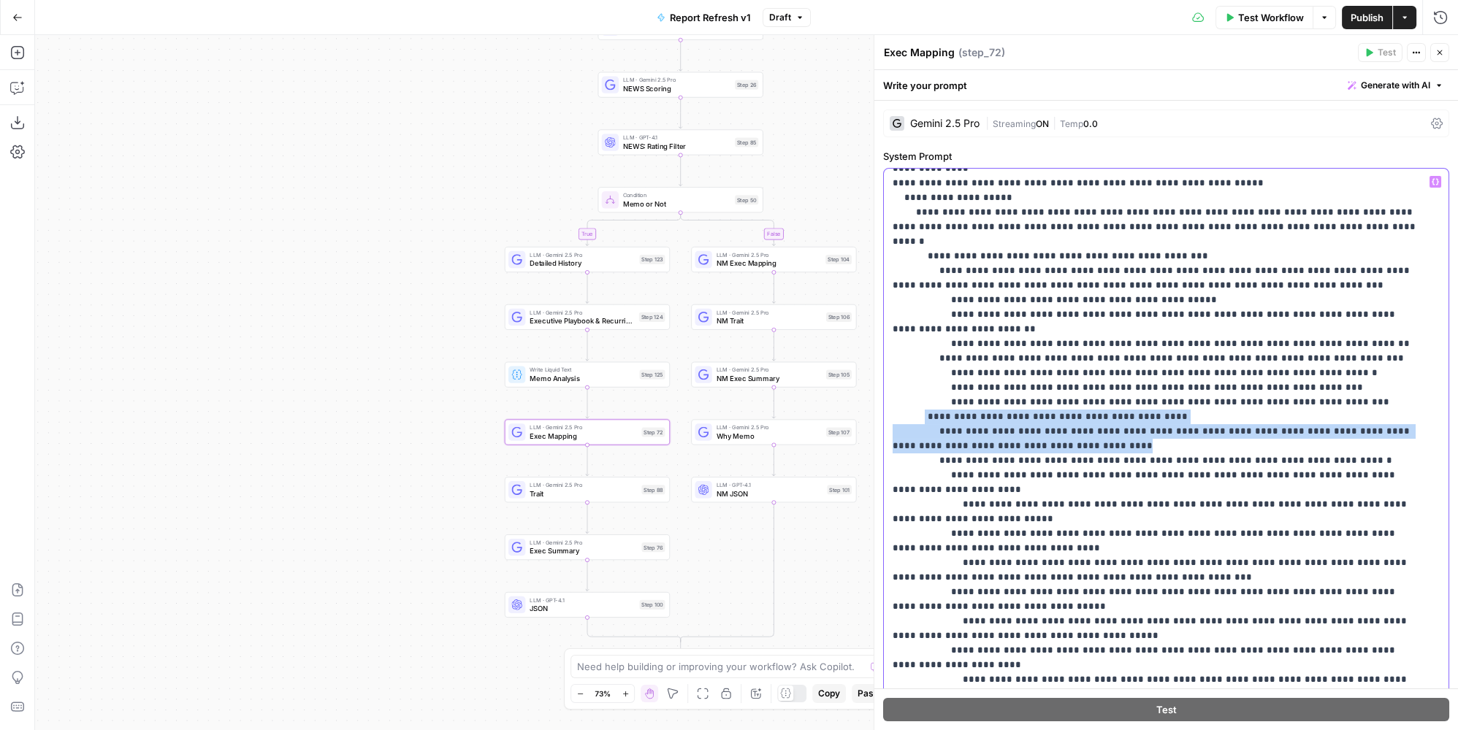
drag, startPoint x: 1050, startPoint y: 318, endPoint x: 1112, endPoint y: 340, distance: 65.4
click at [1112, 340] on p "**********" at bounding box center [1156, 417] width 528 height 1680
copy p "**********"
click at [984, 307] on p "**********" at bounding box center [1156, 417] width 528 height 1680
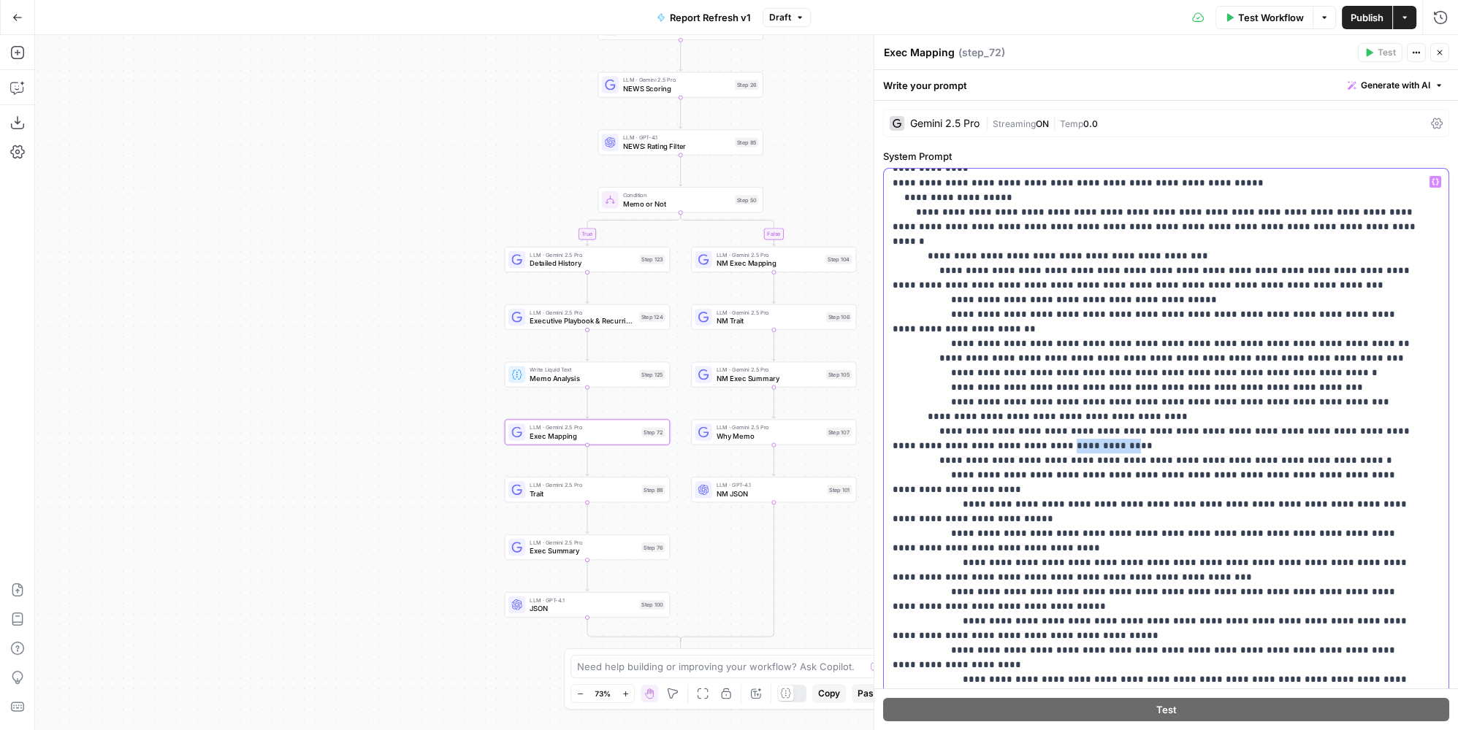
drag, startPoint x: 962, startPoint y: 343, endPoint x: 1014, endPoint y: 339, distance: 52.0
click at [1014, 339] on p "**********" at bounding box center [1156, 417] width 528 height 1680
click at [1006, 571] on p "**********" at bounding box center [1156, 417] width 528 height 1680
click at [1006, 559] on p "**********" at bounding box center [1156, 417] width 528 height 1680
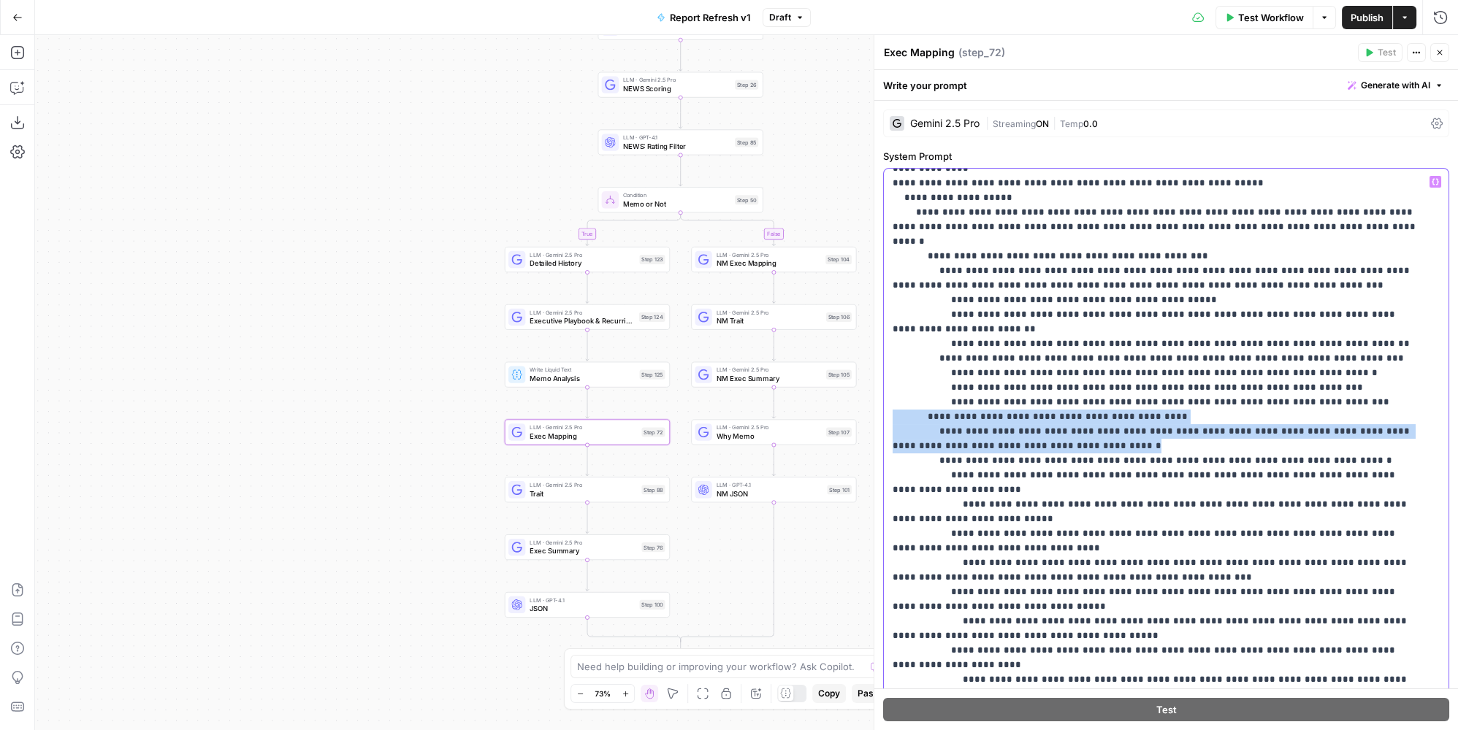
drag, startPoint x: 887, startPoint y: 313, endPoint x: 1095, endPoint y: 342, distance: 209.4
click at [1095, 342] on div "**********" at bounding box center [1162, 466] width 556 height 594
copy p "**********"
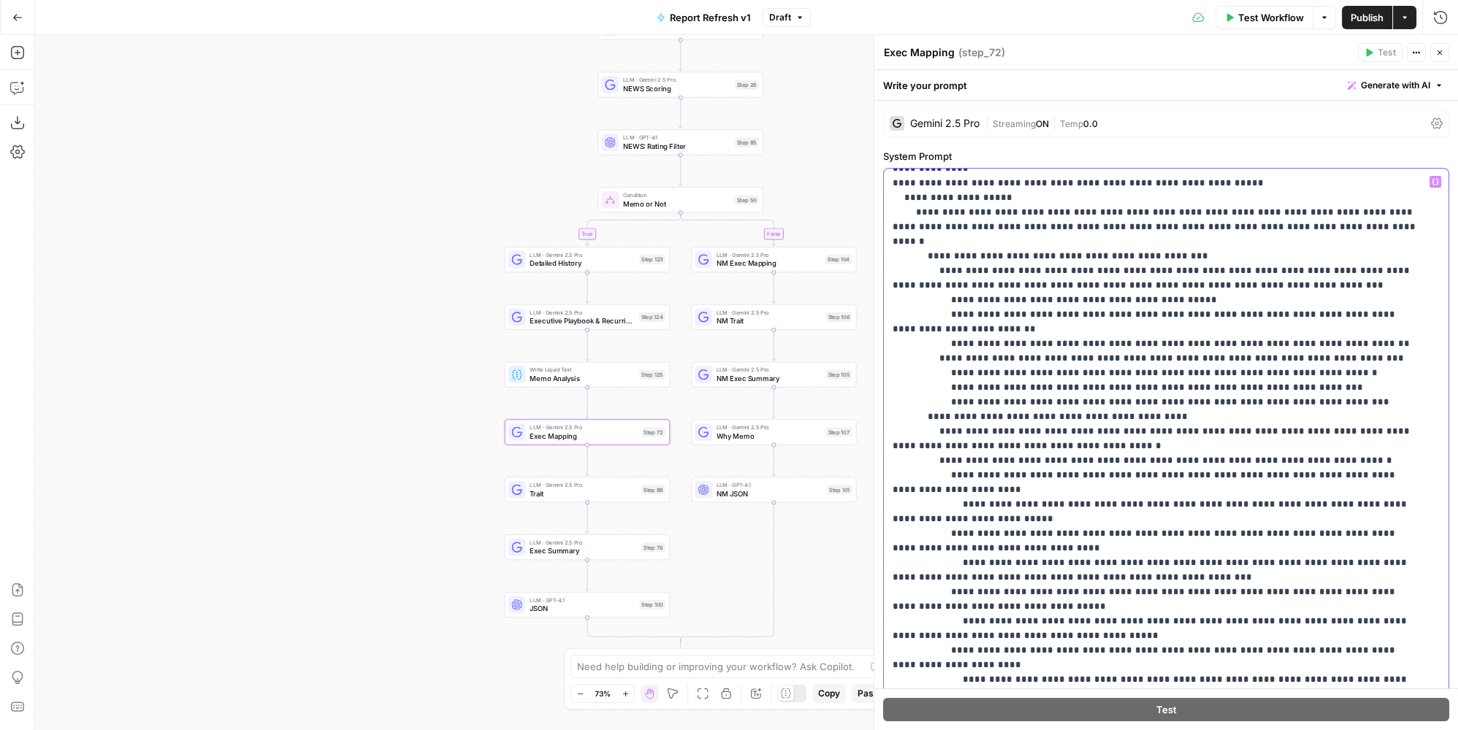
click at [977, 575] on p "**********" at bounding box center [1156, 424] width 528 height 1694
click at [961, 573] on p "**********" at bounding box center [1156, 438] width 528 height 1723
click at [957, 573] on p "**********" at bounding box center [1156, 438] width 528 height 1723
drag, startPoint x: 976, startPoint y: 592, endPoint x: 944, endPoint y: 594, distance: 32.9
click at [944, 594] on p "**********" at bounding box center [1156, 438] width 528 height 1723
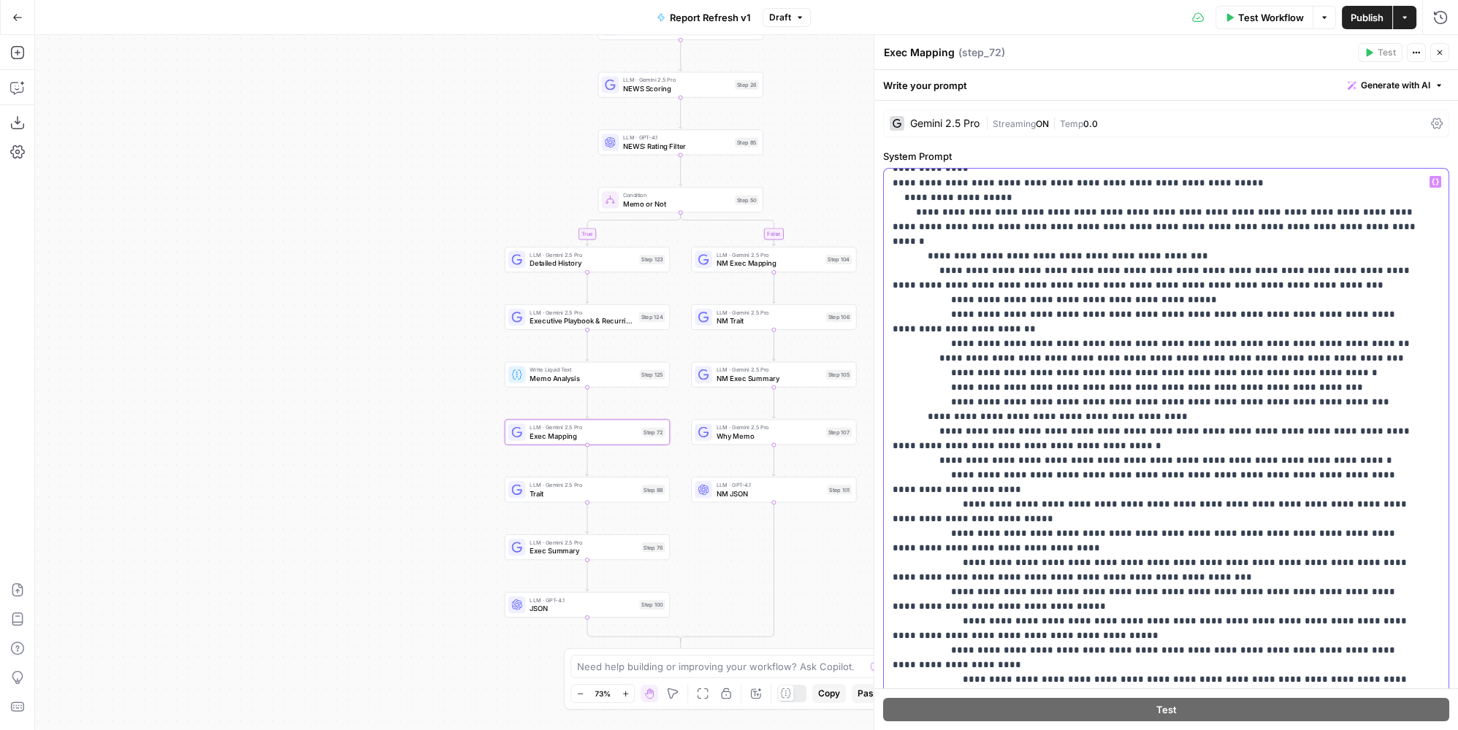
drag, startPoint x: 1068, startPoint y: 593, endPoint x: 1105, endPoint y: 591, distance: 37.3
click at [1105, 591] on p "**********" at bounding box center [1156, 438] width 528 height 1723
click at [1198, 592] on p "**********" at bounding box center [1156, 438] width 528 height 1723
drag, startPoint x: 956, startPoint y: 607, endPoint x: 919, endPoint y: 605, distance: 37.3
click at [919, 605] on p "**********" at bounding box center [1156, 438] width 528 height 1723
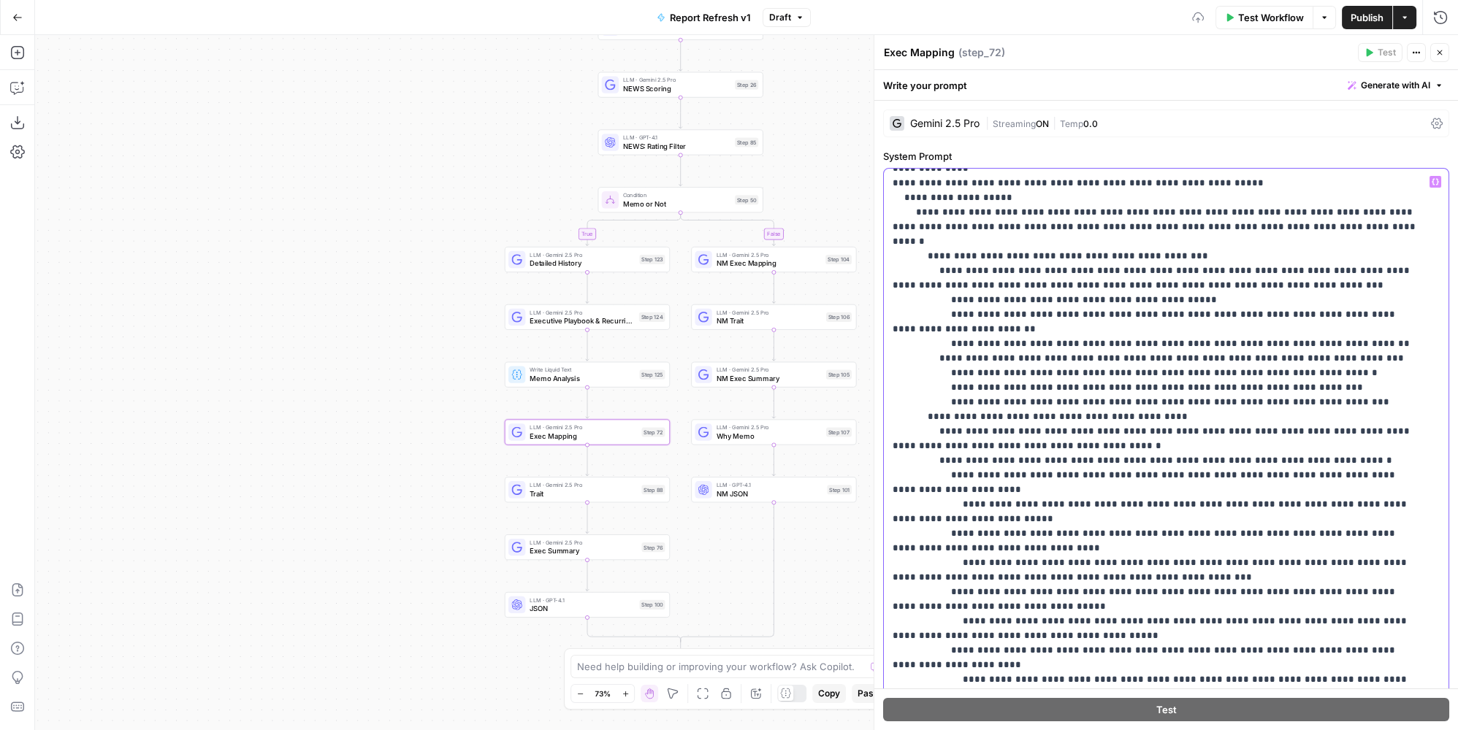
click at [1000, 602] on p "**********" at bounding box center [1156, 438] width 528 height 1723
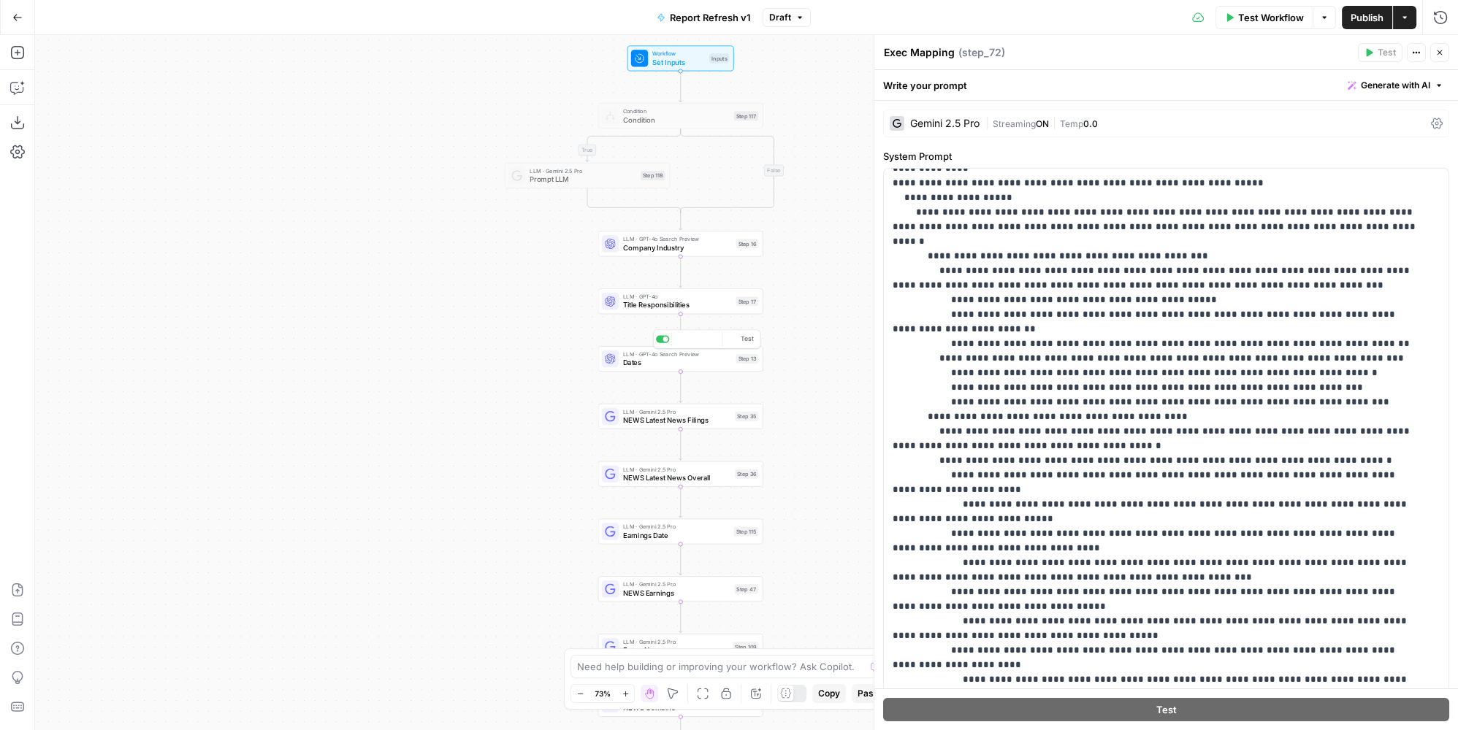
click at [719, 358] on span "Dates" at bounding box center [677, 362] width 109 height 11
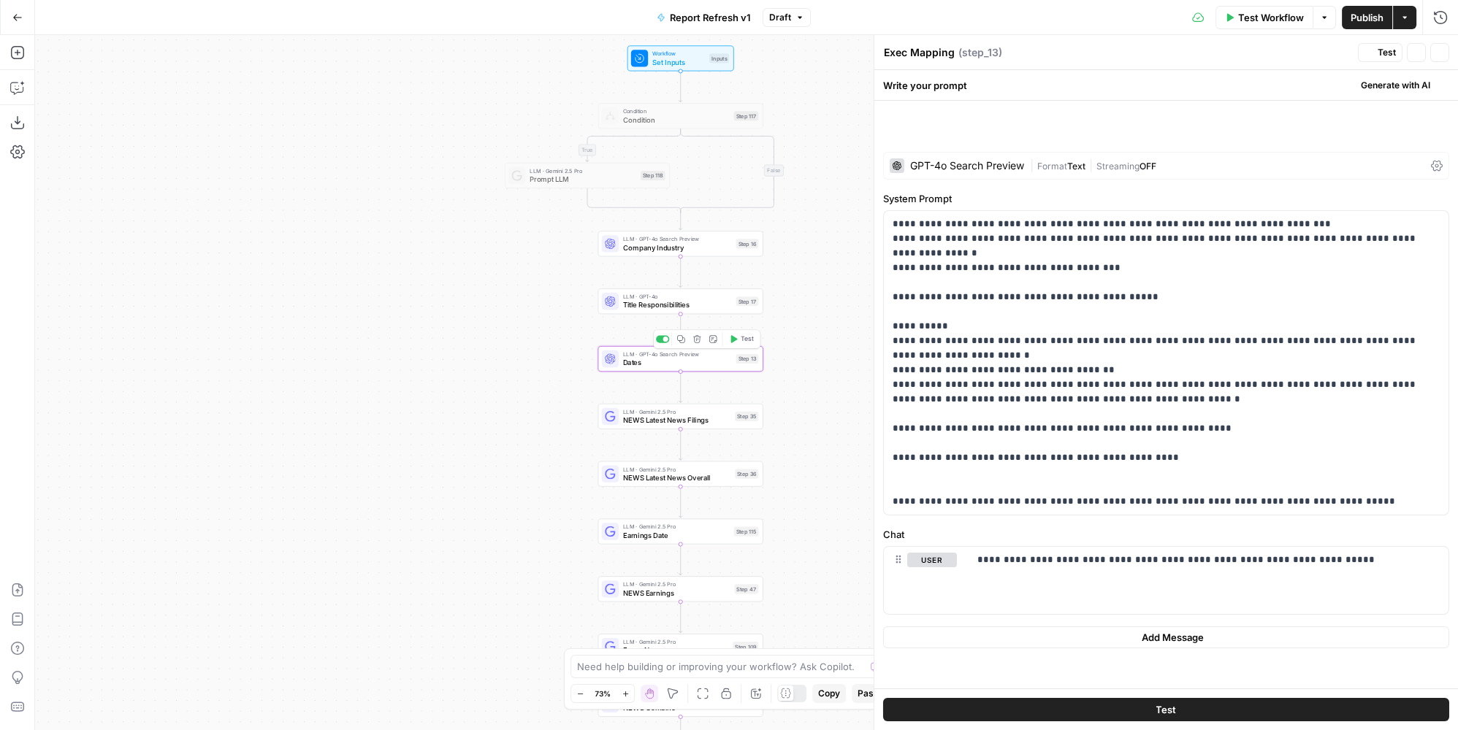
type textarea "Dates"
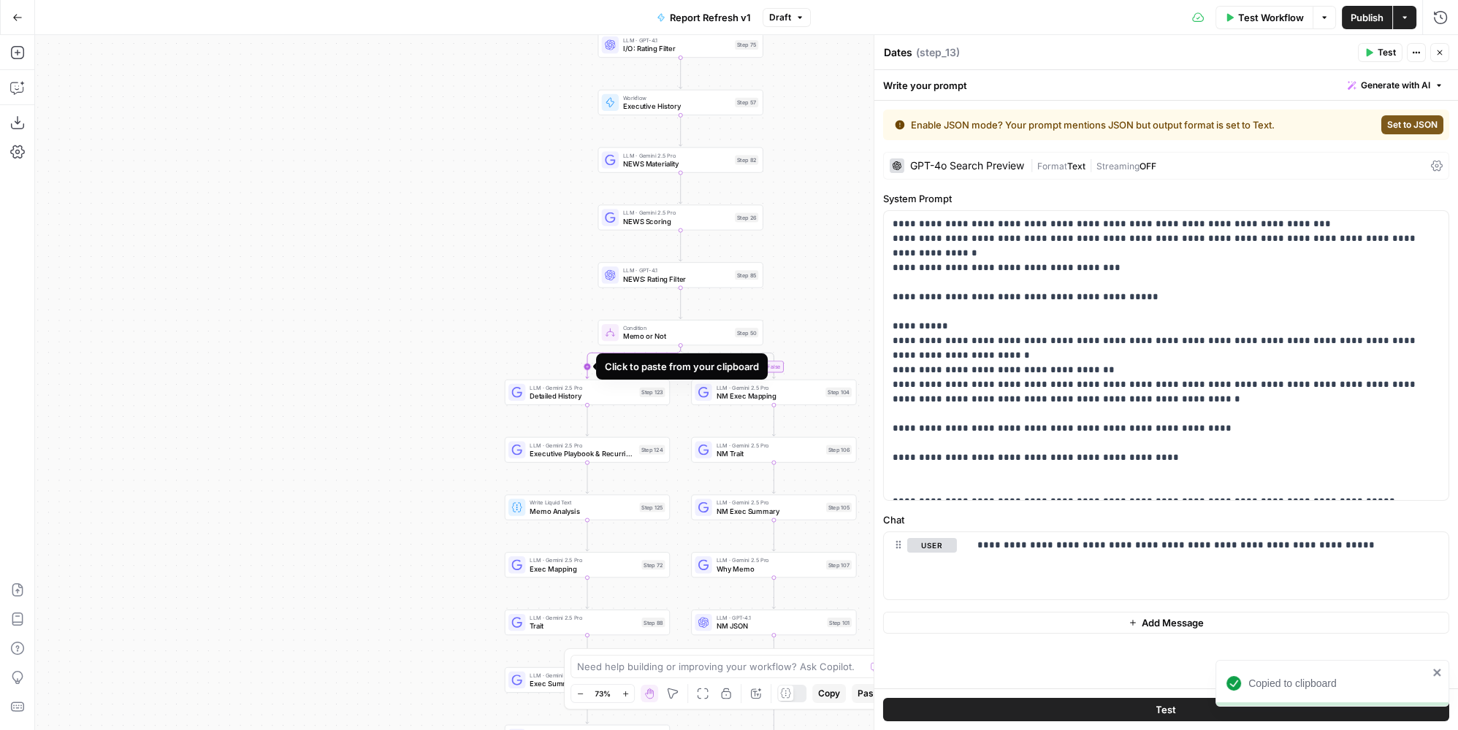
click at [587, 365] on icon "Edge from step_50 to step_123" at bounding box center [633, 362] width 95 height 34
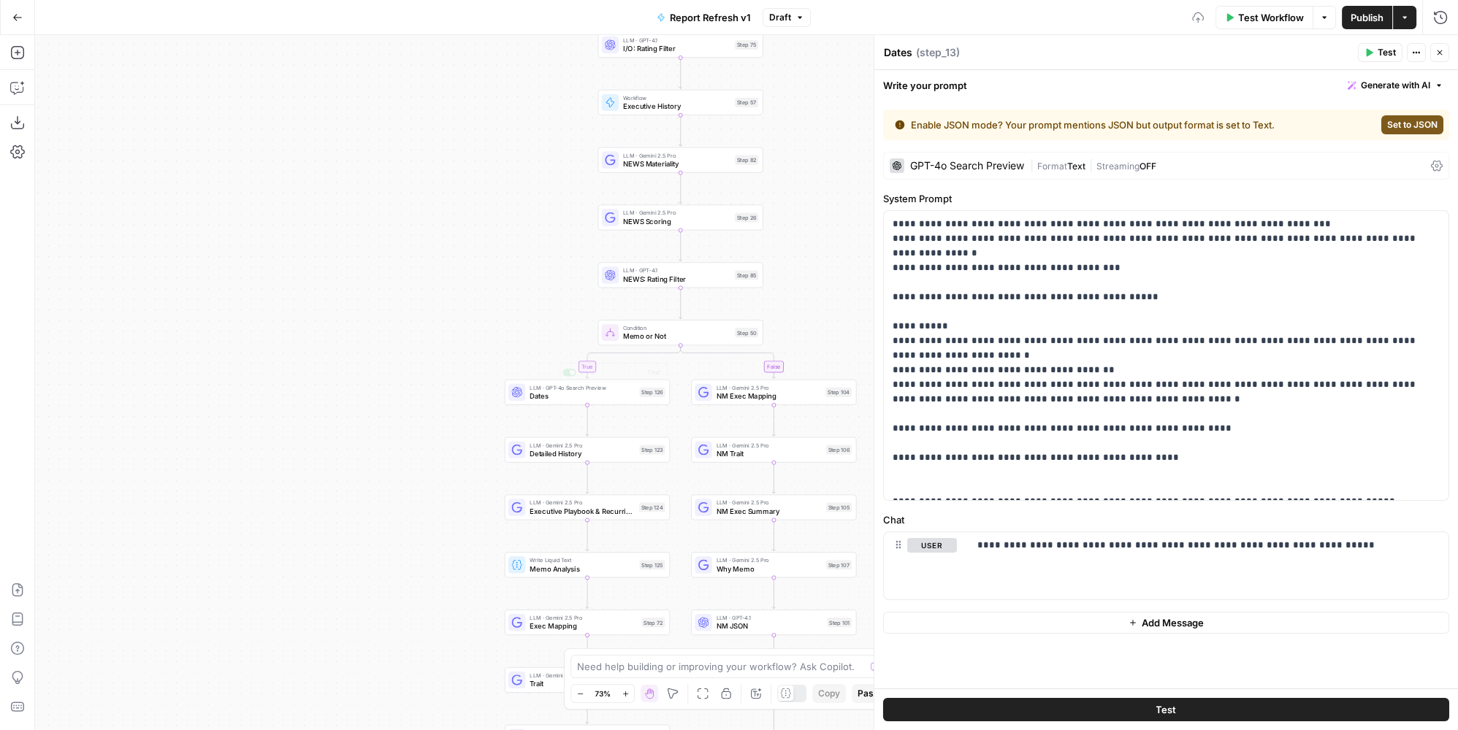
click at [593, 394] on span "Dates" at bounding box center [581, 396] width 105 height 11
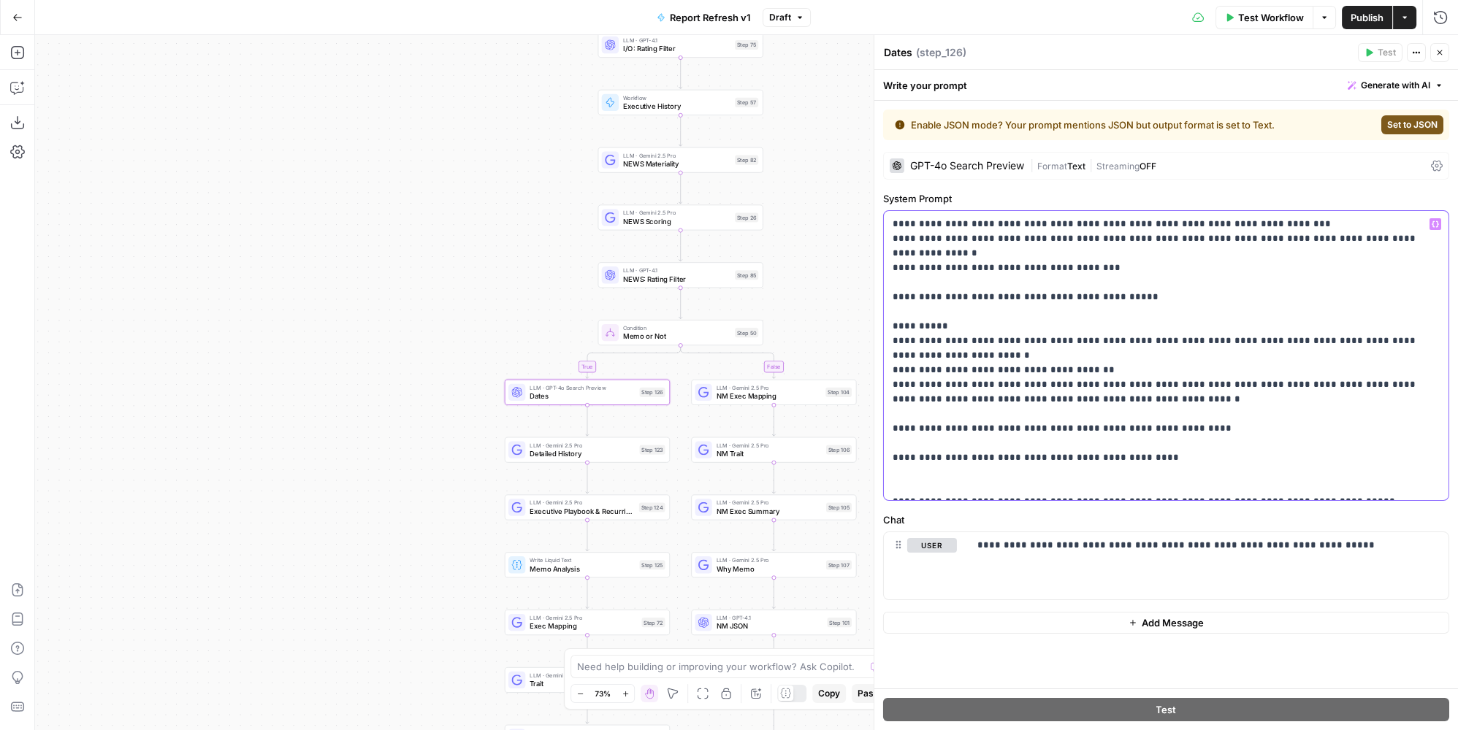
drag, startPoint x: 1165, startPoint y: 225, endPoint x: 1180, endPoint y: 223, distance: 15.5
click at [1180, 223] on p "**********" at bounding box center [1166, 356] width 548 height 278
click at [1236, 226] on p "**********" at bounding box center [1166, 356] width 548 height 278
click at [1231, 223] on p "**********" at bounding box center [1166, 356] width 548 height 278
drag, startPoint x: 1248, startPoint y: 237, endPoint x: 901, endPoint y: 242, distance: 346.9
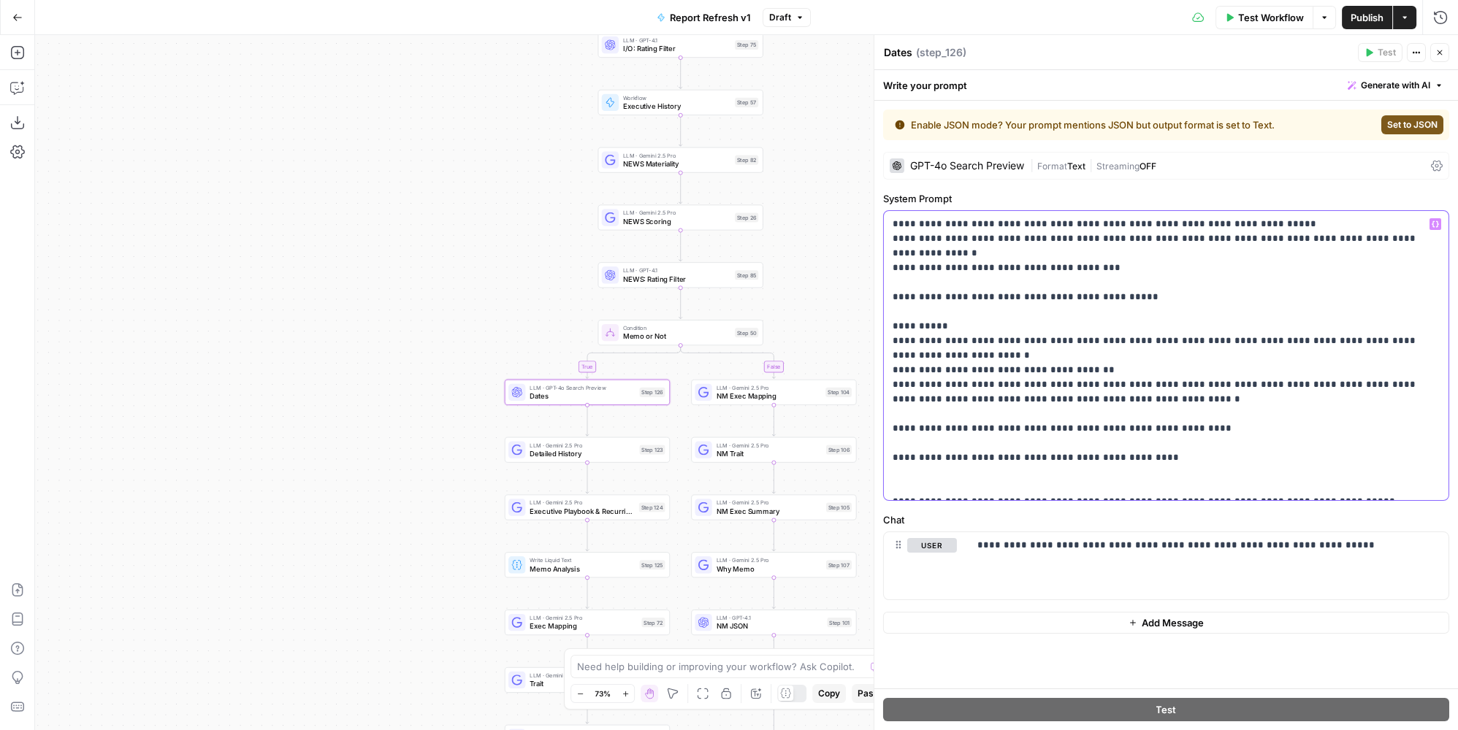
click at [901, 242] on p "**********" at bounding box center [1166, 356] width 548 height 278
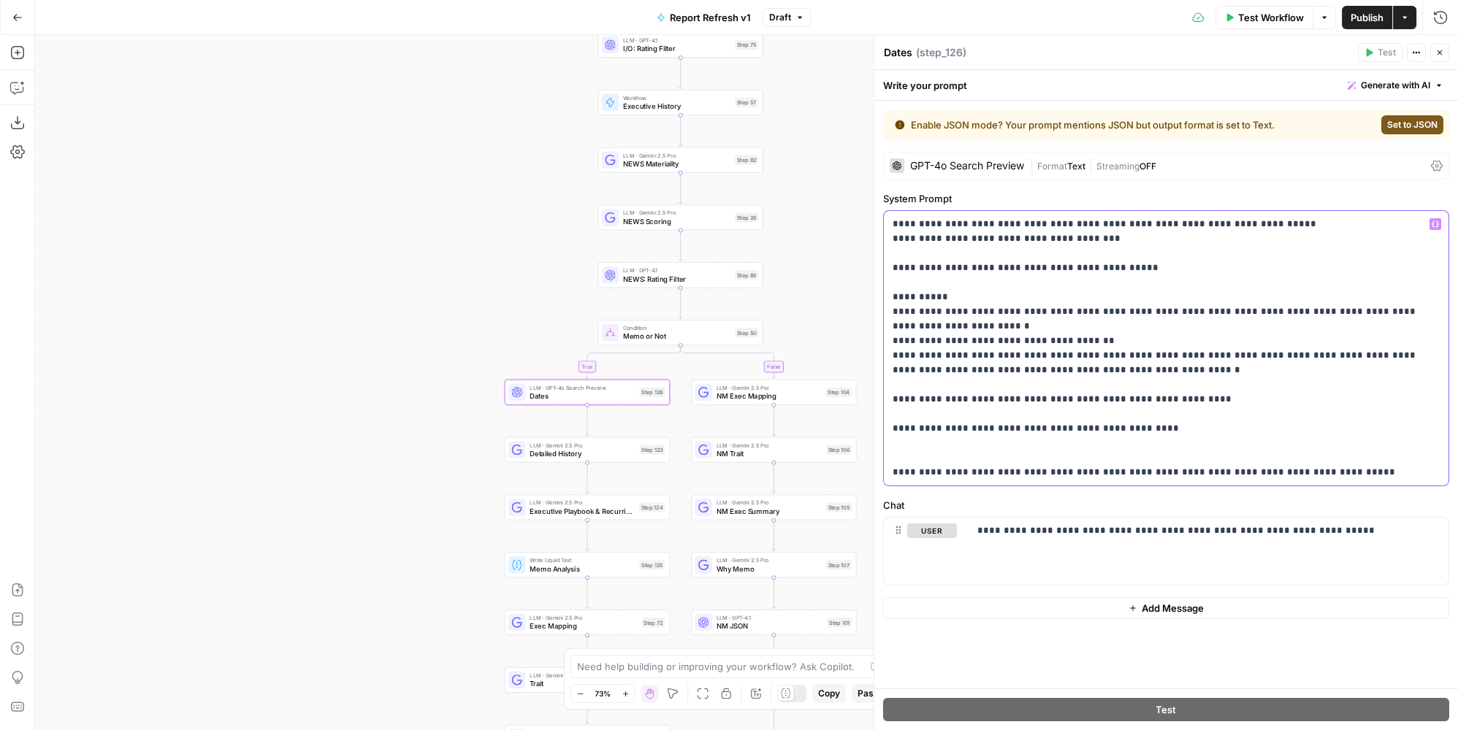
click at [979, 237] on p "**********" at bounding box center [1166, 348] width 548 height 263
drag, startPoint x: 941, startPoint y: 268, endPoint x: 871, endPoint y: 262, distance: 69.6
click at [873, 262] on div "**********" at bounding box center [1165, 382] width 584 height 695
drag, startPoint x: 1351, startPoint y: 355, endPoint x: 890, endPoint y: 290, distance: 465.4
click at [890, 290] on div "**********" at bounding box center [1166, 348] width 565 height 275
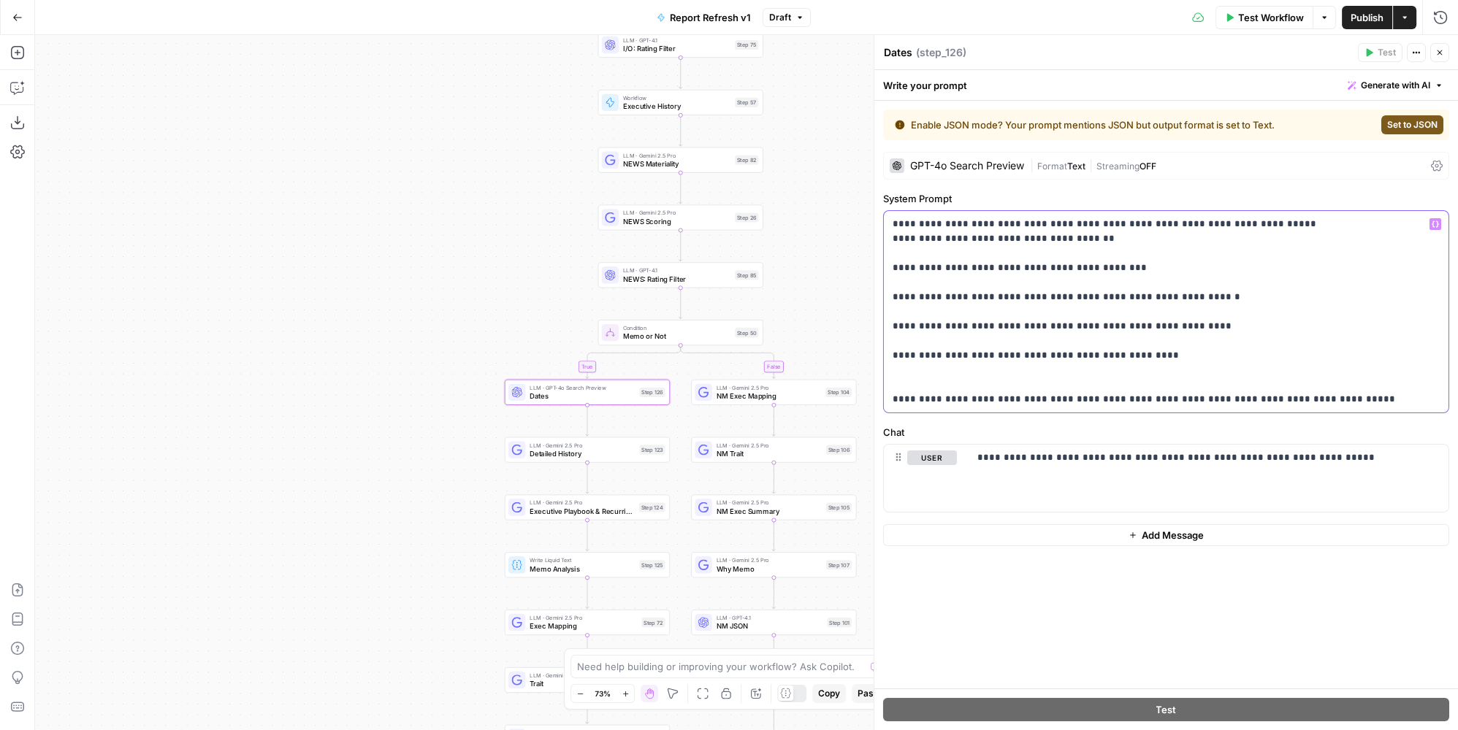
drag, startPoint x: 1083, startPoint y: 351, endPoint x: 889, endPoint y: 348, distance: 193.5
click at [889, 348] on div "**********" at bounding box center [1166, 312] width 565 height 202
click at [1123, 459] on p "**********" at bounding box center [1208, 458] width 463 height 15
drag, startPoint x: 1087, startPoint y: 460, endPoint x: 1068, endPoint y: 458, distance: 19.1
click at [1068, 458] on p "**********" at bounding box center [1208, 458] width 463 height 15
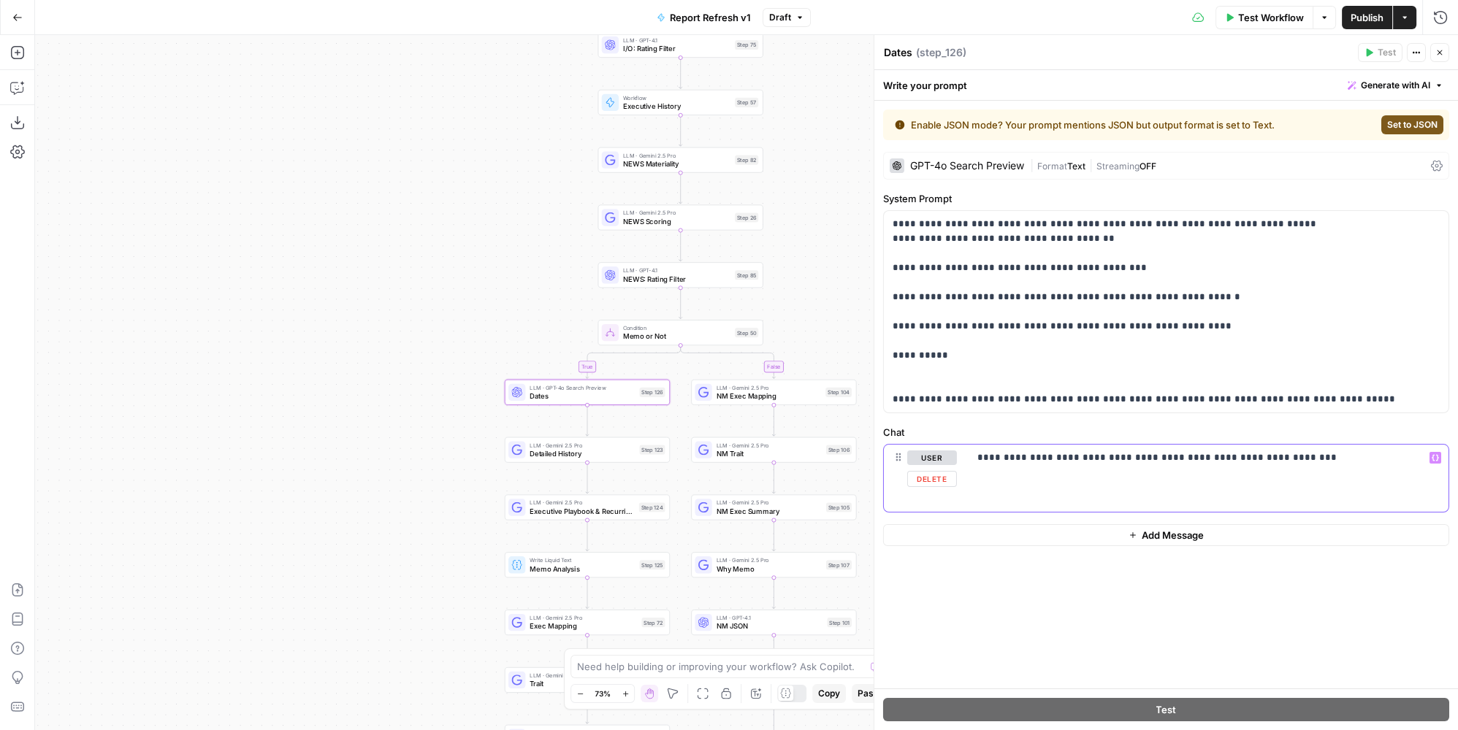
drag, startPoint x: 1154, startPoint y: 458, endPoint x: 1396, endPoint y: 462, distance: 242.5
click at [1396, 462] on p "**********" at bounding box center [1208, 458] width 463 height 15
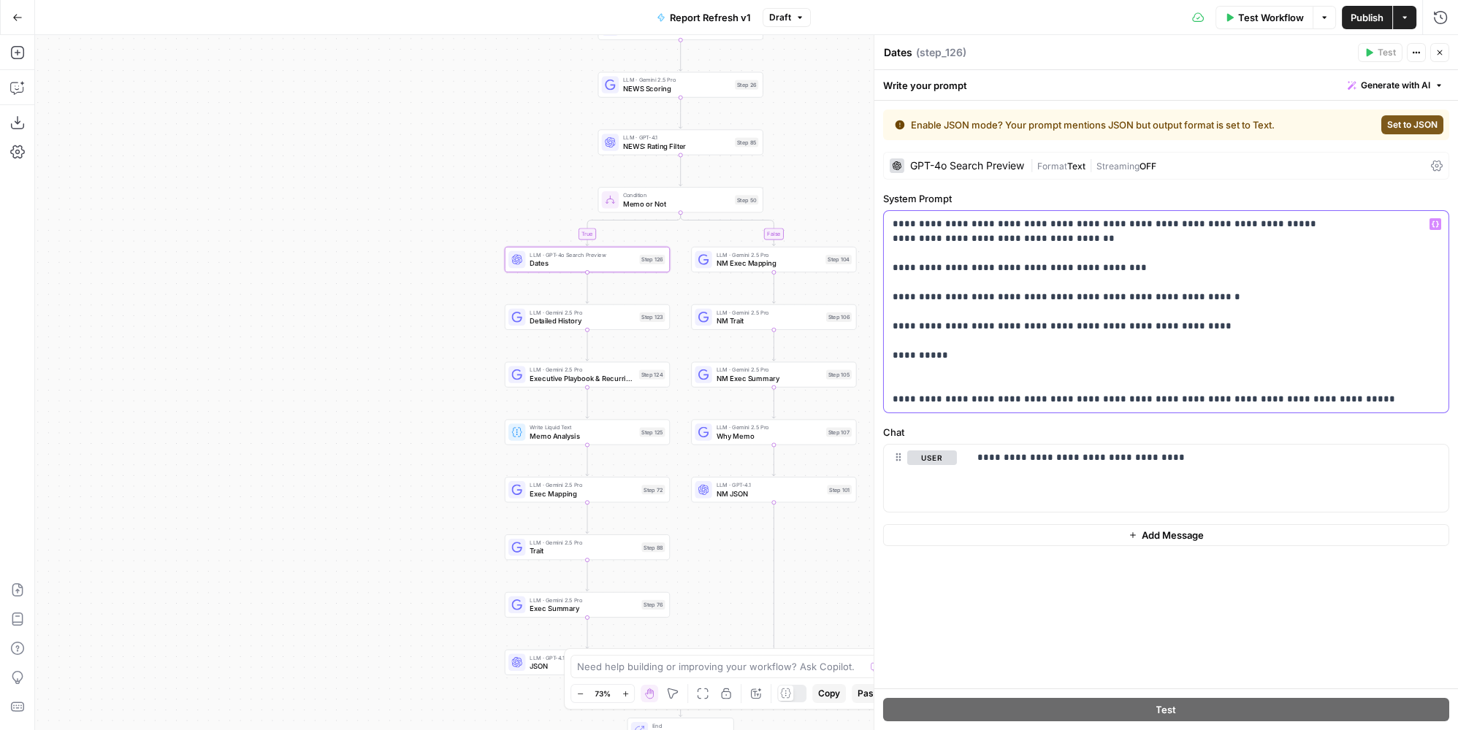
drag, startPoint x: 1176, startPoint y: 397, endPoint x: 1422, endPoint y: 401, distance: 245.4
click at [1422, 401] on p "**********" at bounding box center [1166, 312] width 548 height 190
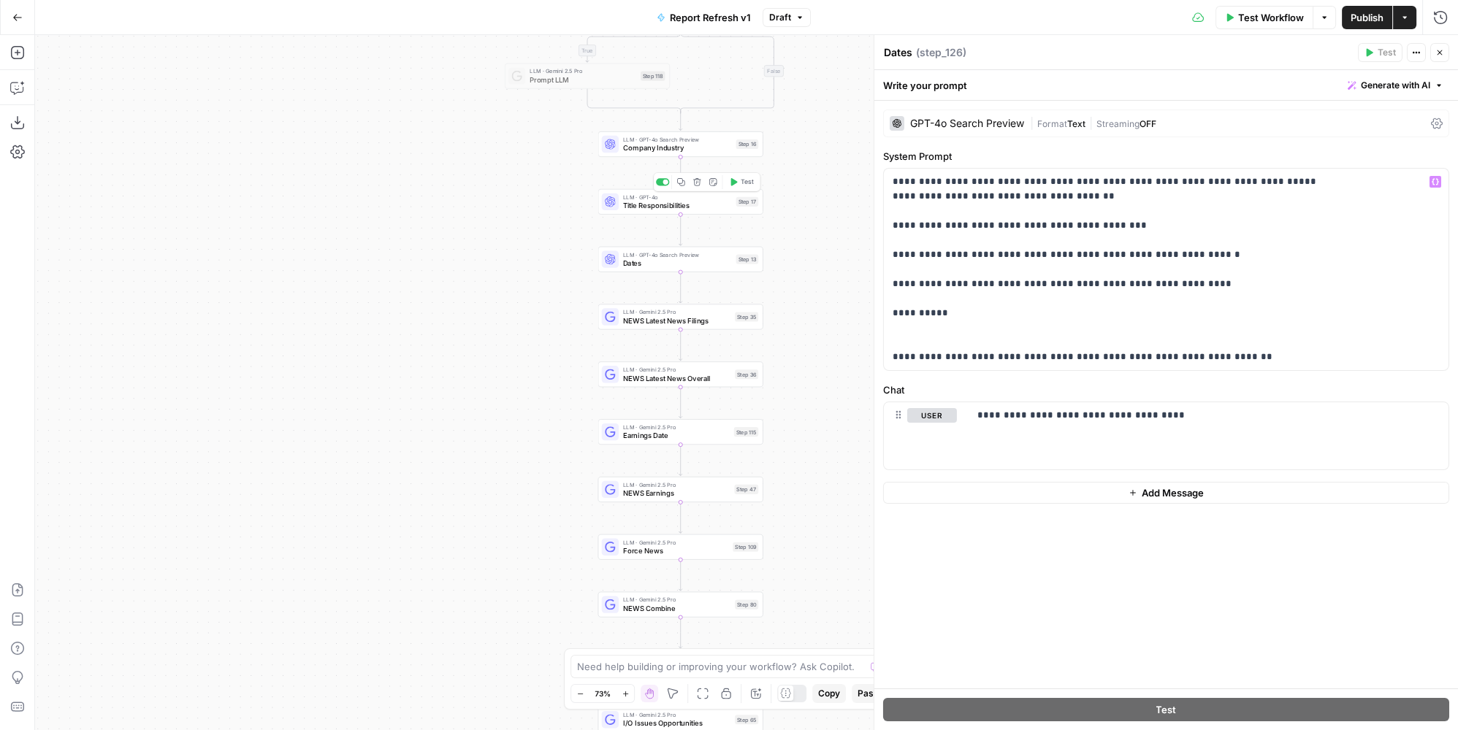
click at [674, 253] on span "LLM · GPT-4o Search Preview" at bounding box center [677, 254] width 109 height 9
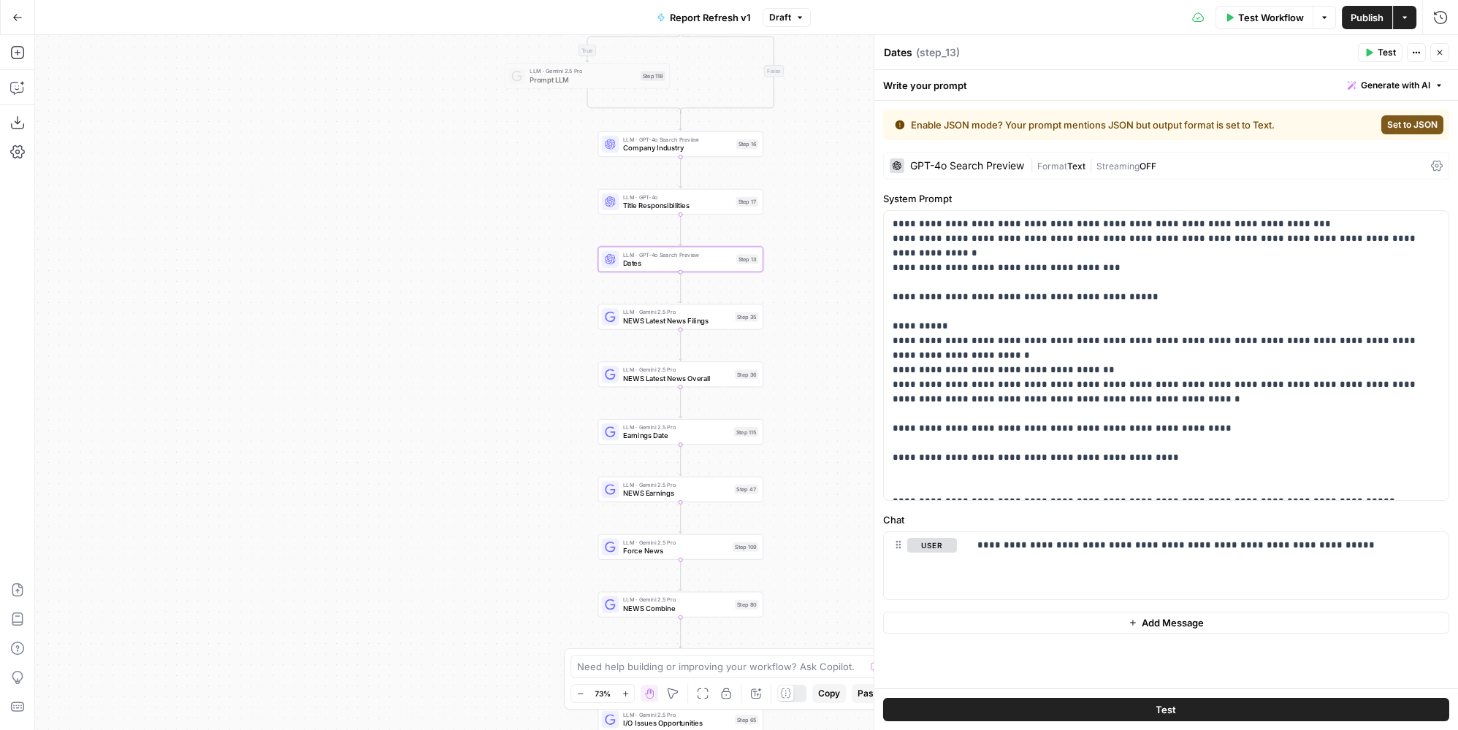
click at [1088, 172] on div "GPT-4o Search Preview | Format Text | Streaming OFF" at bounding box center [1166, 166] width 566 height 28
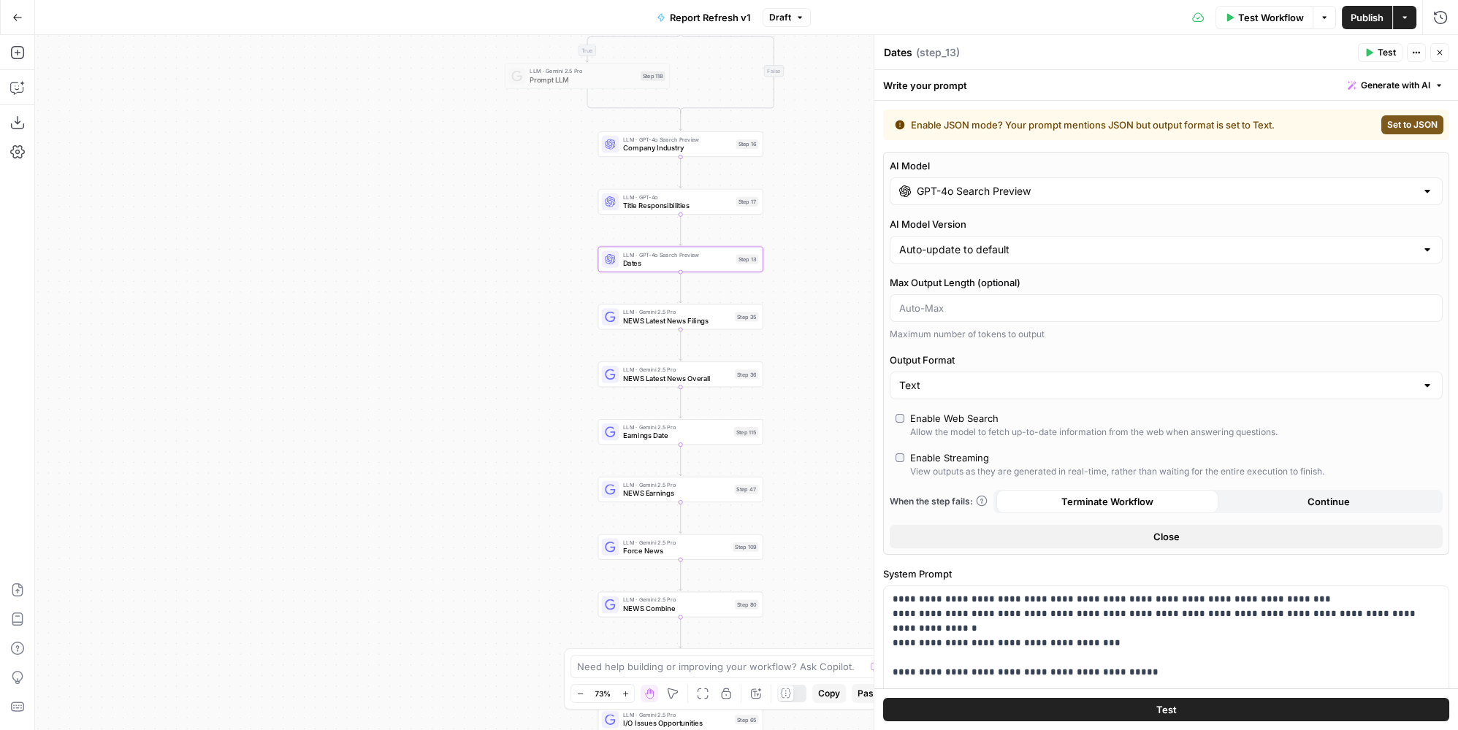
click at [1021, 372] on div "Text" at bounding box center [1165, 386] width 553 height 28
click at [990, 439] on span "JSON" at bounding box center [1157, 439] width 513 height 15
type input "JSON"
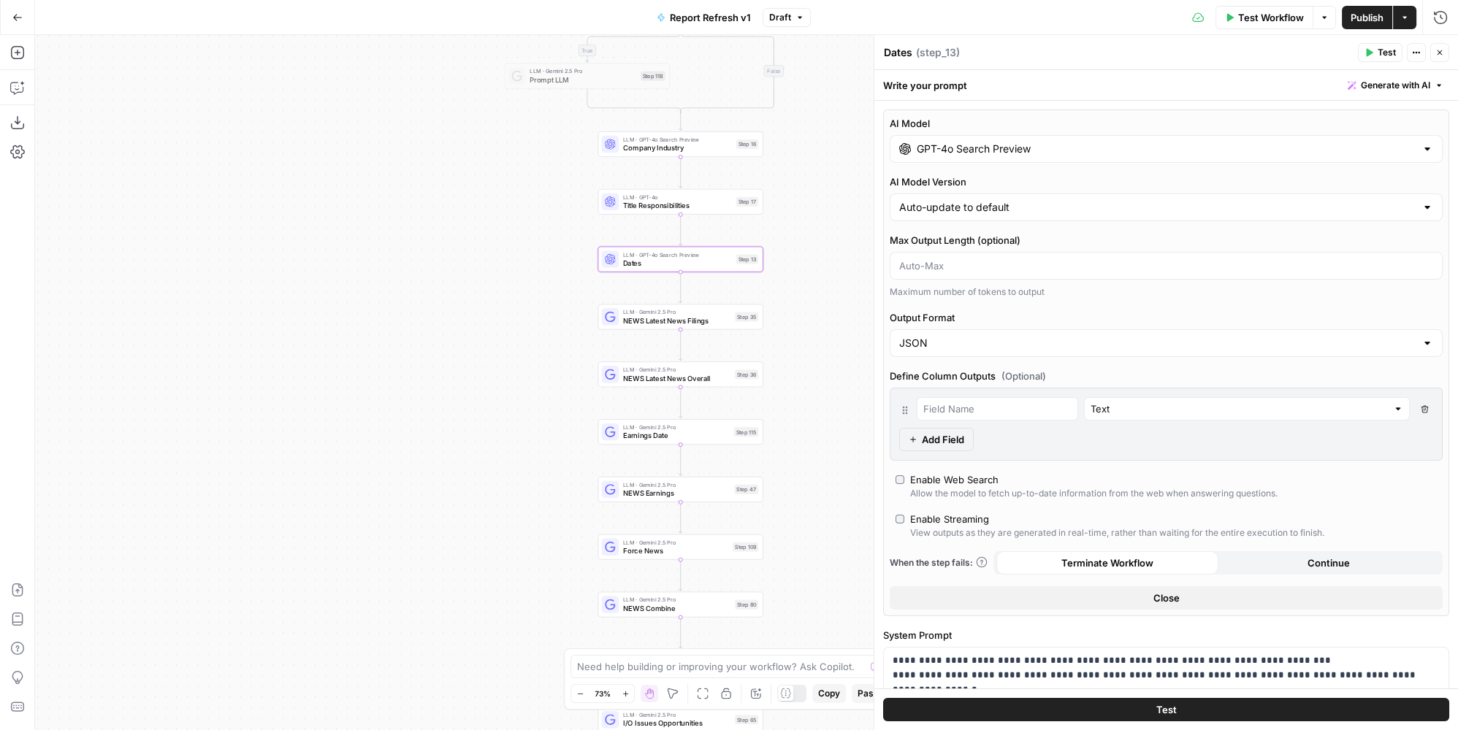
click at [989, 474] on div "Enable Web Search" at bounding box center [954, 479] width 88 height 15
type input "response"
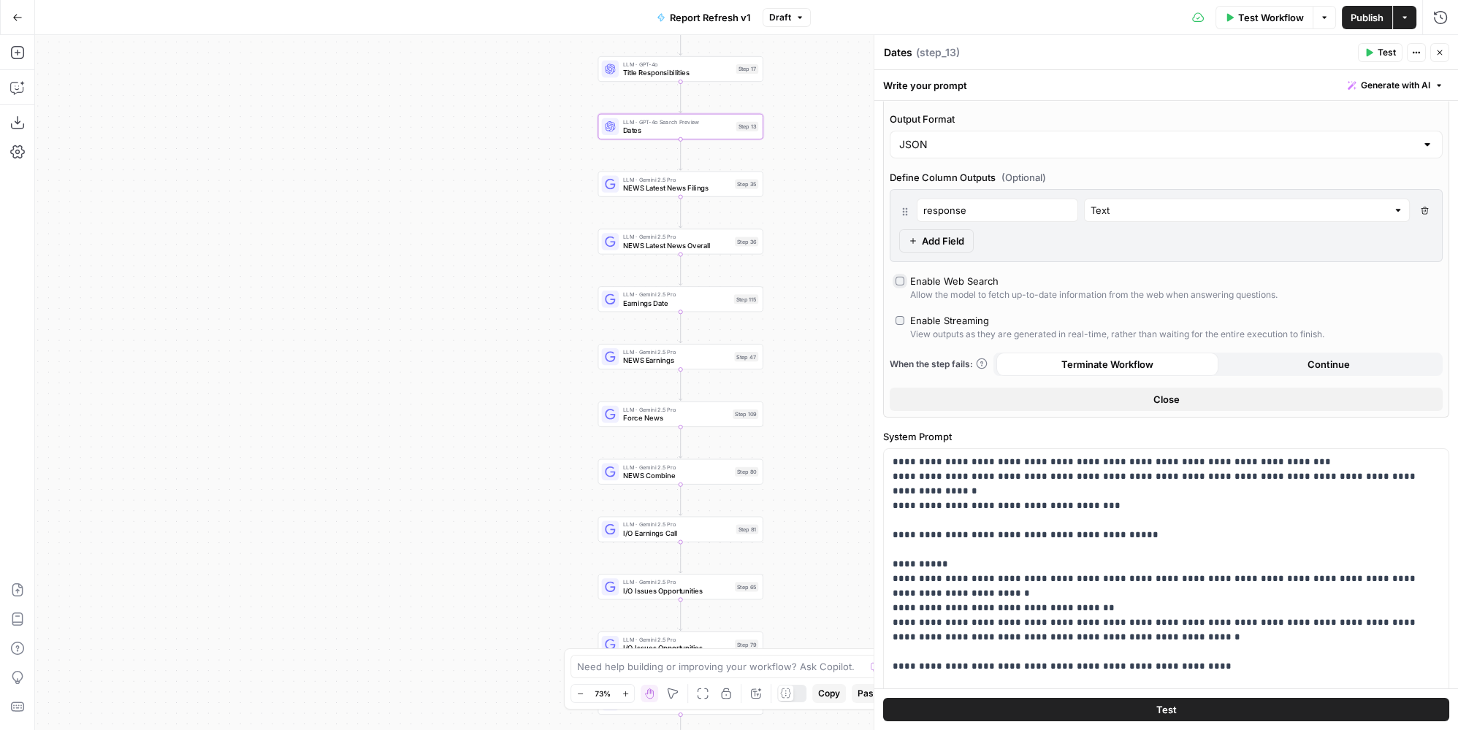
scroll to position [383, 0]
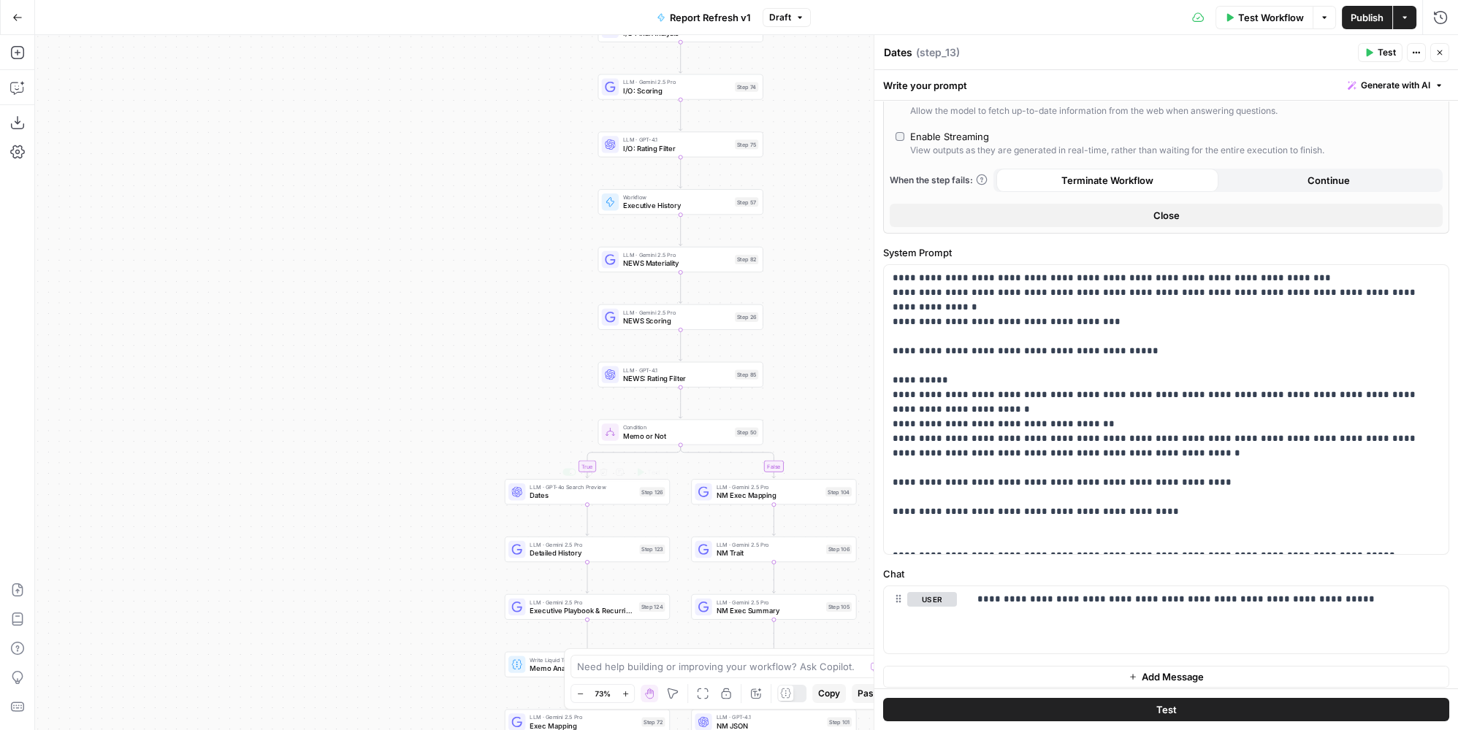
click at [614, 490] on span "Dates" at bounding box center [581, 495] width 105 height 11
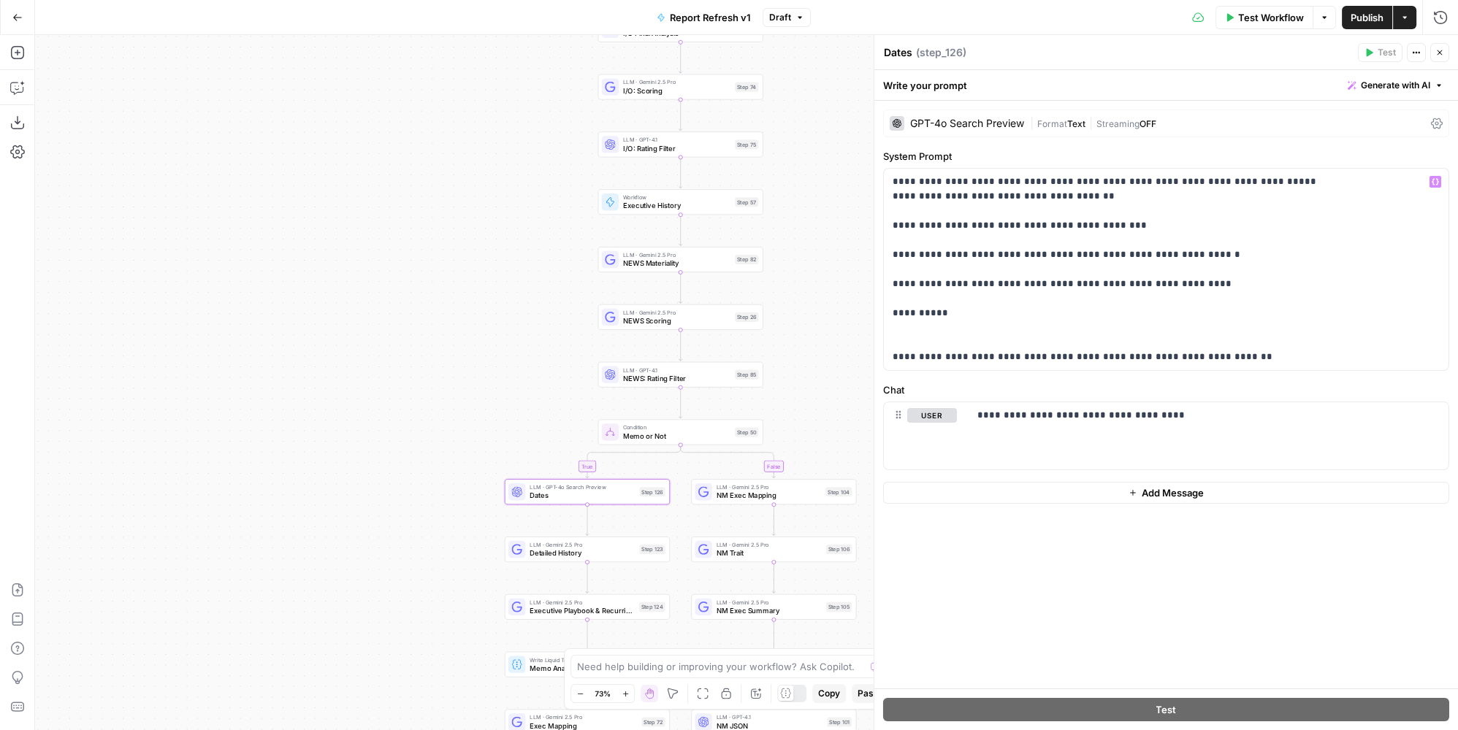
click at [1017, 129] on div "GPT-4o Search Preview" at bounding box center [956, 123] width 134 height 15
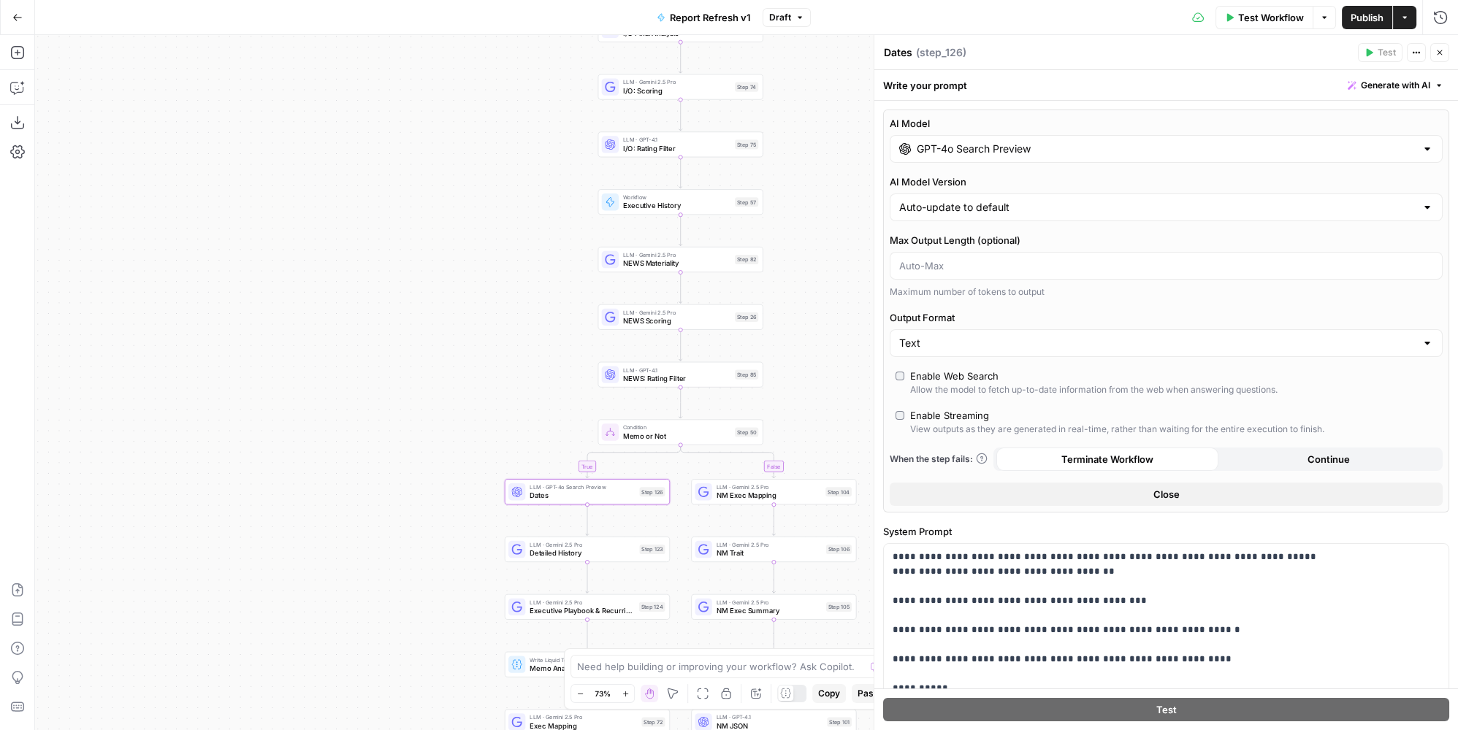
click at [975, 383] on div "Allow the model to fetch up-to-date information from the web when answering que…" at bounding box center [1093, 389] width 367 height 13
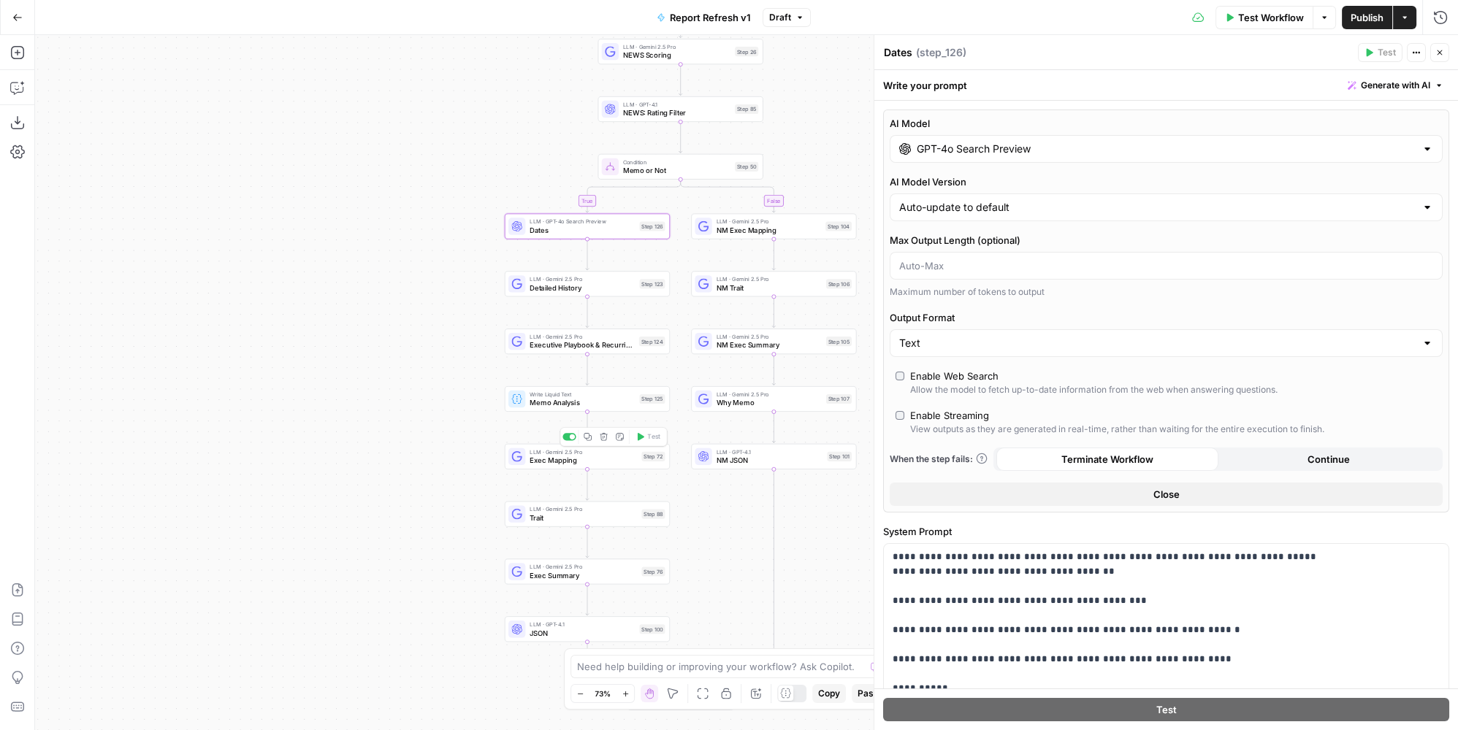
click at [603, 454] on span "LLM · Gemini 2.5 Pro" at bounding box center [582, 452] width 107 height 9
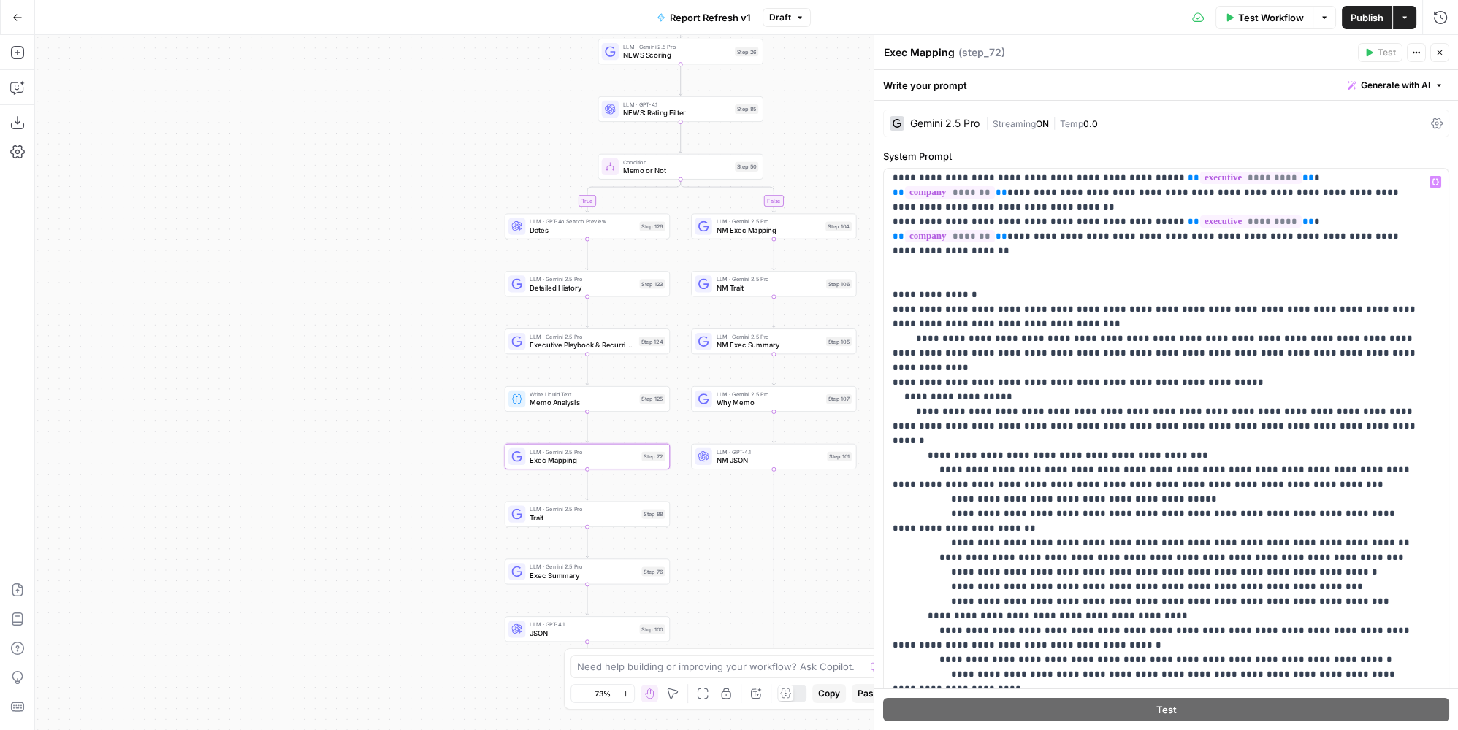
scroll to position [730, 0]
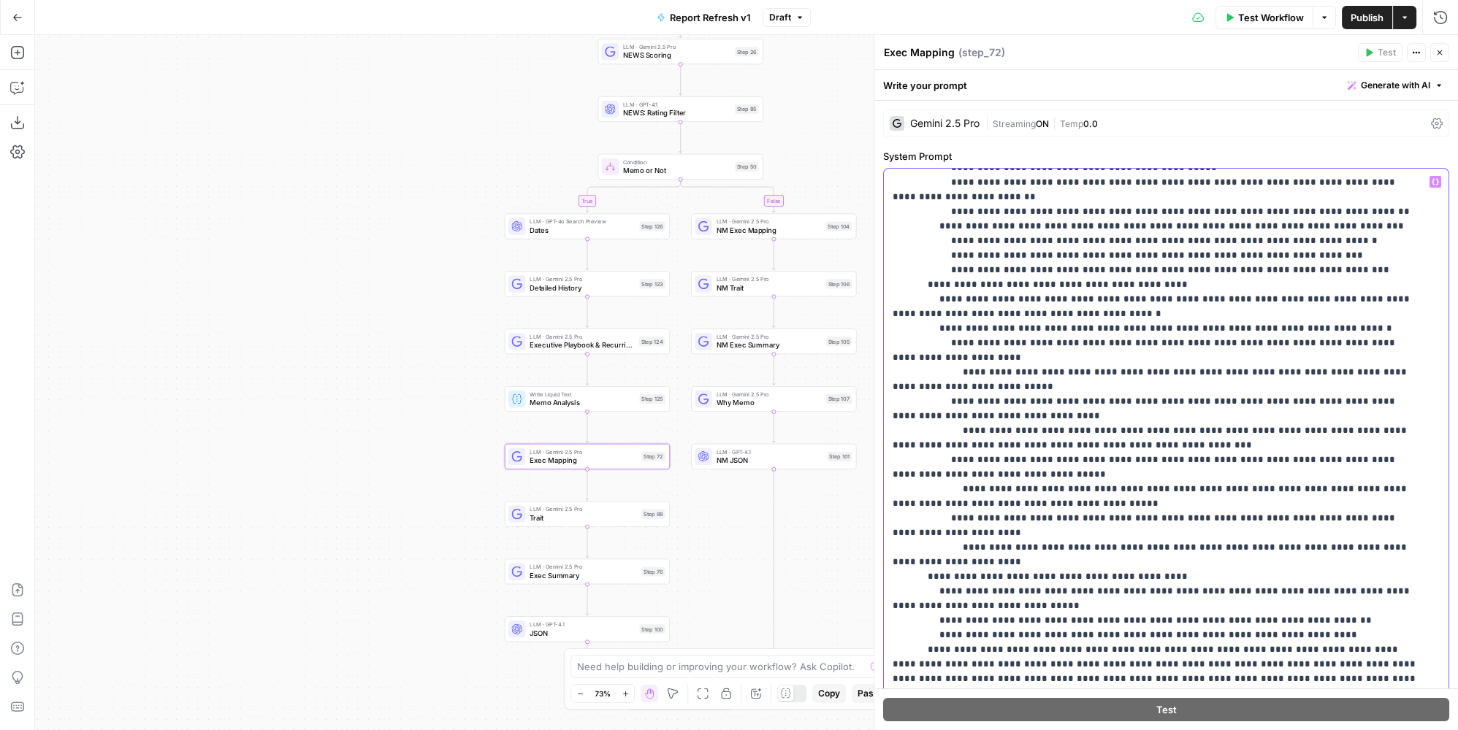
click at [1347, 510] on p "**********" at bounding box center [1156, 321] width 528 height 1753
click at [1333, 494] on p "**********" at bounding box center [1156, 321] width 528 height 1753
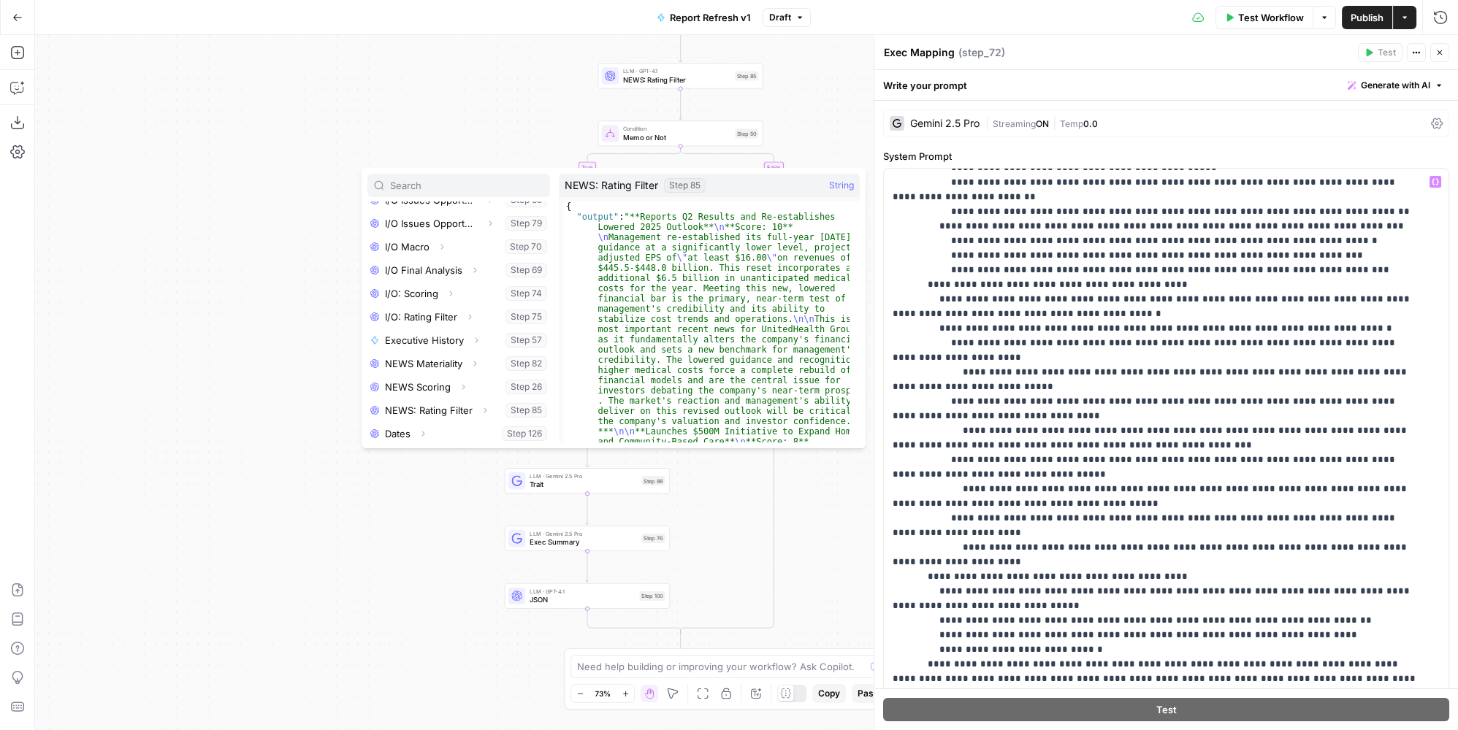
scroll to position [669, 0]
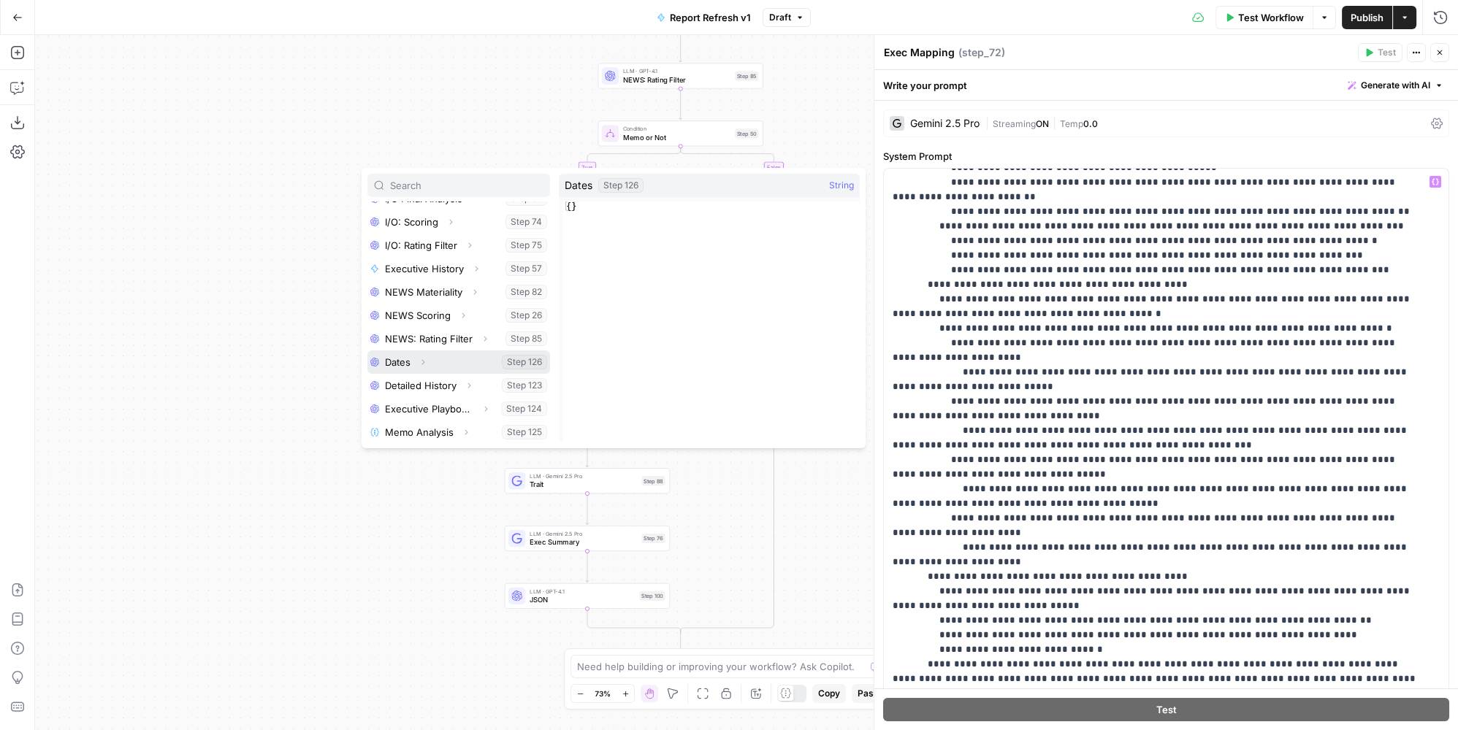
click at [396, 359] on button "Select variable Dates" at bounding box center [458, 362] width 183 height 23
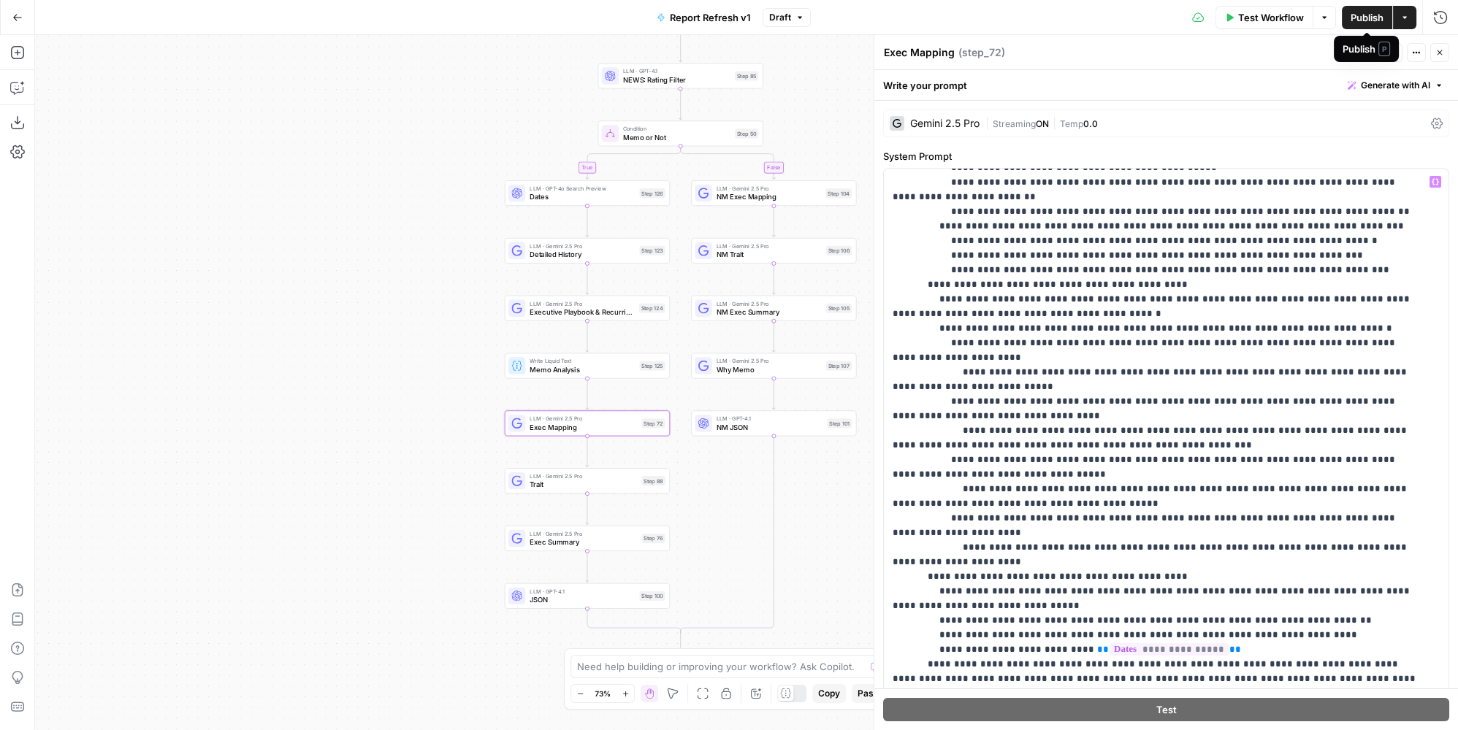
click at [1357, 14] on span "Publish" at bounding box center [1366, 17] width 33 height 15
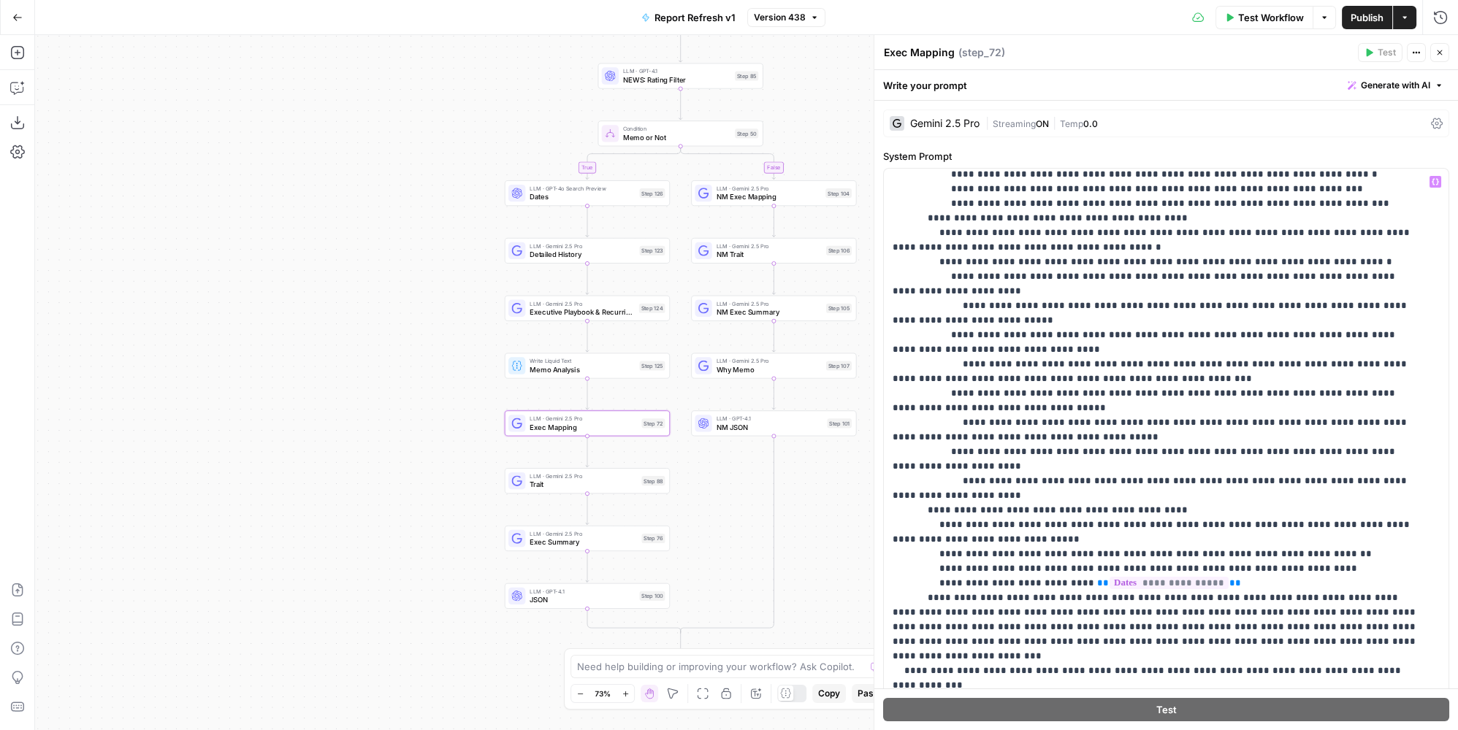
scroll to position [929, 0]
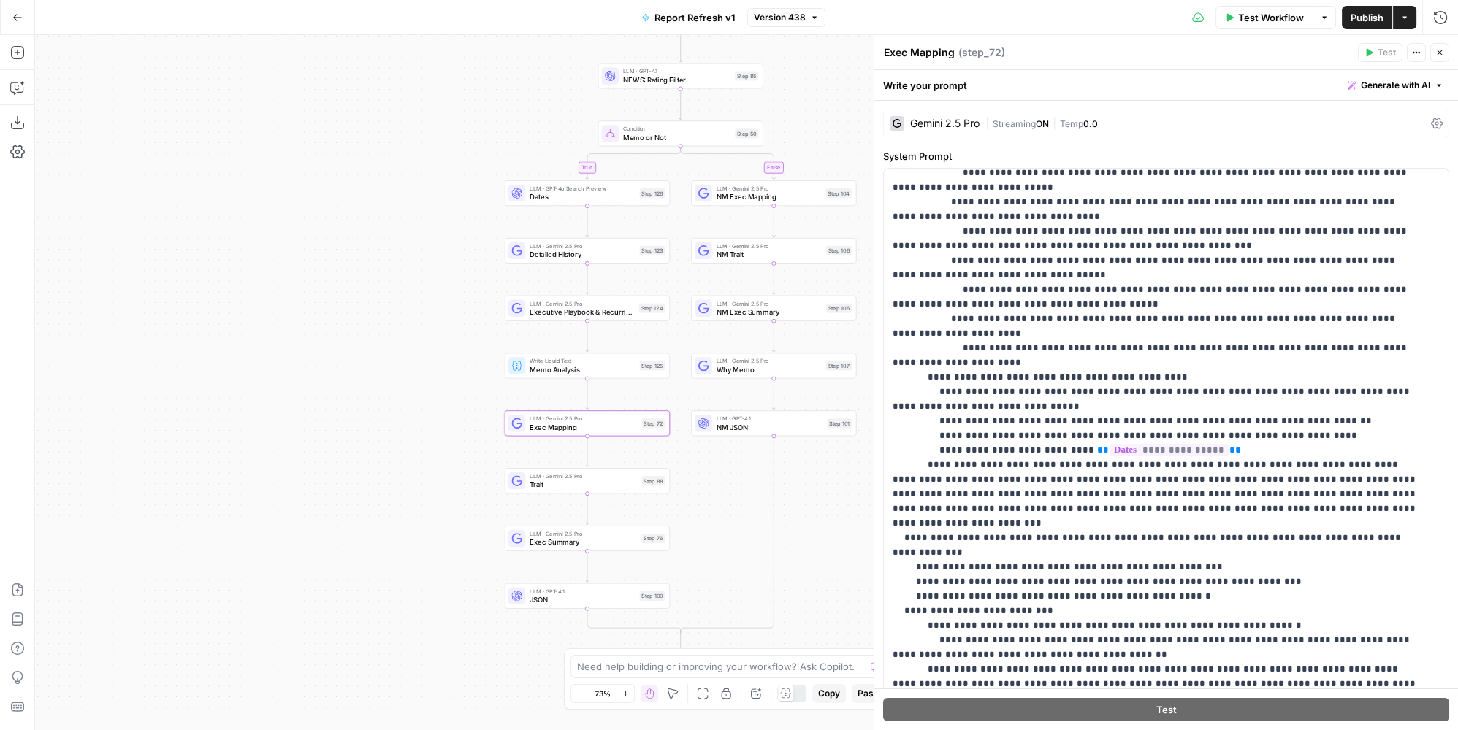
click at [1365, 15] on span "Publish" at bounding box center [1366, 17] width 33 height 15
